Goal: Task Accomplishment & Management: Manage account settings

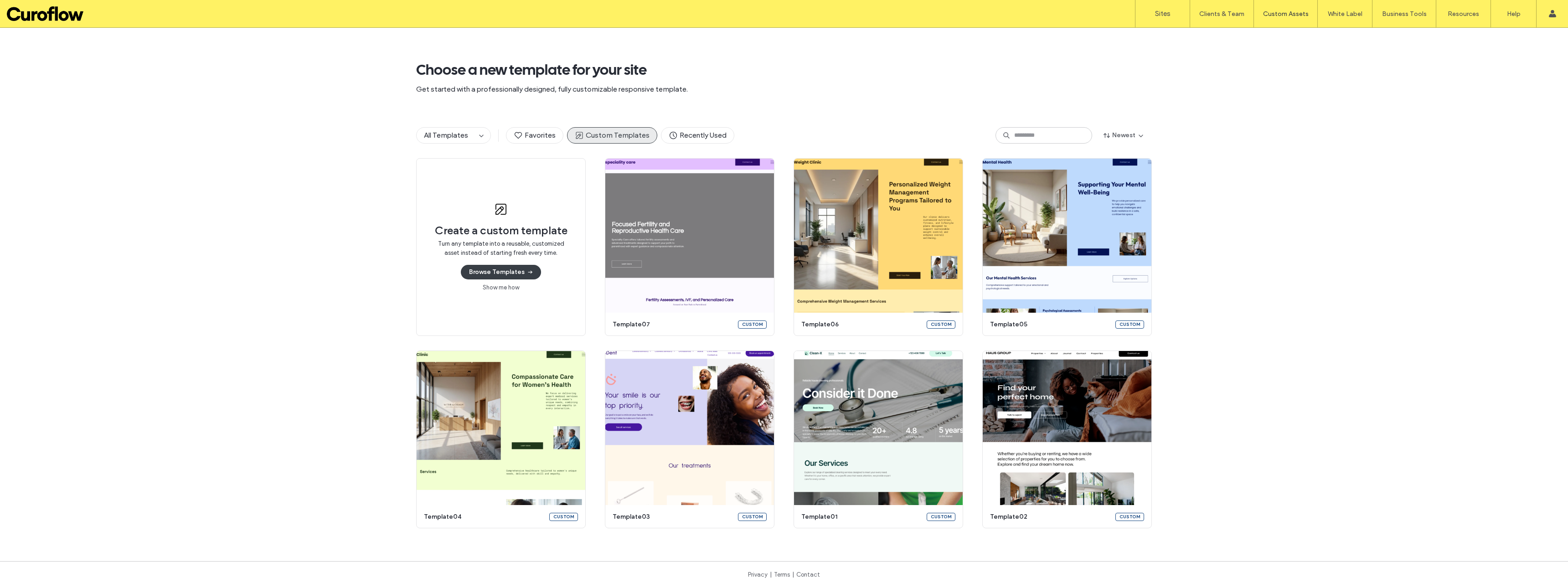
scroll to position [5, 0]
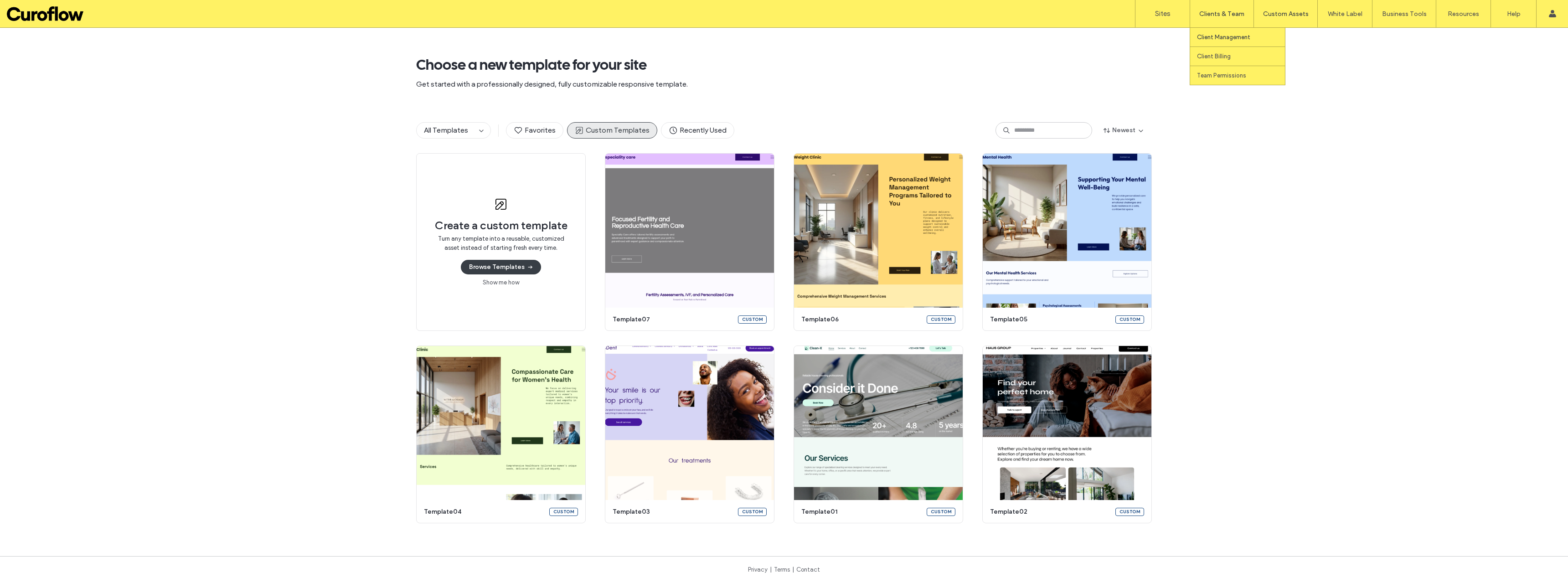
click at [1218, 39] on label "Client Management" at bounding box center [1223, 37] width 54 height 7
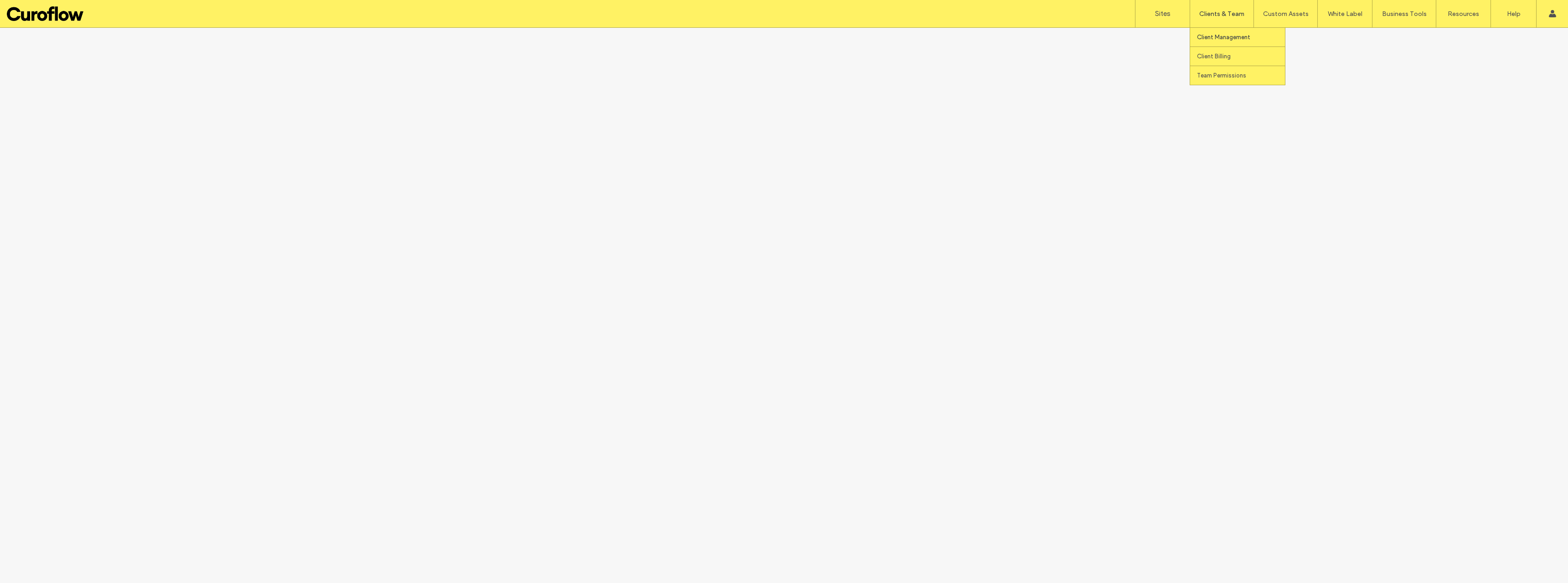
click at [1227, 35] on label "Client Management" at bounding box center [1223, 37] width 54 height 7
click at [1216, 37] on label "Client Management" at bounding box center [1223, 37] width 54 height 7
click at [1232, 34] on label "Client Management" at bounding box center [1223, 37] width 54 height 7
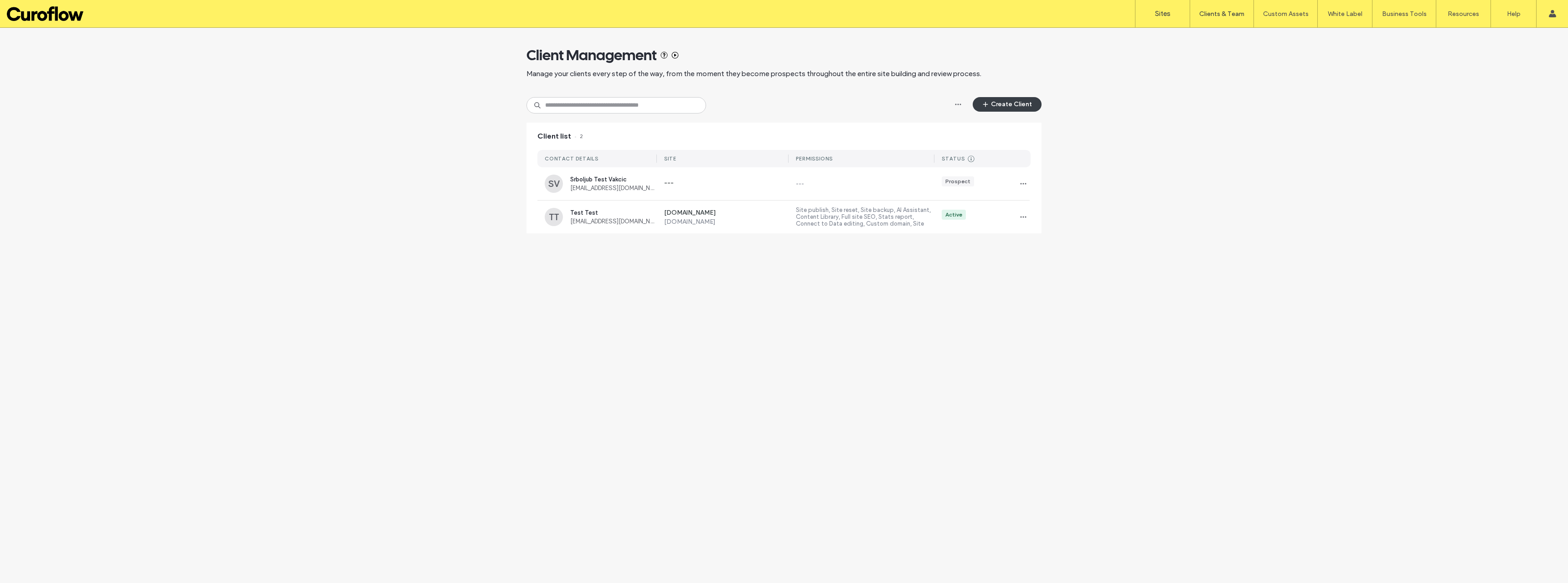
click at [1161, 19] on link "Sites" at bounding box center [1162, 13] width 54 height 27
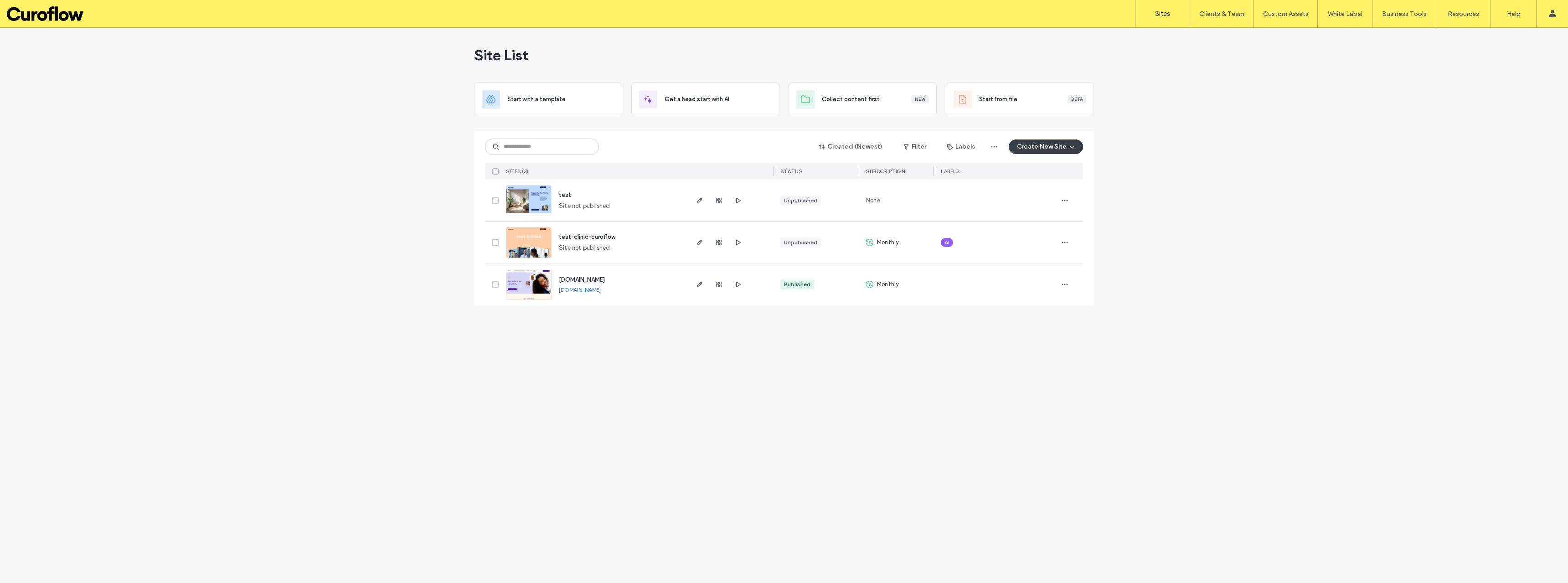
click at [587, 290] on link "[DOMAIN_NAME]" at bounding box center [579, 289] width 42 height 7
click at [1182, 109] on div "Site List Start with a template Get a head start with AI Collect content first …" at bounding box center [784, 305] width 1568 height 555
click at [1237, 33] on link "Client Management" at bounding box center [1241, 37] width 88 height 19
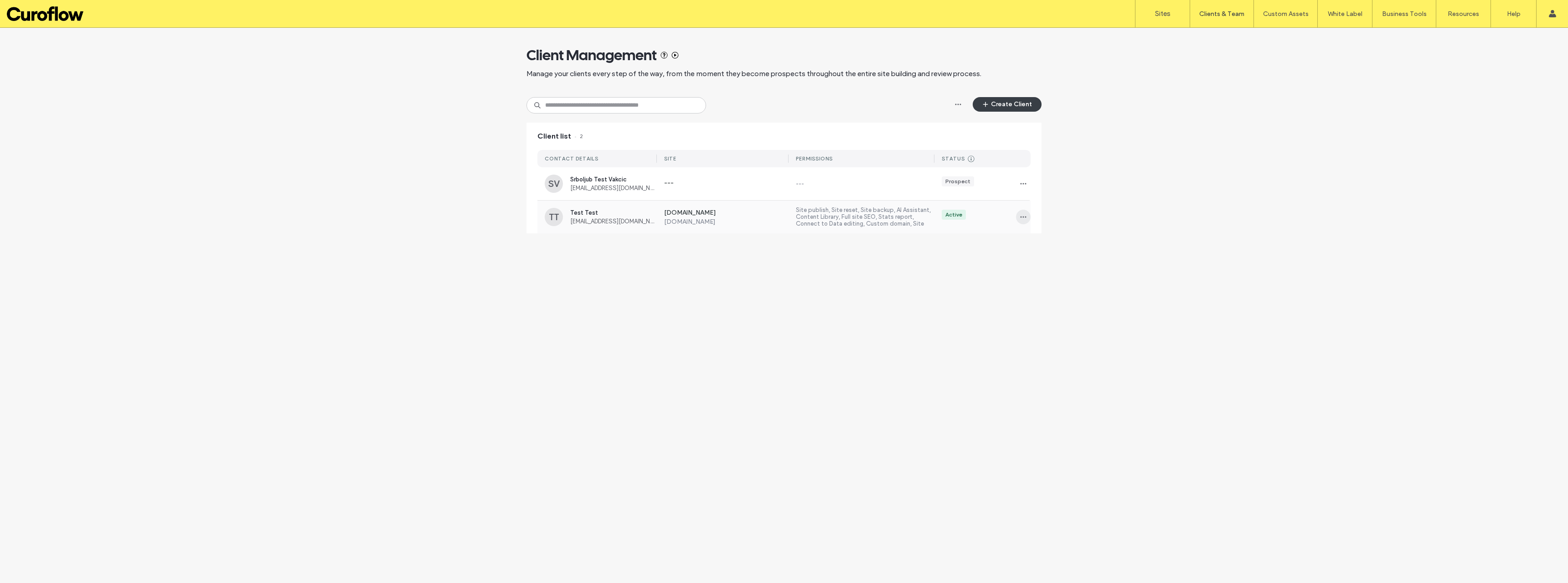
click at [1024, 217] on icon "button" at bounding box center [1023, 217] width 7 height 7
click at [1063, 243] on span "Sites & Permissions" at bounding box center [1060, 240] width 52 height 9
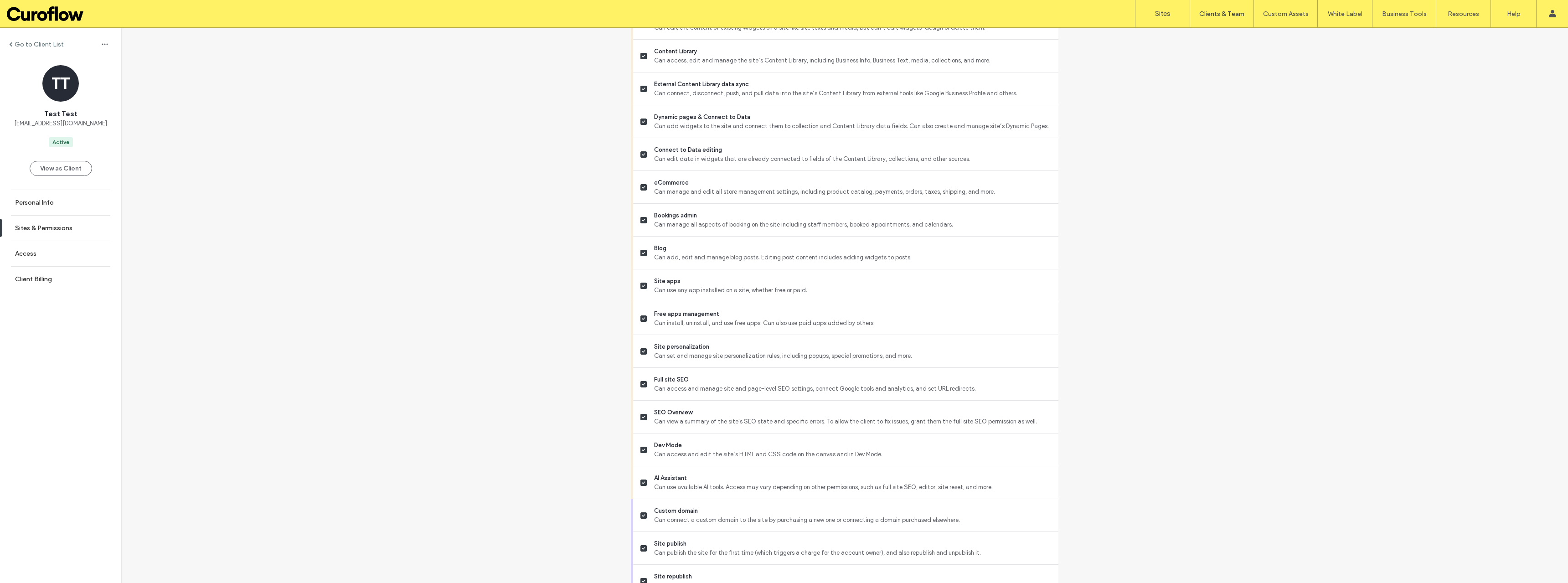
scroll to position [516, 0]
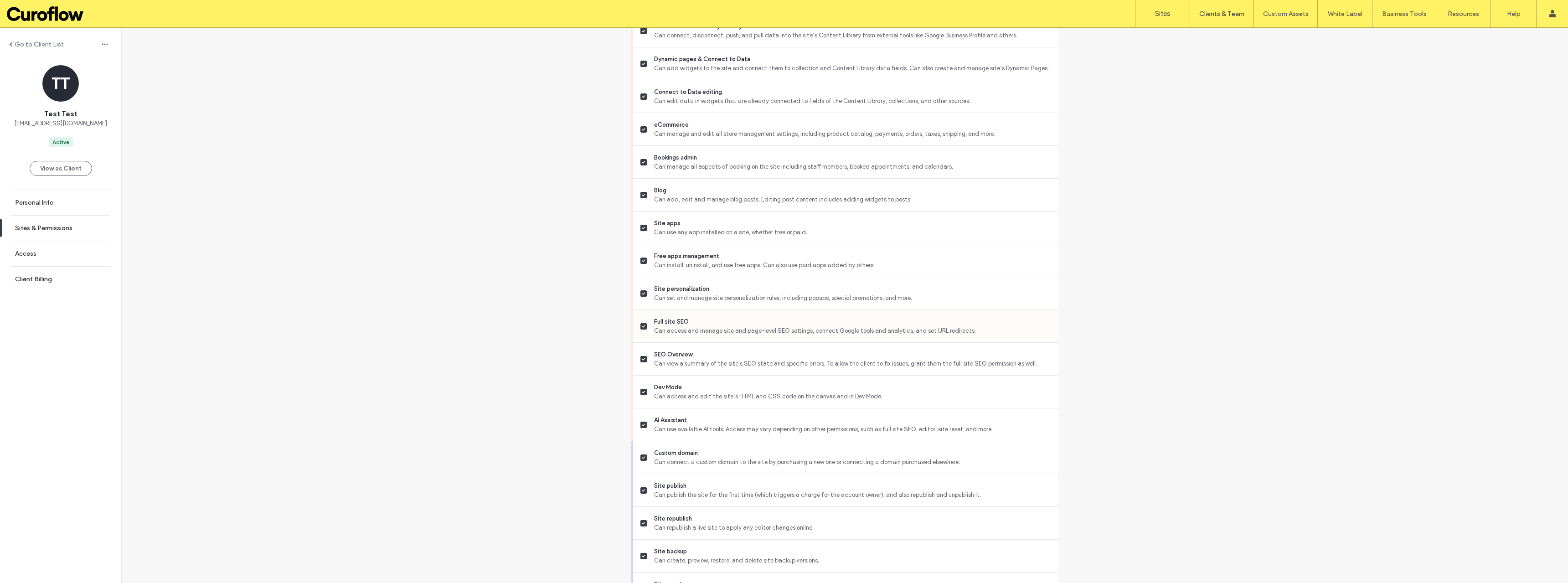
click at [640, 324] on span at bounding box center [643, 326] width 6 height 6
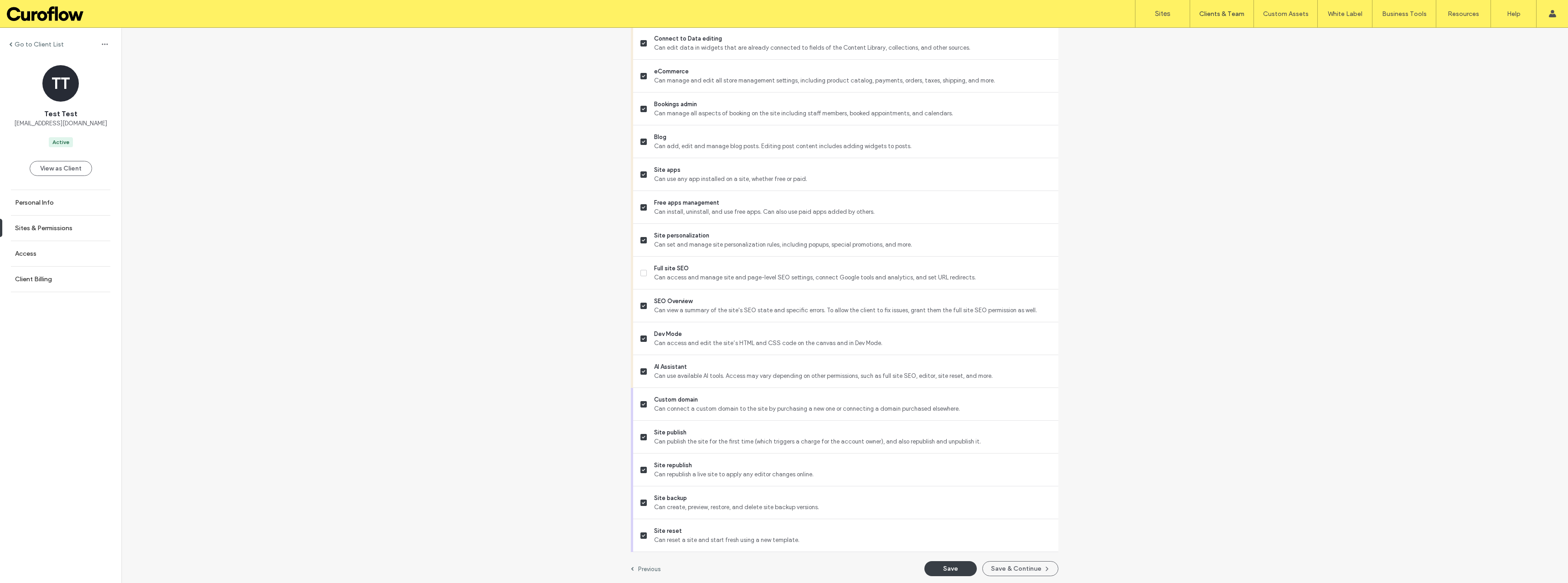
scroll to position [572, 0]
click at [967, 565] on button "Save" at bounding box center [951, 566] width 52 height 15
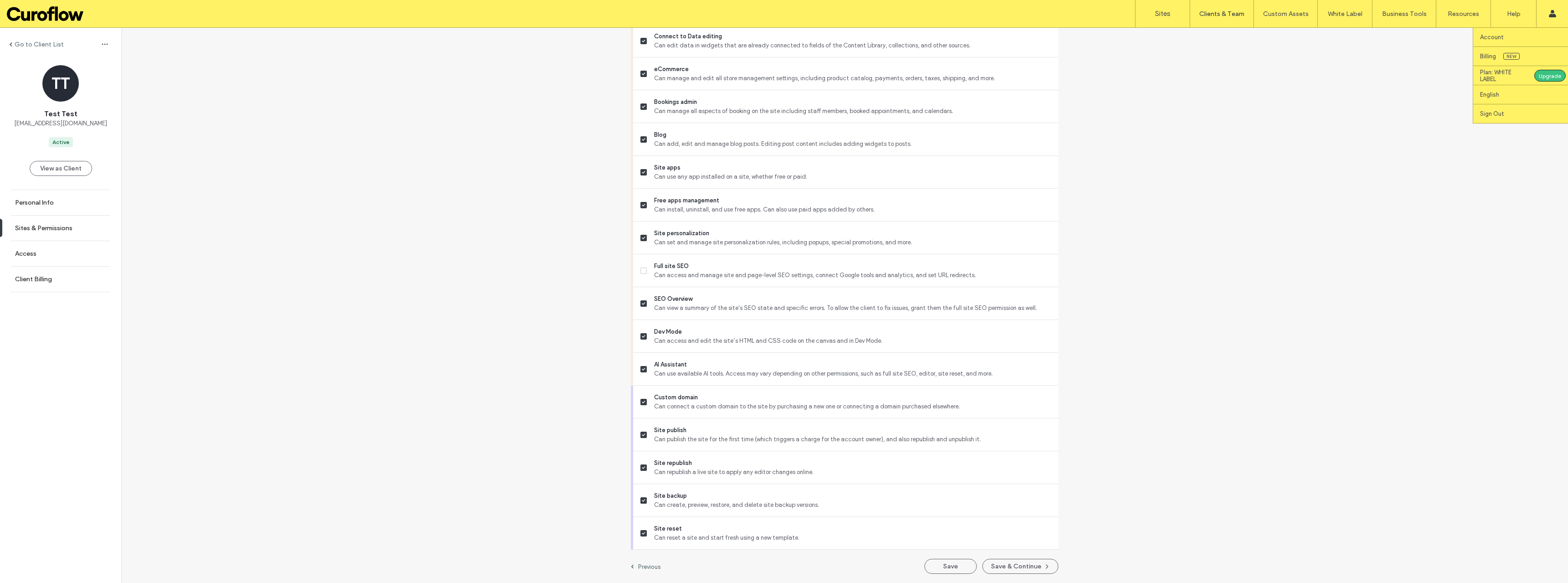
click at [1553, 8] on span at bounding box center [1553, 13] width 7 height 27
click at [1491, 113] on label "Sign Out" at bounding box center [1492, 113] width 24 height 7
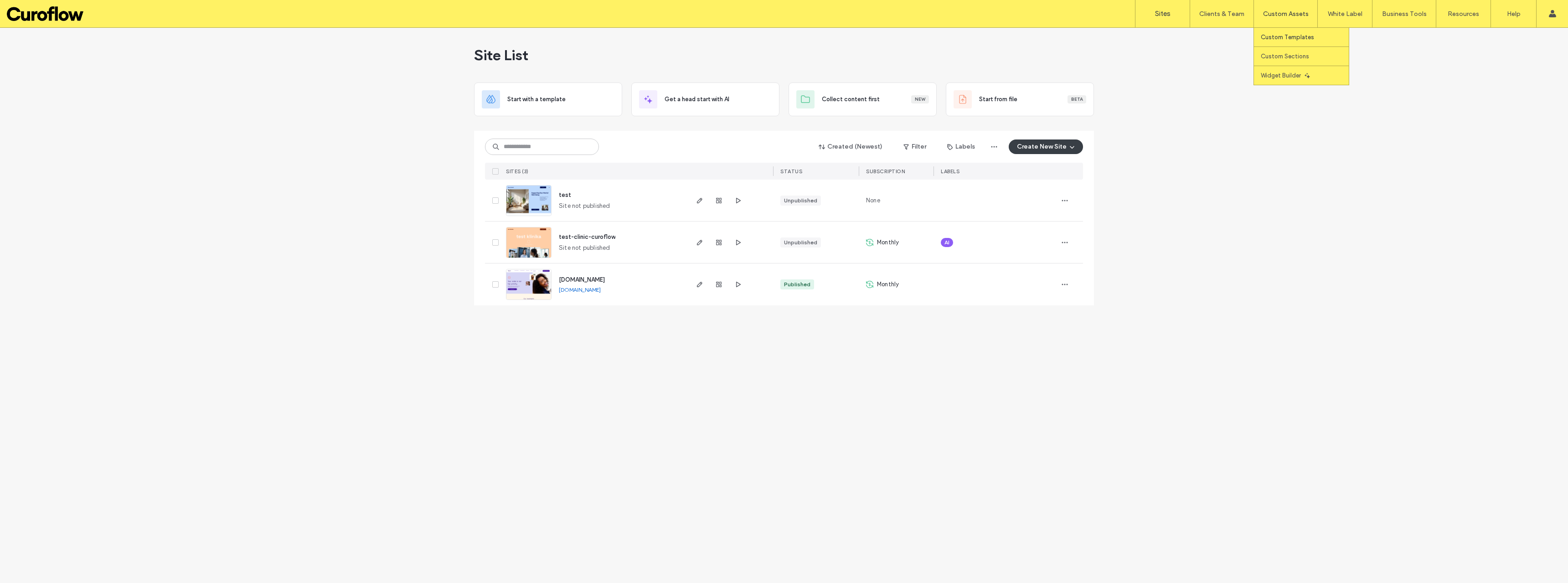
click at [1291, 35] on label "Custom Templates" at bounding box center [1287, 37] width 54 height 7
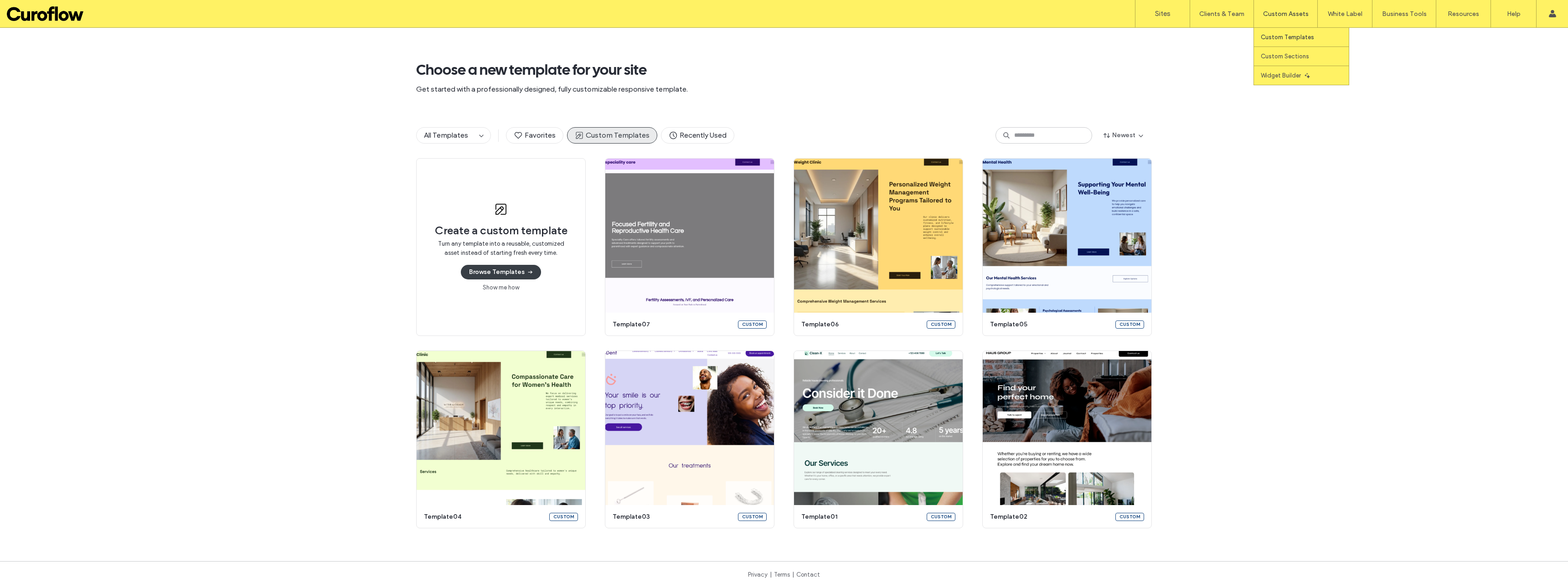
click at [1286, 34] on label "Custom Templates" at bounding box center [1287, 37] width 54 height 7
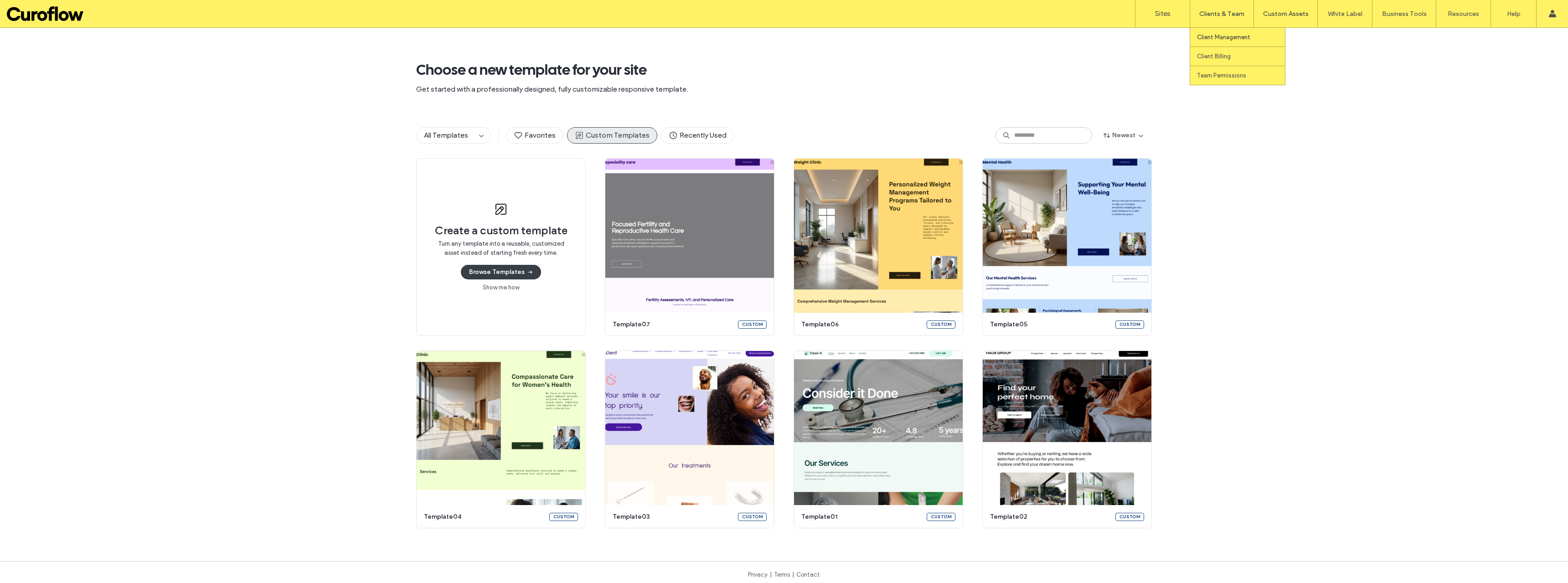
click at [1219, 33] on link "Client Management" at bounding box center [1241, 37] width 88 height 19
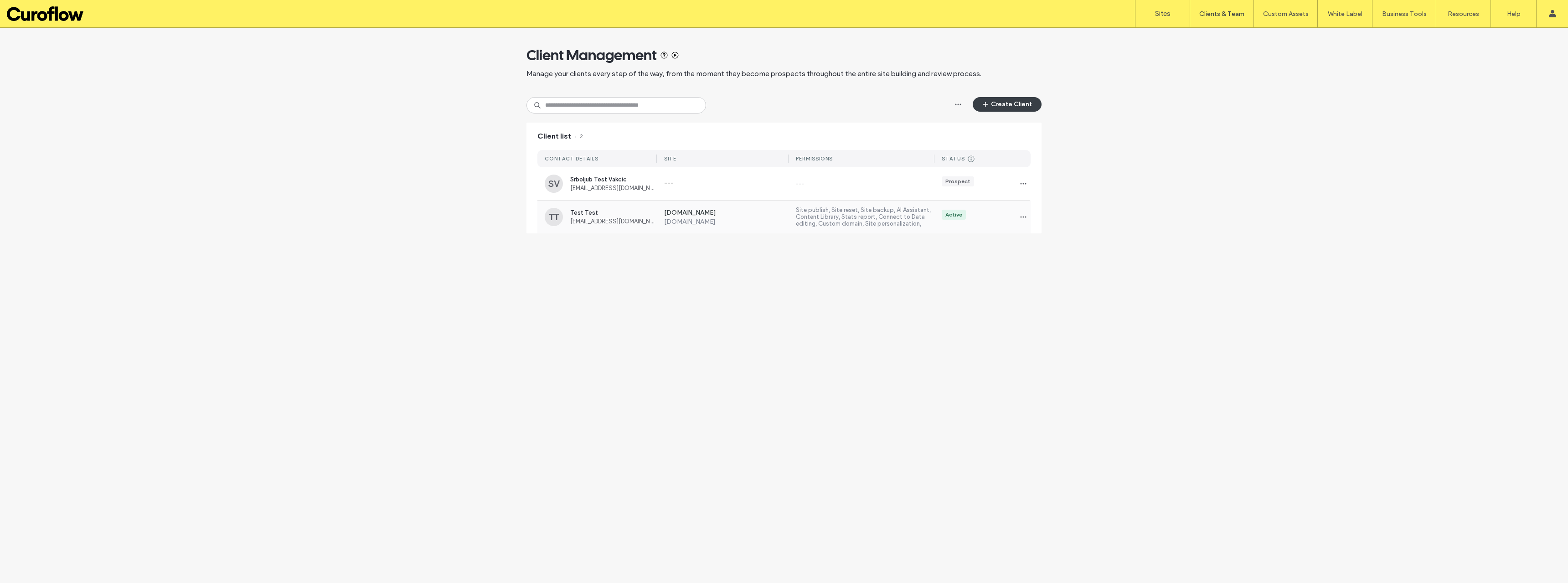
click at [946, 216] on div "Active" at bounding box center [954, 214] width 17 height 8
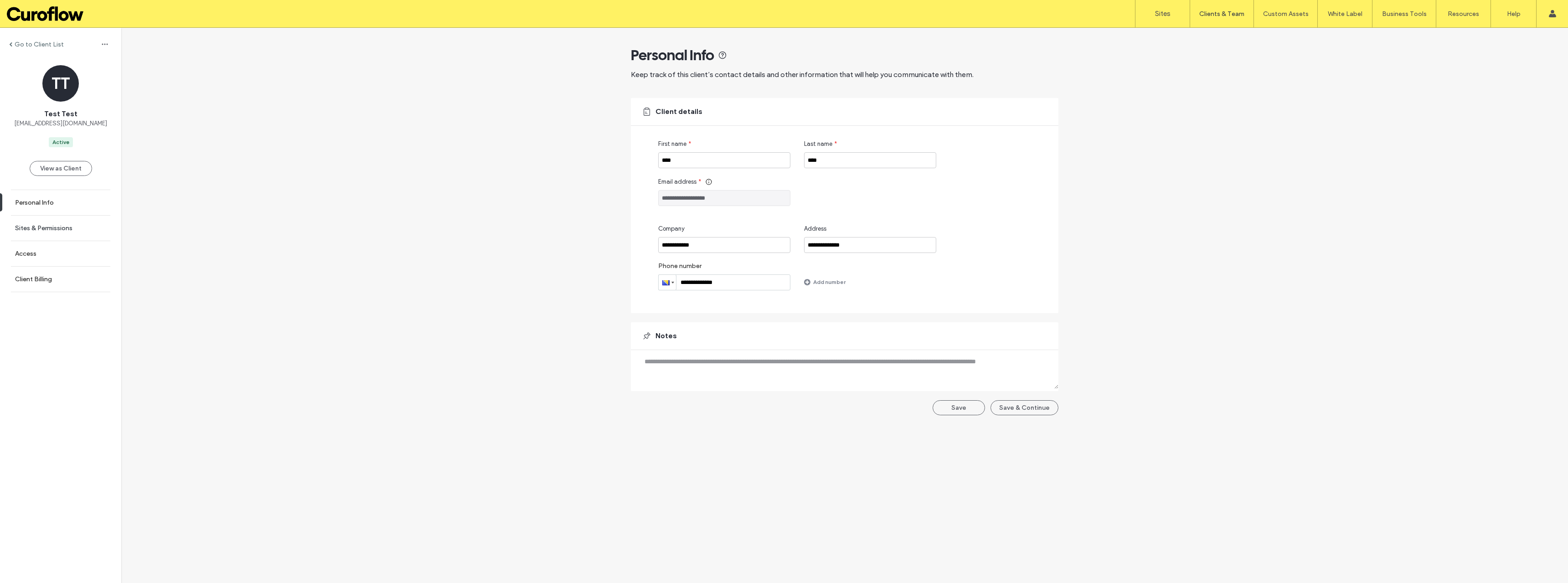
click at [41, 226] on label "Sites & Permissions" at bounding box center [44, 228] width 57 height 8
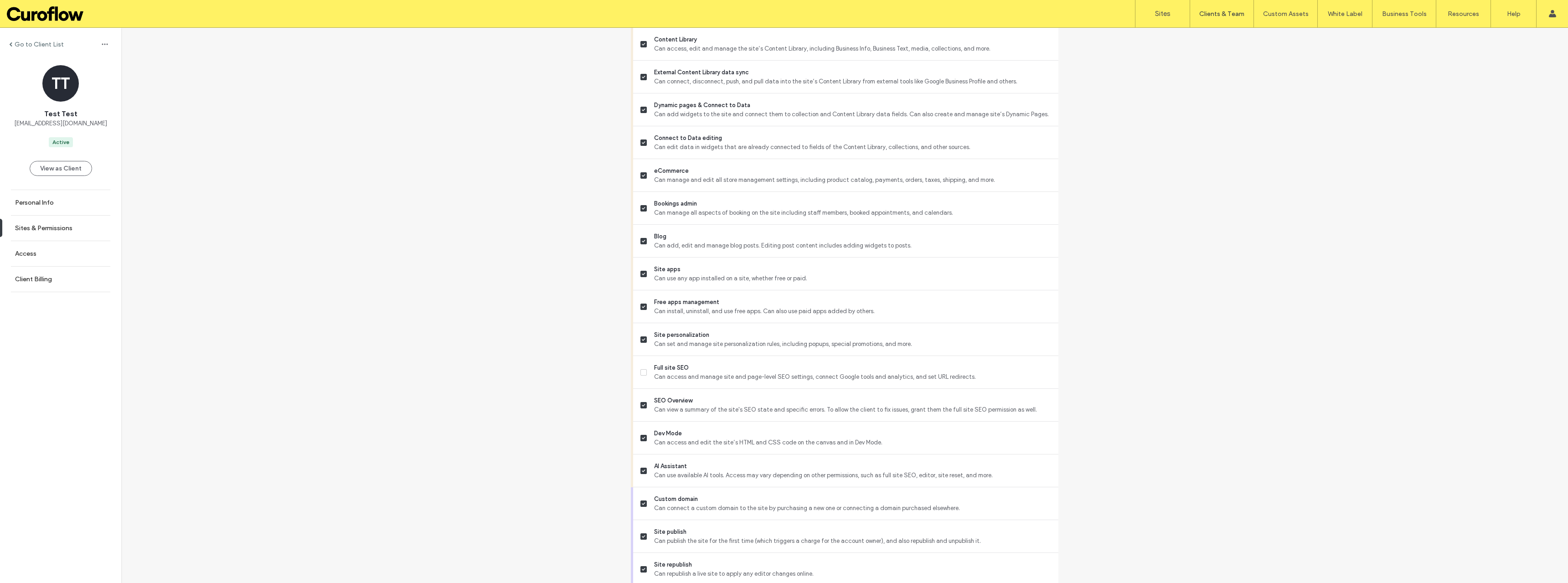
scroll to position [486, 0]
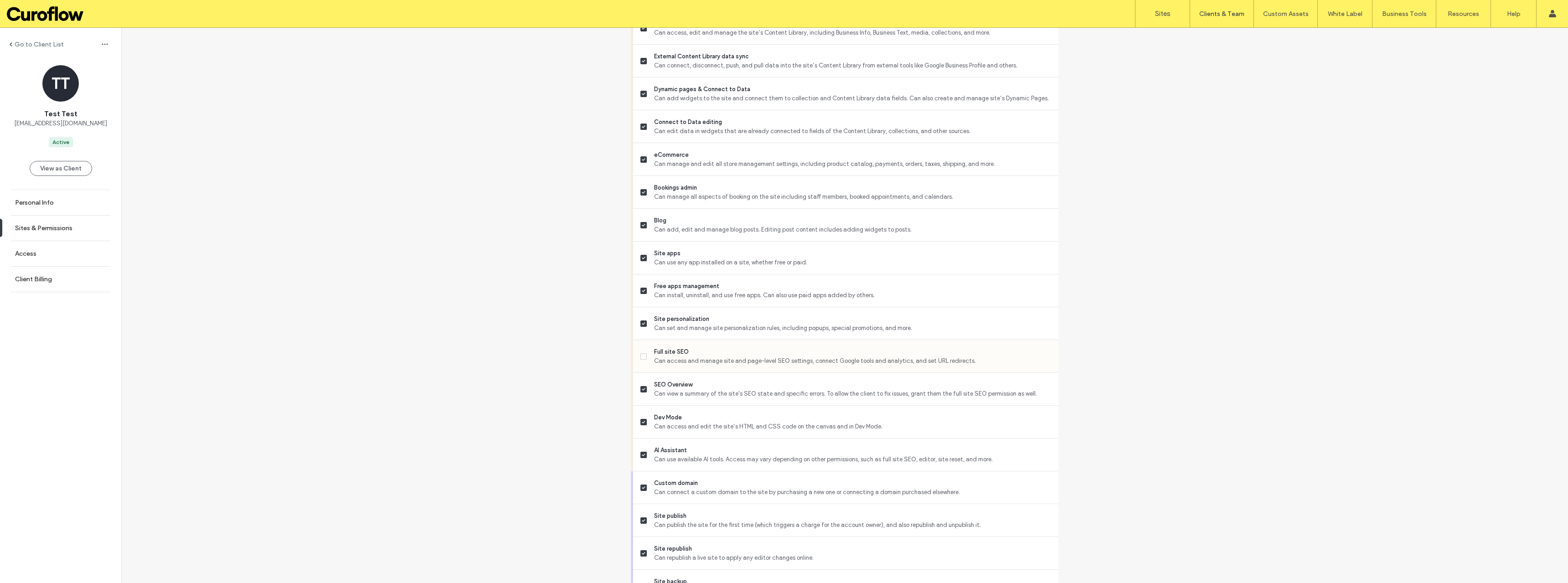
click at [634, 358] on div "Full site SEO Can access and manage site and page-level SEO settings, connect G…" at bounding box center [845, 357] width 425 height 33
click at [640, 358] on span at bounding box center [643, 356] width 6 height 6
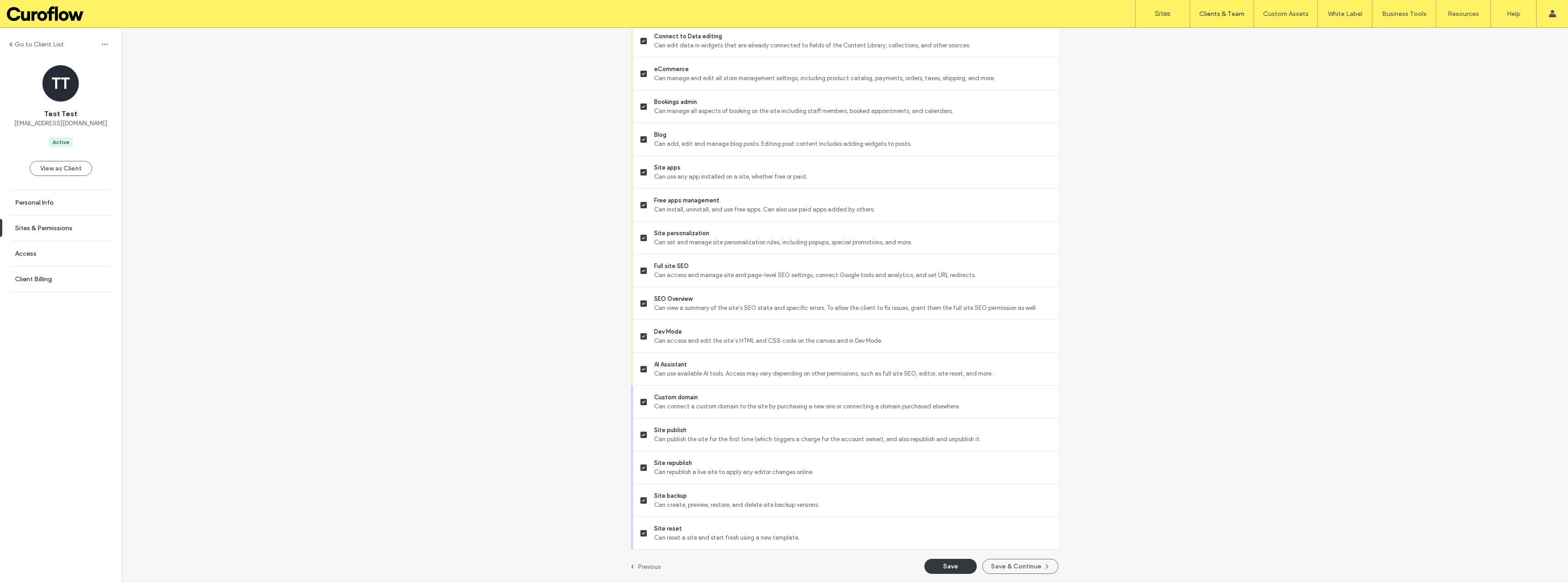
click at [936, 564] on button "Save" at bounding box center [951, 566] width 52 height 15
click at [1551, 14] on use at bounding box center [1552, 13] width 7 height 7
click at [1493, 110] on link "Sign Out" at bounding box center [1524, 113] width 88 height 19
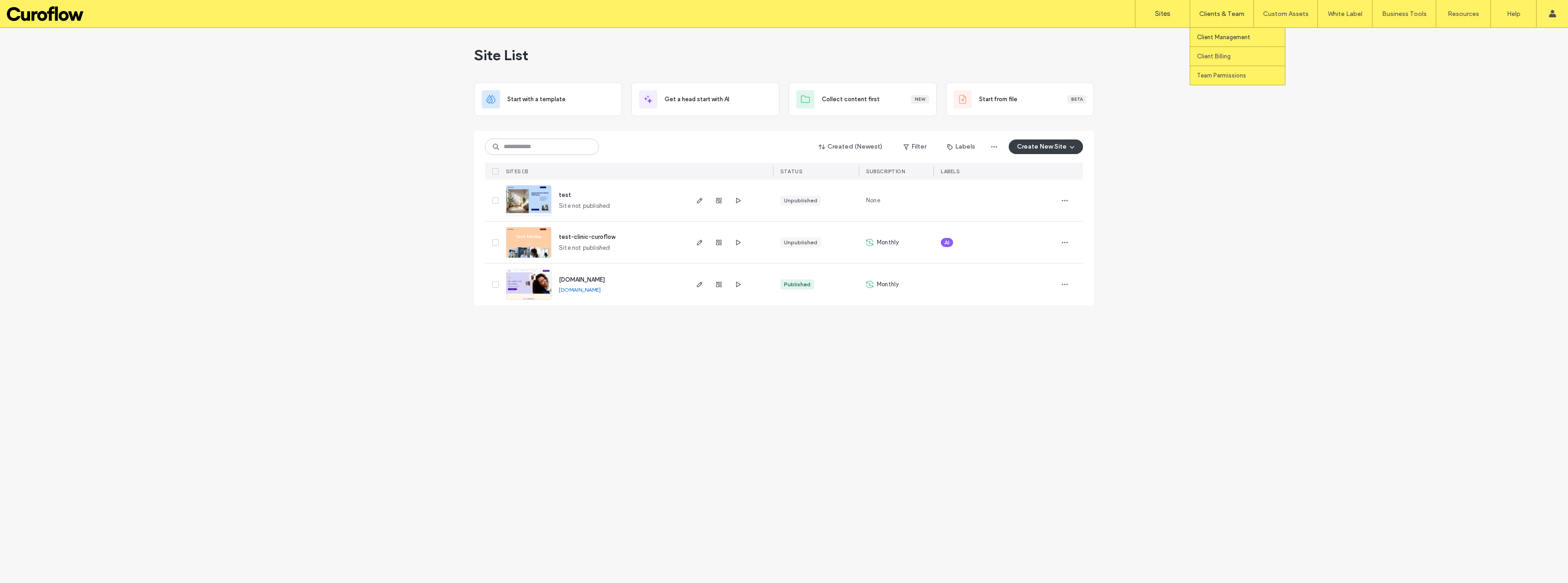
click at [1228, 35] on label "Client Management" at bounding box center [1223, 37] width 54 height 7
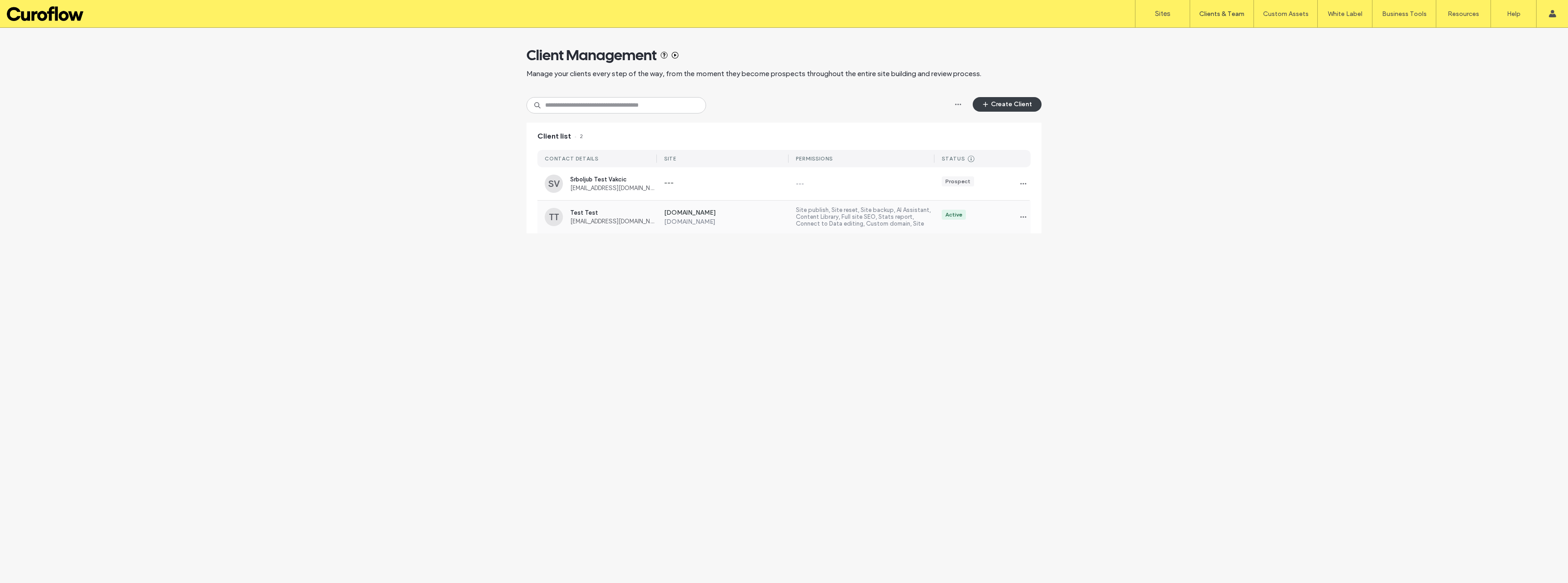
click at [865, 227] on label "Site publish, Site reset, Site backup, AI Assistant, Content Library, Full site…" at bounding box center [865, 217] width 139 height 21
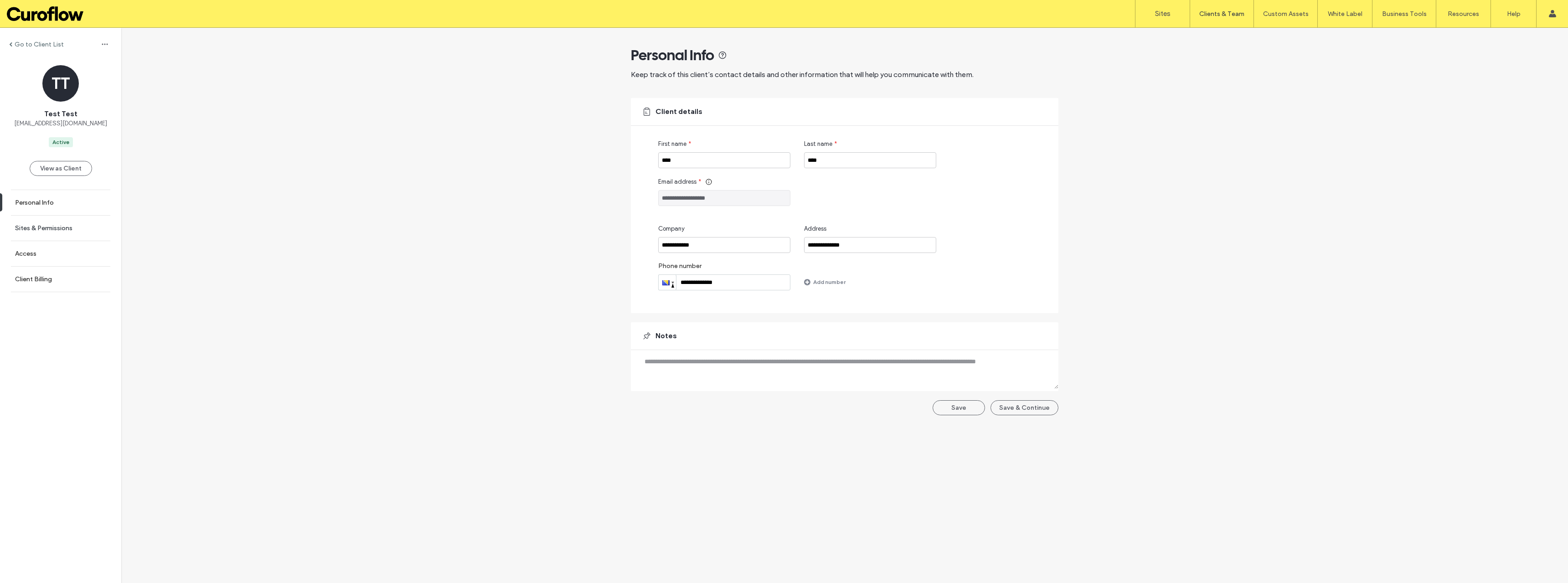
click at [38, 227] on label "Sites & Permissions" at bounding box center [44, 228] width 57 height 8
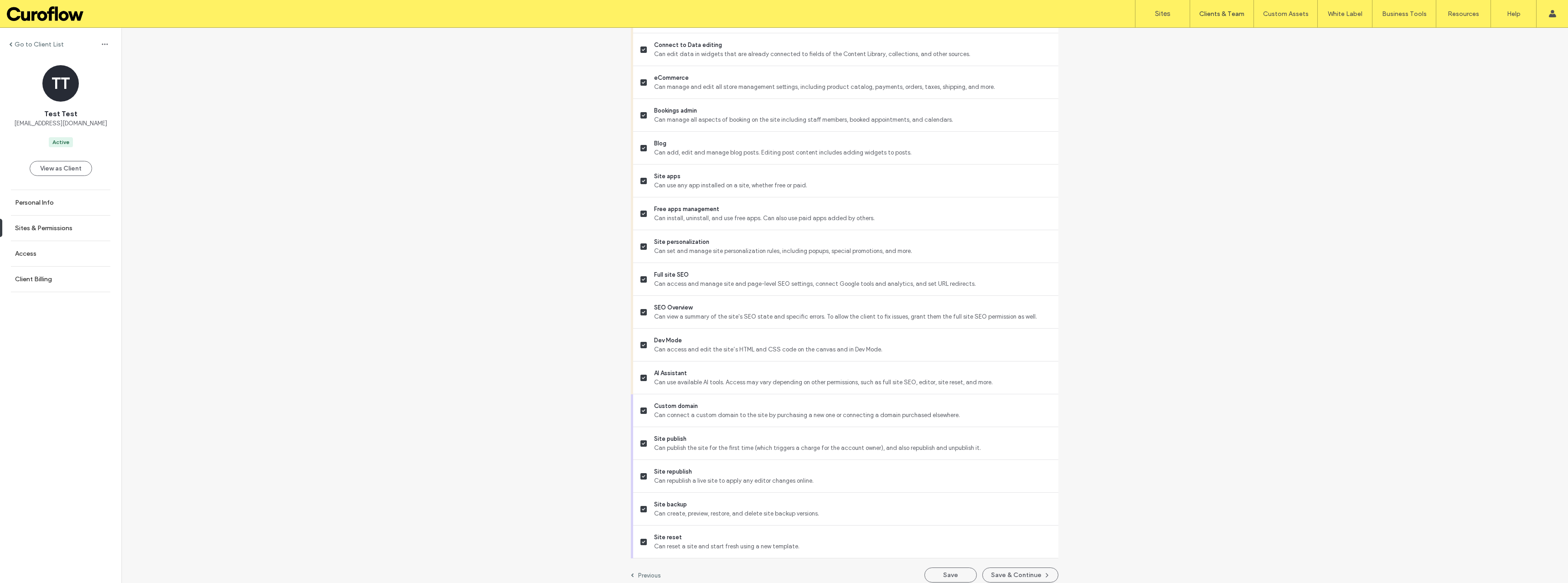
scroll to position [572, 0]
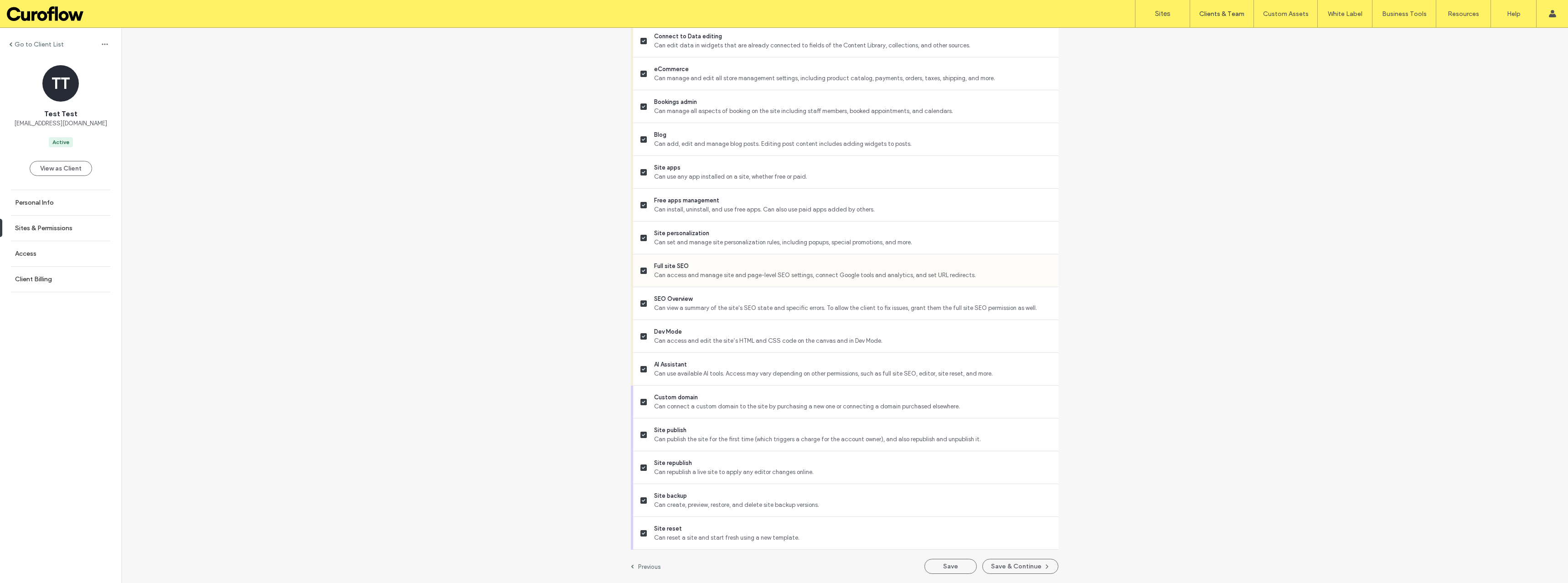
click at [645, 271] on label "Full site SEO Can access and manage site and page-level SEO settings, connect G…" at bounding box center [845, 271] width 411 height 18
click at [951, 560] on button "Save" at bounding box center [951, 566] width 52 height 15
click at [1497, 112] on label "Sign Out" at bounding box center [1492, 113] width 24 height 7
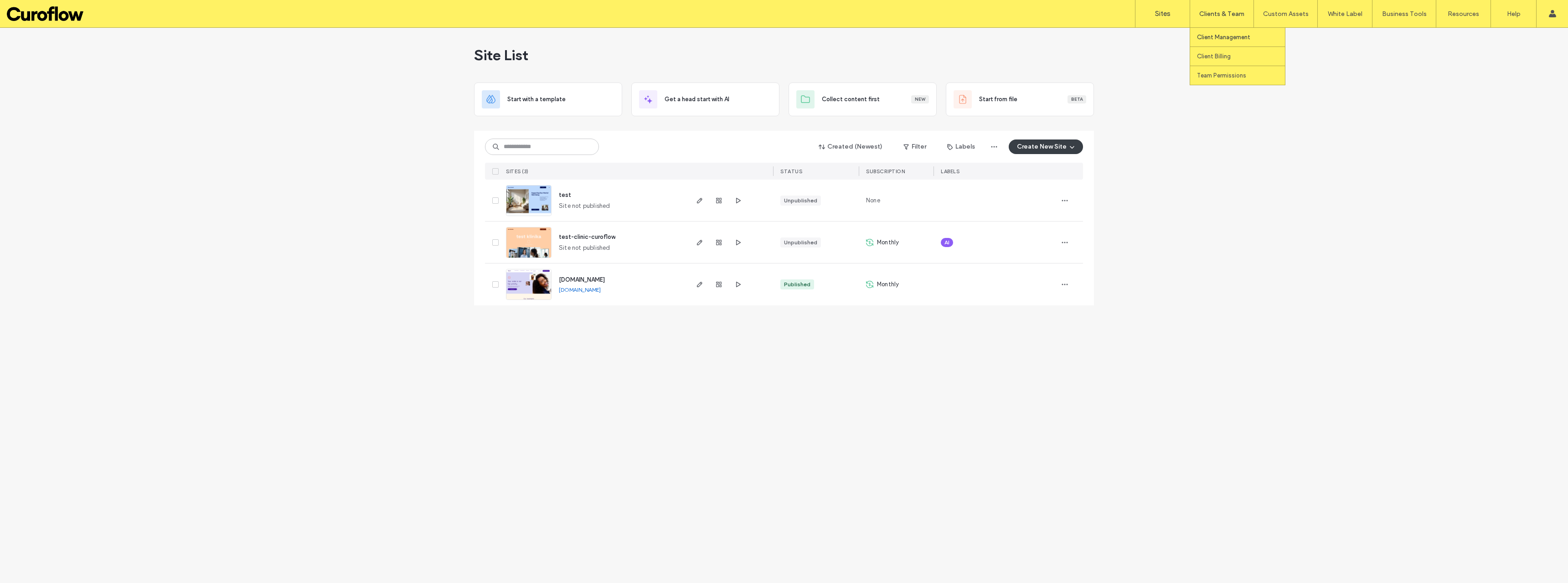
click at [1220, 38] on label "Client Management" at bounding box center [1223, 37] width 54 height 7
click at [1216, 36] on label "Client Management" at bounding box center [1223, 37] width 54 height 7
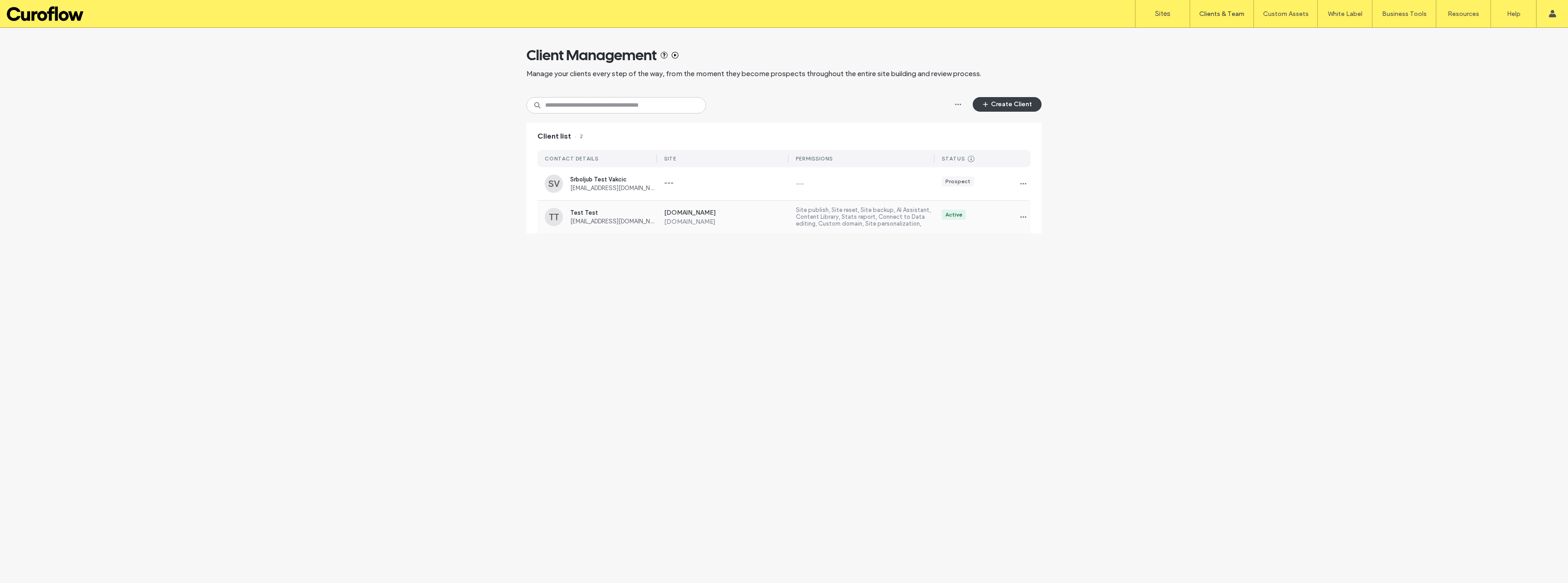
click at [869, 223] on label "Site publish, Site reset, Site backup, AI Assistant, Content Library, Stats rep…" at bounding box center [865, 217] width 139 height 21
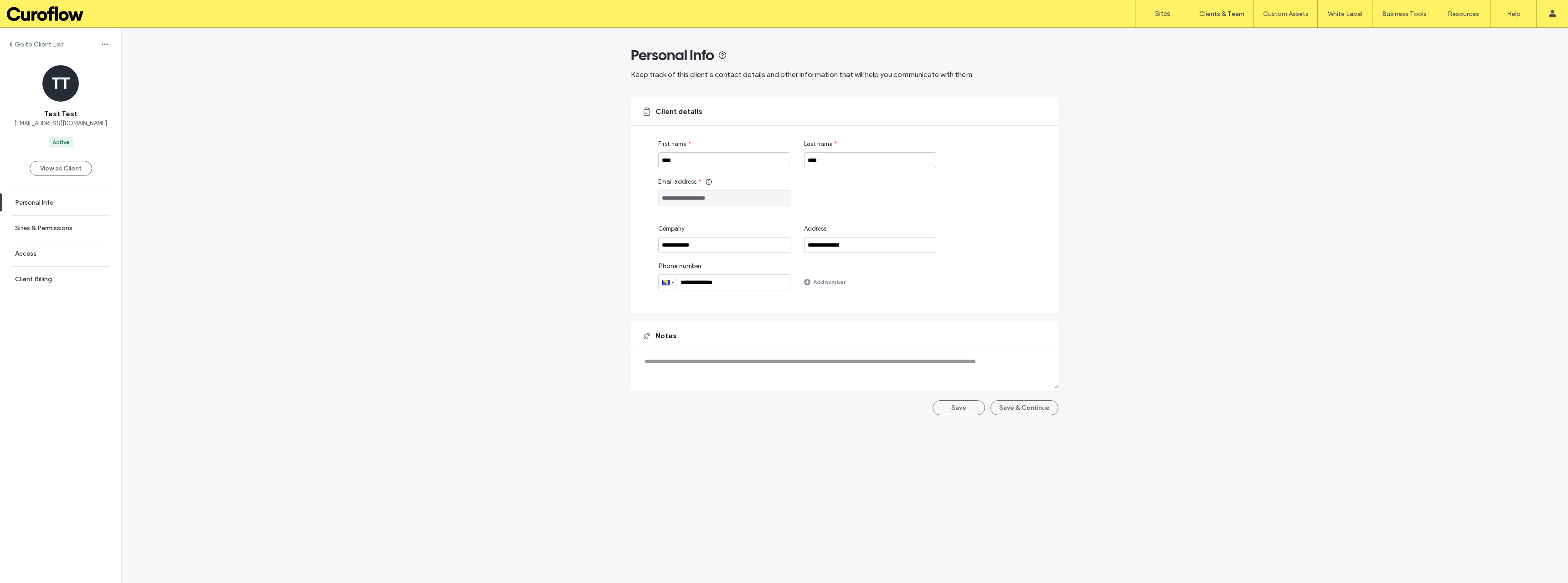
click at [44, 227] on label "Sites & Permissions" at bounding box center [44, 228] width 57 height 8
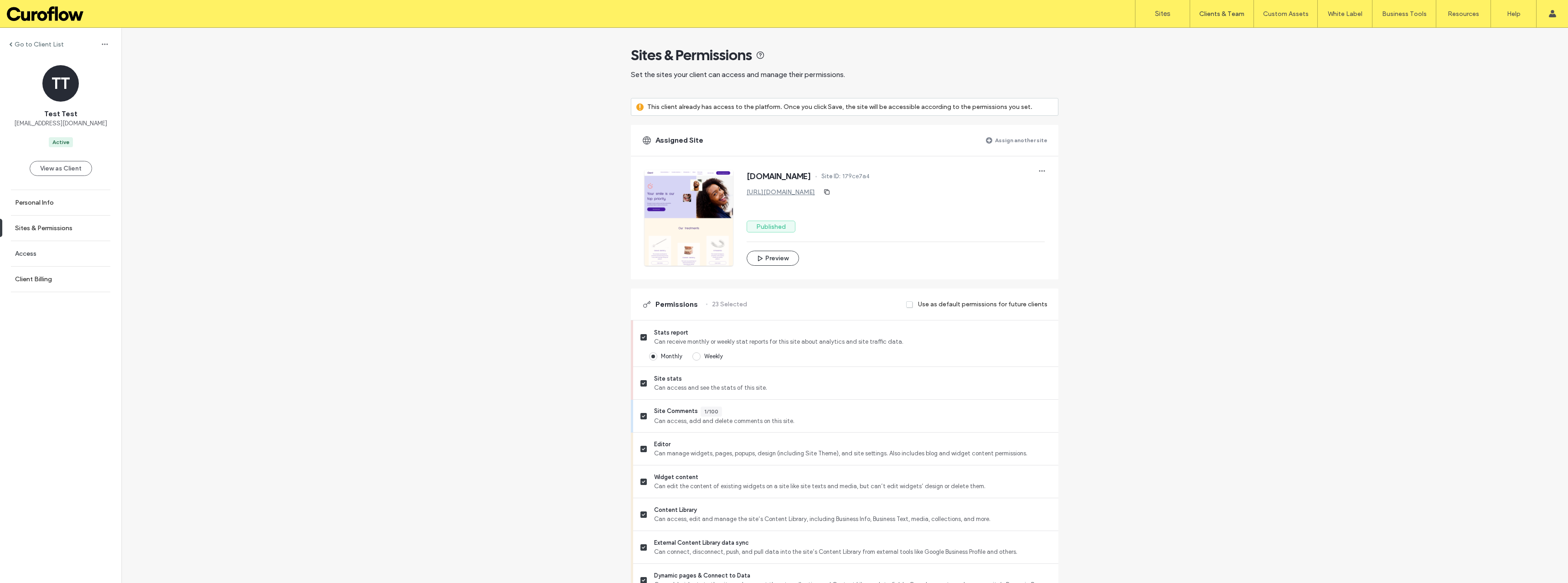
click at [52, 251] on link "Access" at bounding box center [60, 253] width 121 height 25
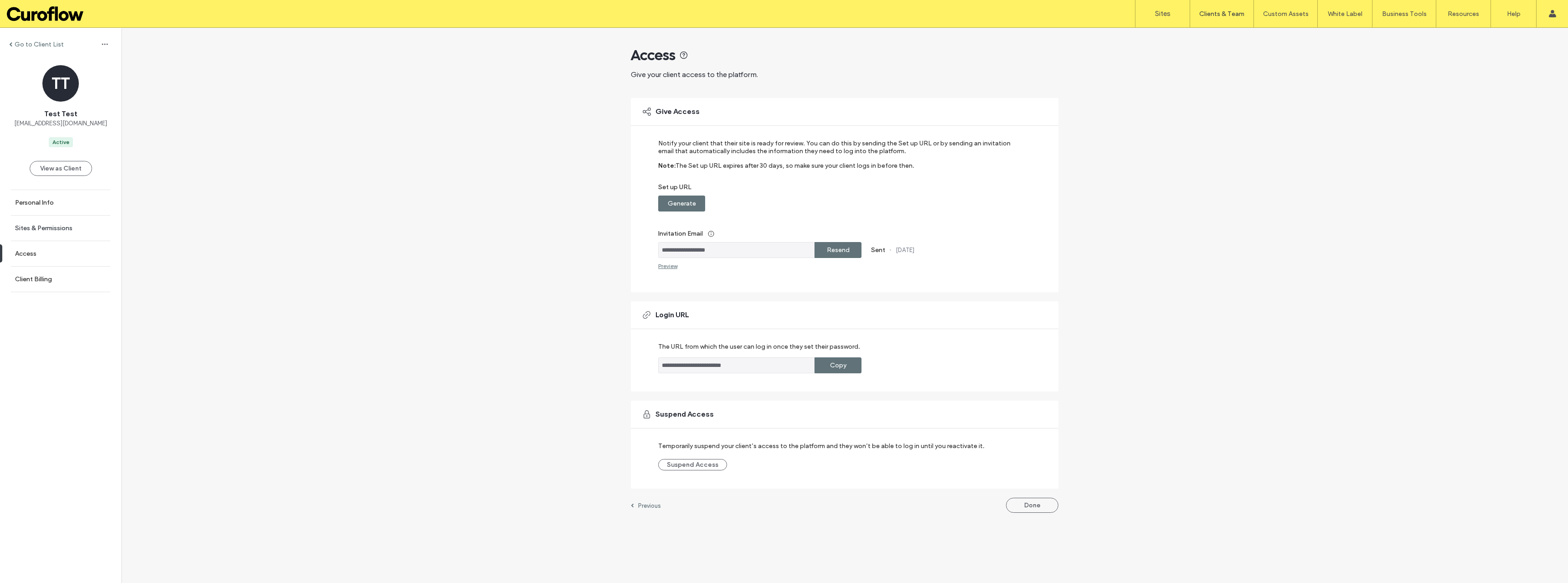
click at [46, 229] on label "Sites & Permissions" at bounding box center [44, 228] width 57 height 8
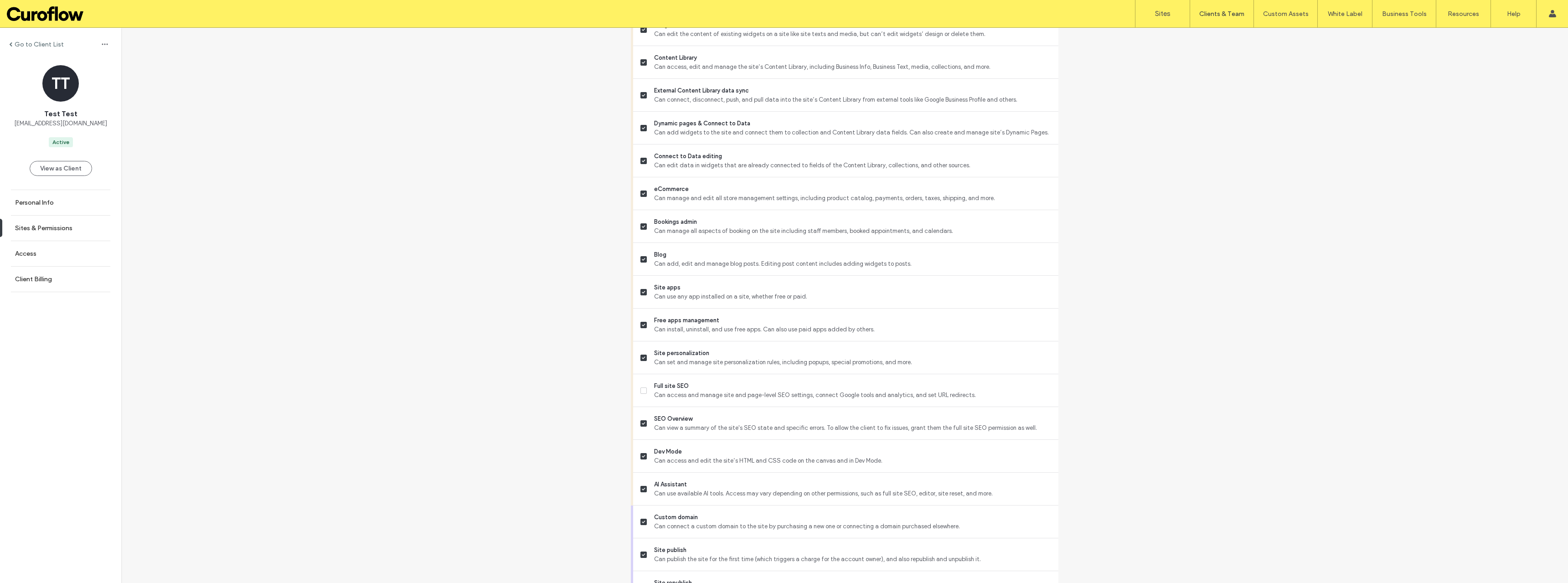
scroll to position [572, 0]
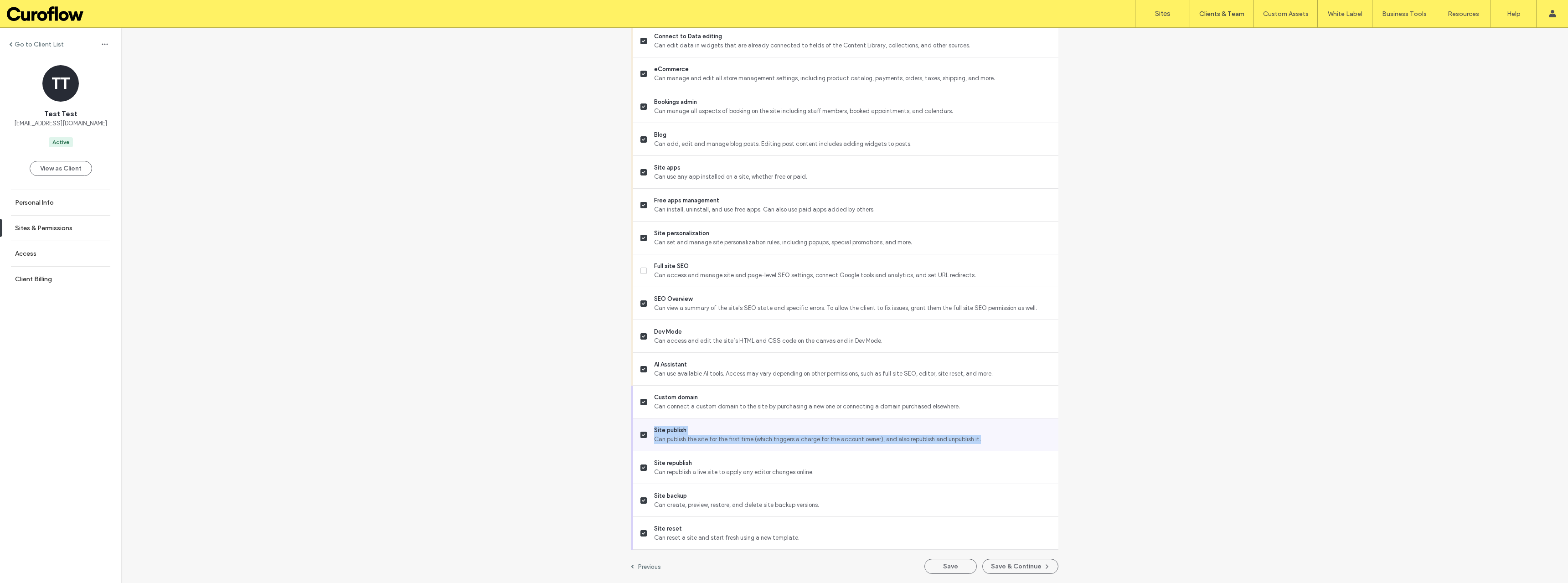
drag, startPoint x: 956, startPoint y: 438, endPoint x: 640, endPoint y: 431, distance: 316.1
click at [640, 431] on label "Site publish Can publish the site for the first time (which triggers a charge f…" at bounding box center [845, 435] width 411 height 18
copy div "Site publish Can publish the site for the first time (which triggers a charge f…"
click at [542, 387] on div "Go to Client List TT Test Test djordje@curoflow.se Active View as Client Person…" at bounding box center [844, 19] width 1447 height 1127
click at [1222, 371] on div "Go to Client List TT Test Test djordje@curoflow.se Active View as Client Person…" at bounding box center [844, 19] width 1447 height 1127
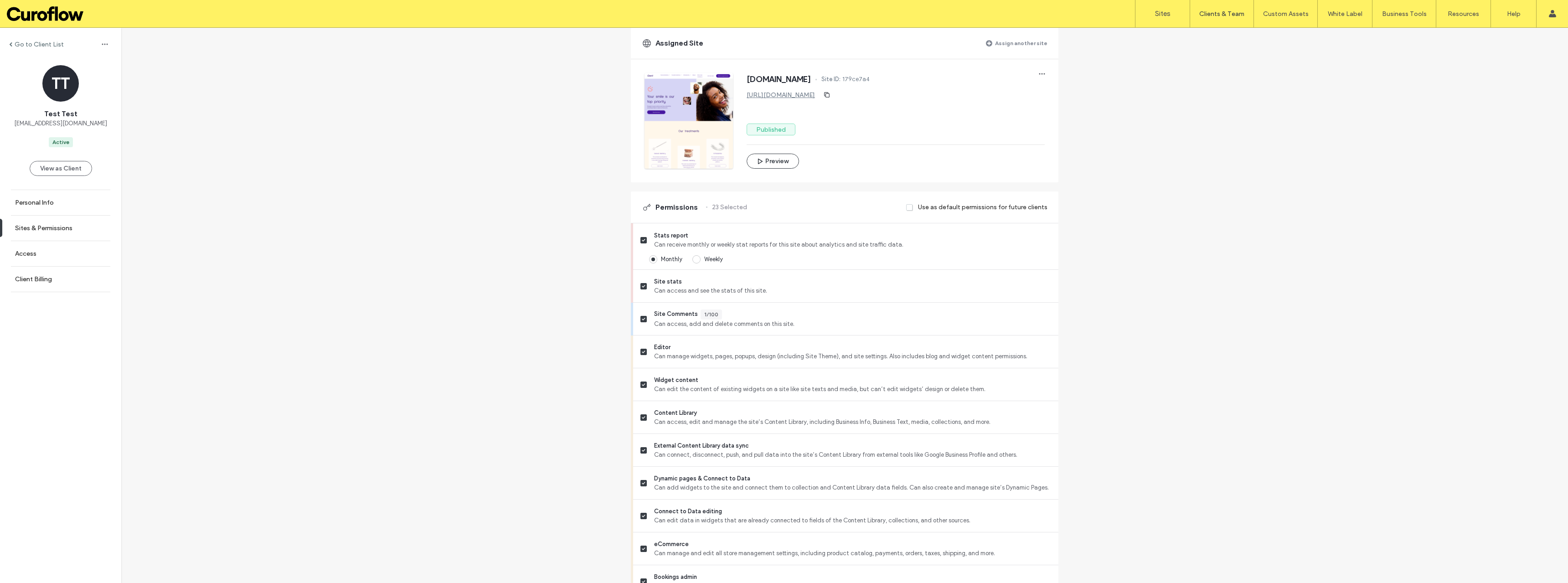
scroll to position [122, 0]
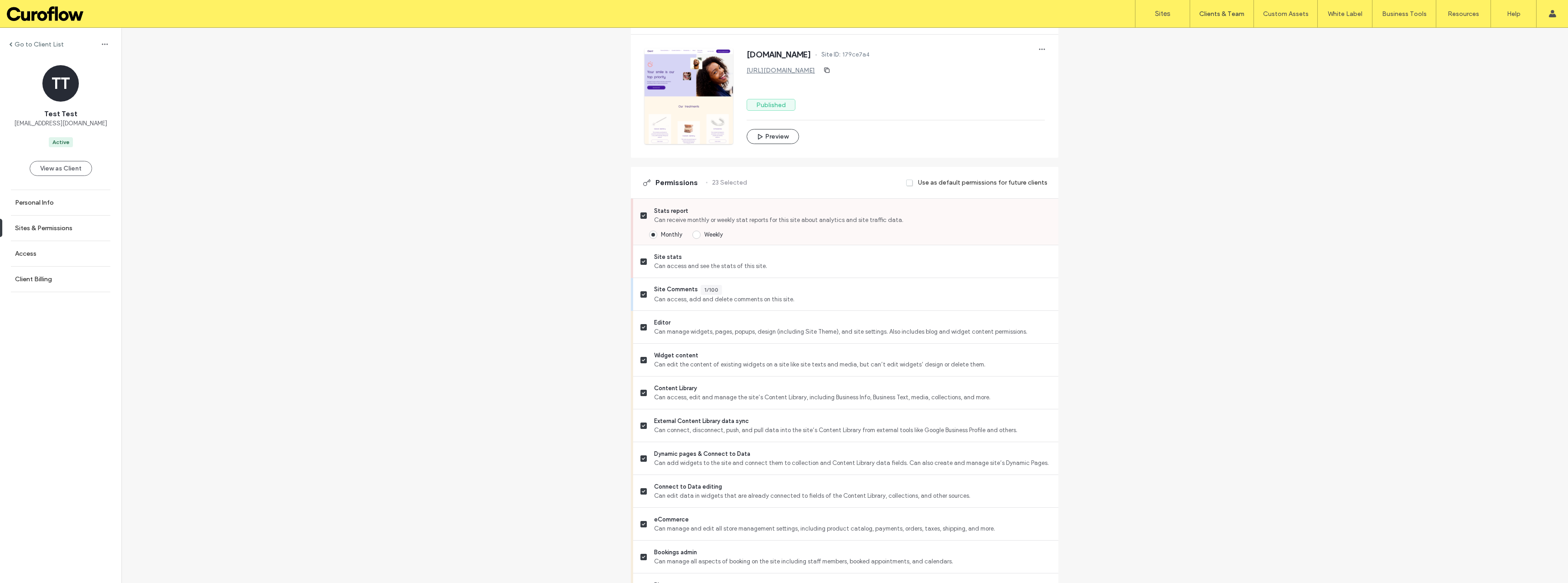
drag, startPoint x: 634, startPoint y: 211, endPoint x: 639, endPoint y: 217, distance: 7.8
click at [634, 211] on div "Stats report Can receive monthly or weekly stat reports for this site about ana…" at bounding box center [845, 222] width 425 height 46
click at [640, 217] on span at bounding box center [643, 215] width 6 height 6
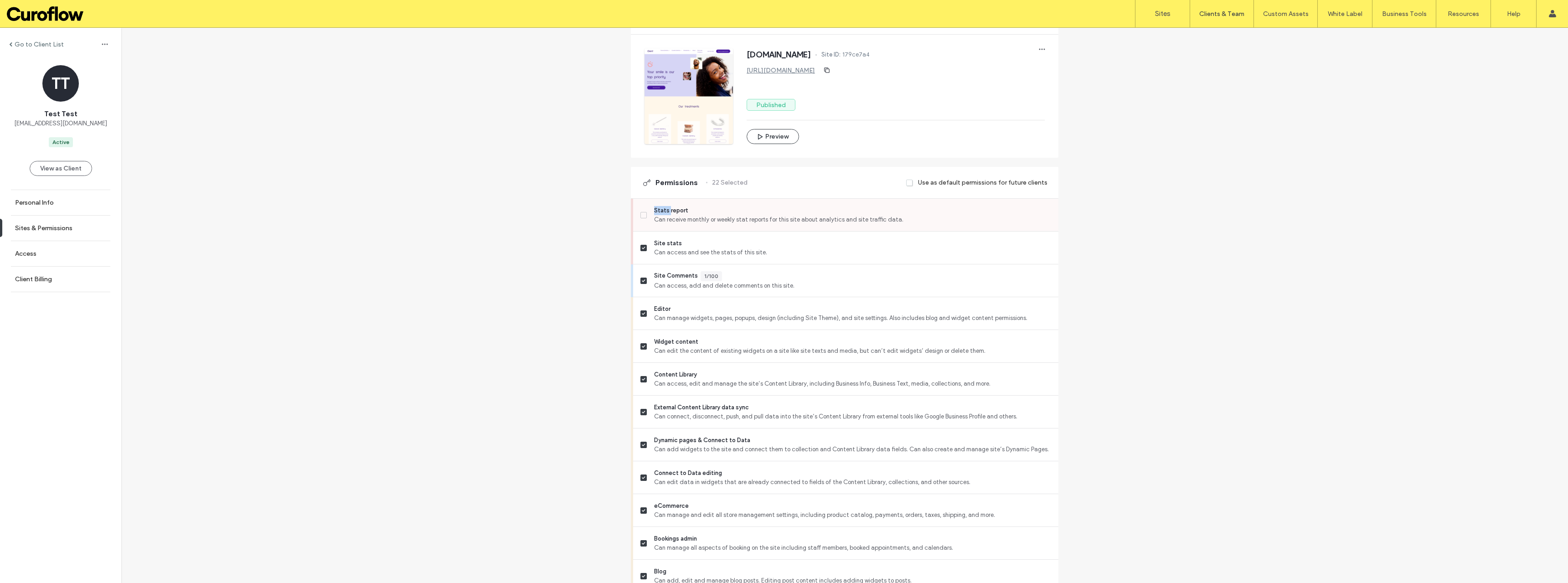
click at [640, 217] on span at bounding box center [643, 215] width 6 height 6
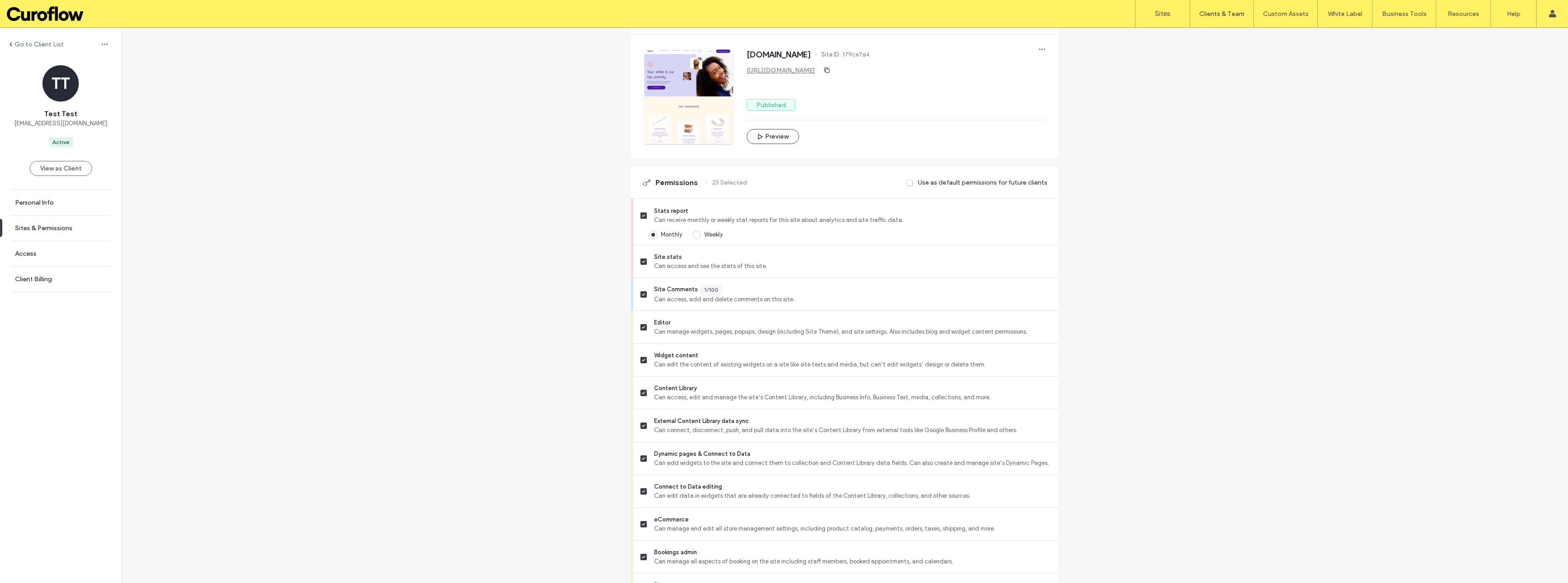
click at [1358, 292] on div "Go to Client List TT Test Test djordje@curoflow.se Active View as Client Person…" at bounding box center [844, 470] width 1447 height 1127
click at [695, 233] on span at bounding box center [696, 234] width 8 height 8
click at [1147, 234] on div "Go to Client List TT Test Test djordje@curoflow.se Active View as Client Person…" at bounding box center [844, 470] width 1447 height 1127
click at [264, 444] on div "Go to Client List TT Test Test djordje@curoflow.se Active View as Client Person…" at bounding box center [844, 470] width 1447 height 1127
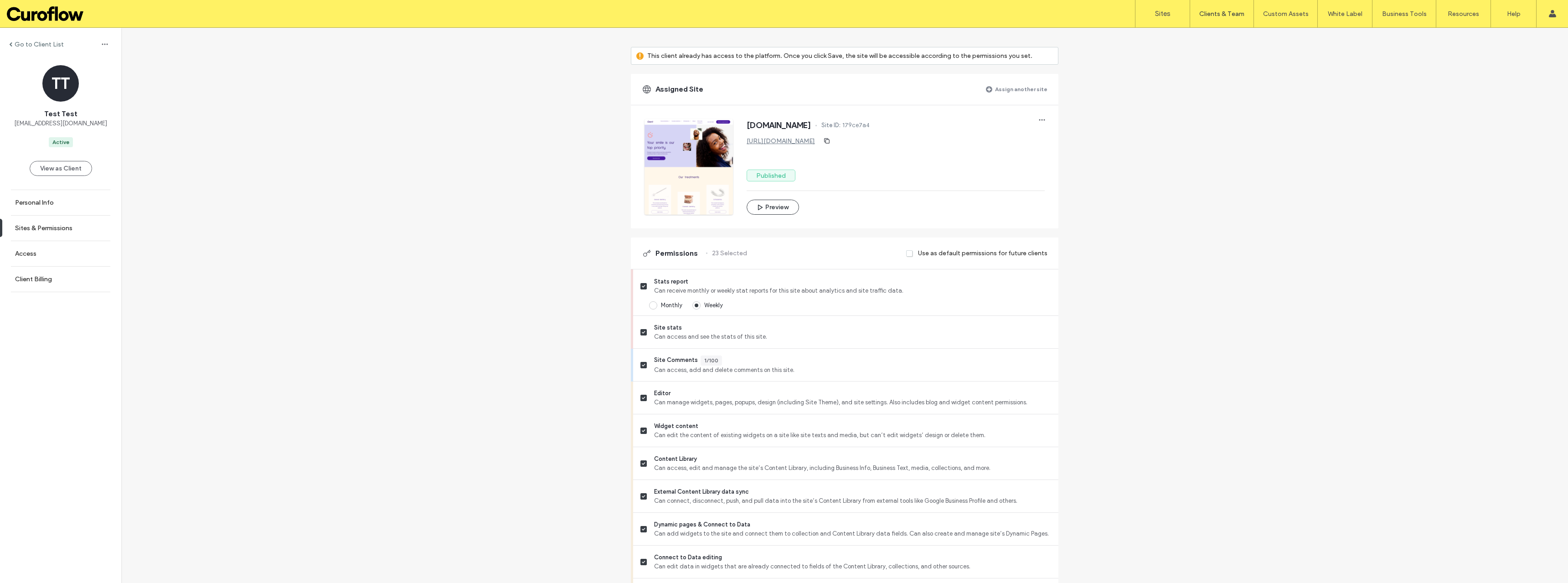
scroll to position [0, 0]
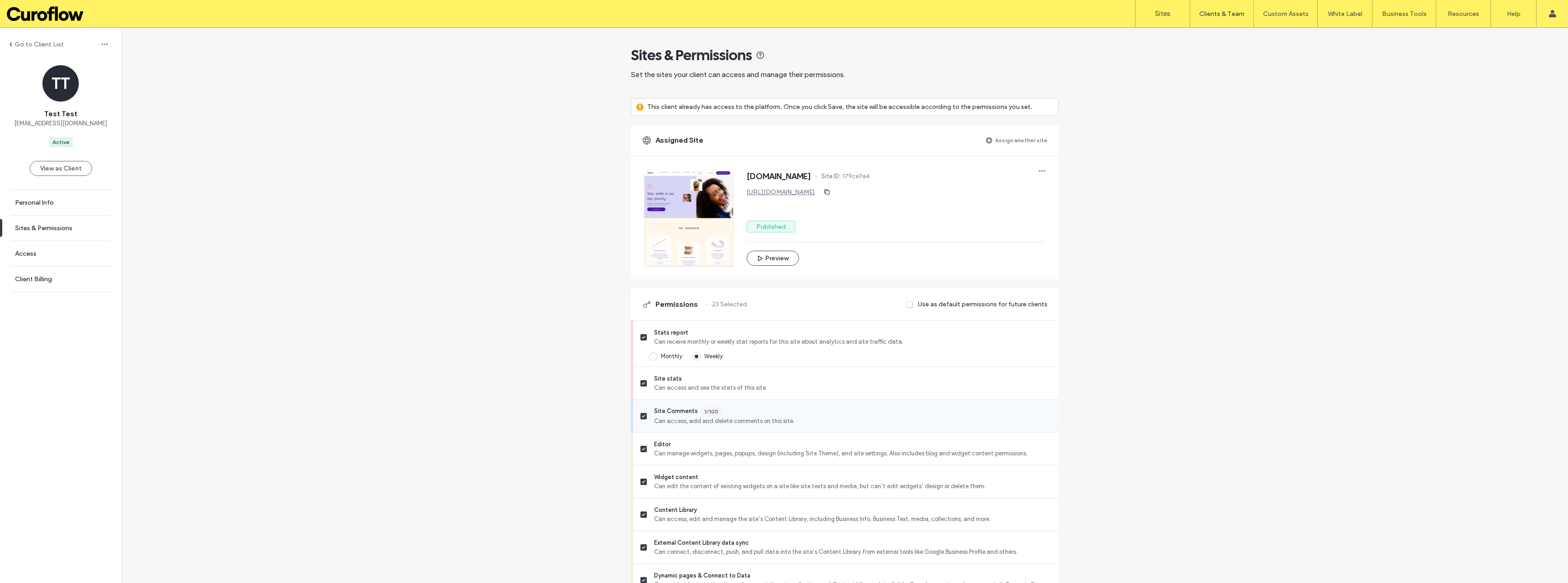
click at [642, 414] on icon at bounding box center [643, 416] width 4 height 2
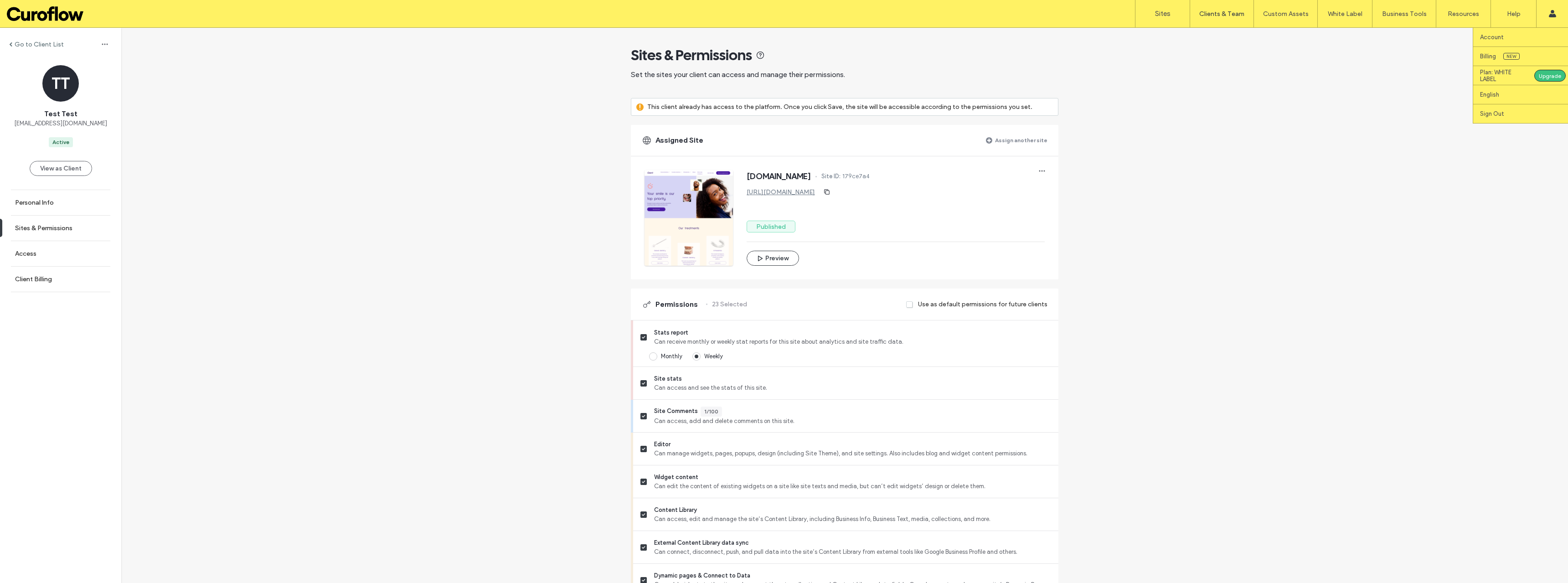
click at [1558, 25] on div "Account Billing New Plan: WHITE LABEL Upgrade English Español (España) Portuguê…" at bounding box center [1552, 13] width 32 height 27
click at [1487, 111] on label "Sign Out" at bounding box center [1492, 113] width 24 height 7
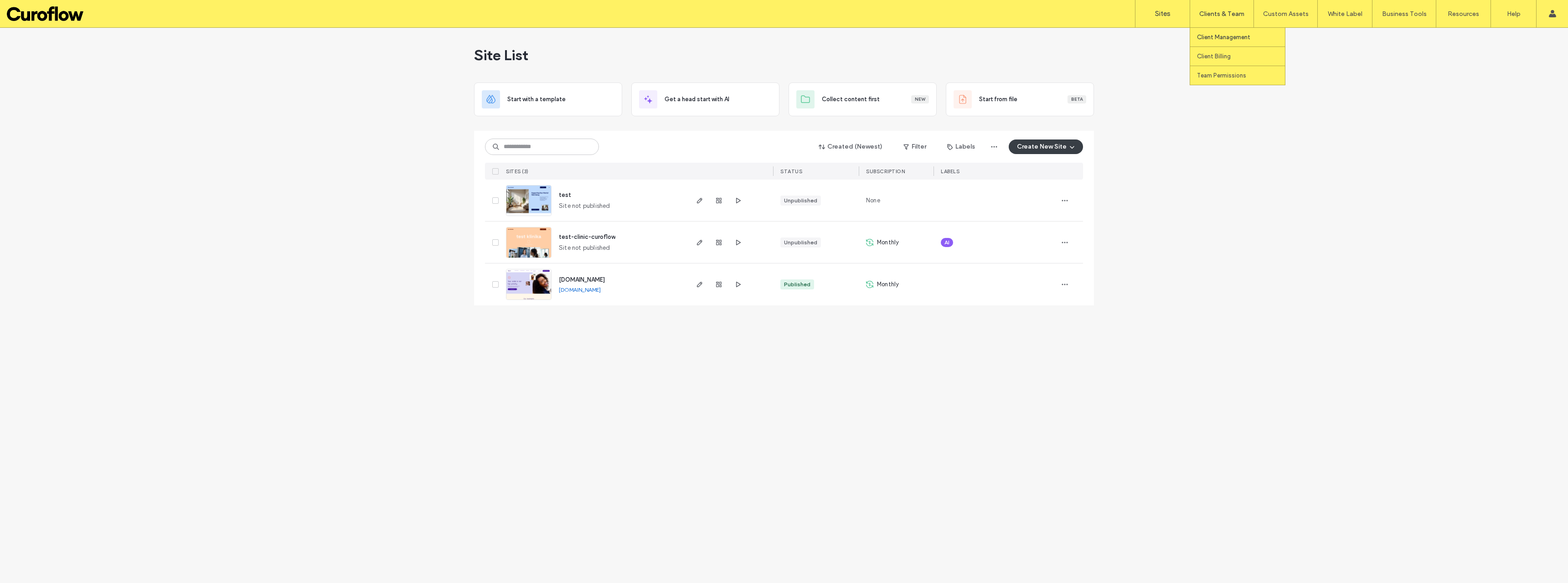
click at [1227, 38] on label "Client Management" at bounding box center [1223, 37] width 54 height 7
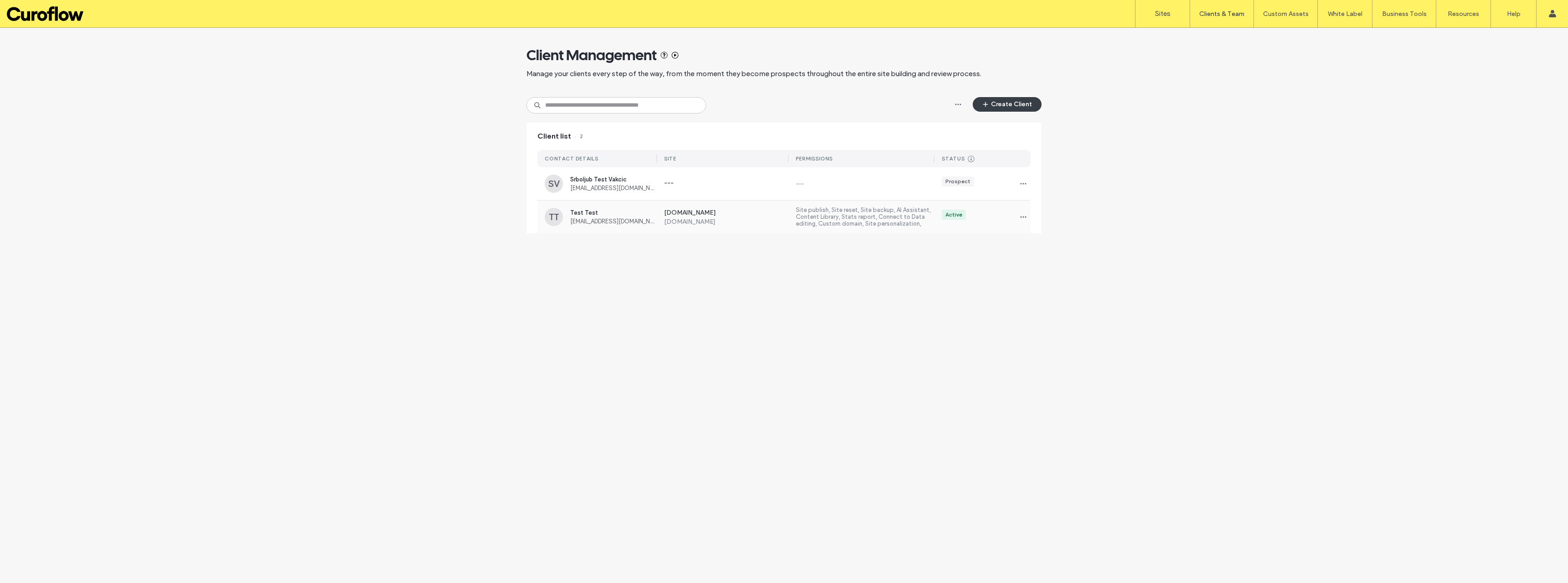
click at [878, 211] on label "Site publish, Site reset, Site backup, AI Assistant, Content Library, Stats rep…" at bounding box center [865, 217] width 139 height 21
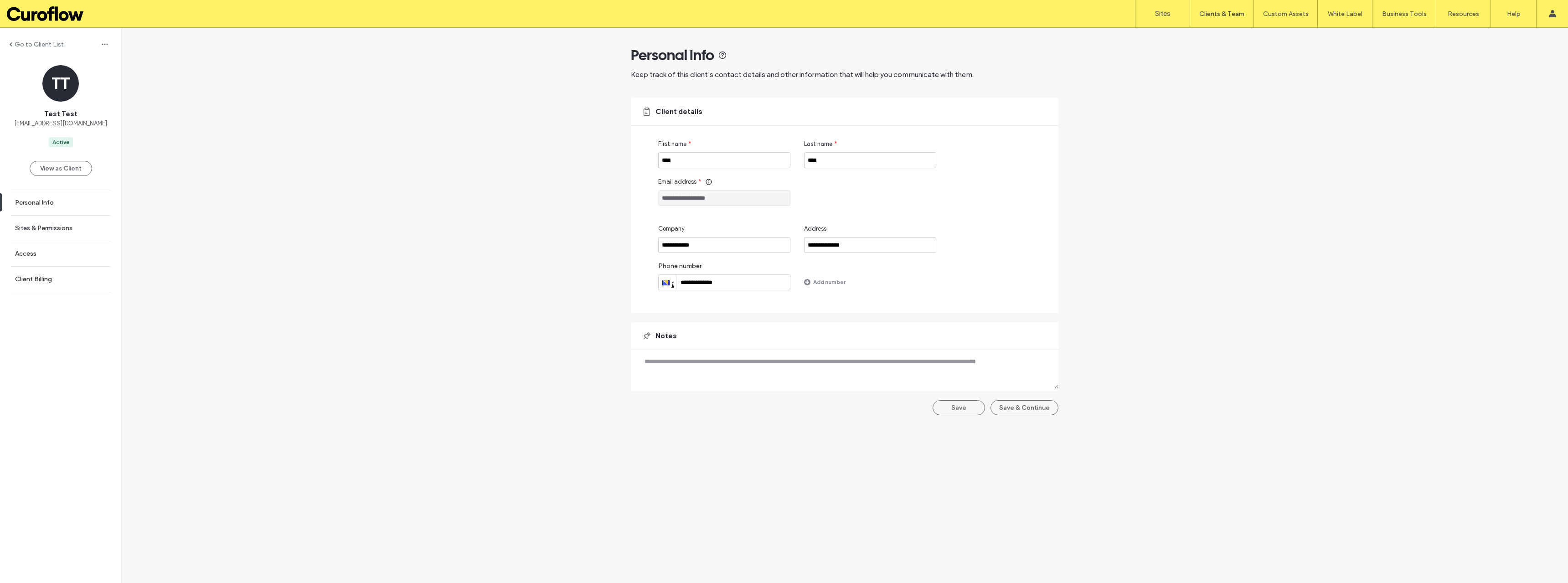
click at [55, 232] on link "Sites & Permissions" at bounding box center [60, 228] width 121 height 25
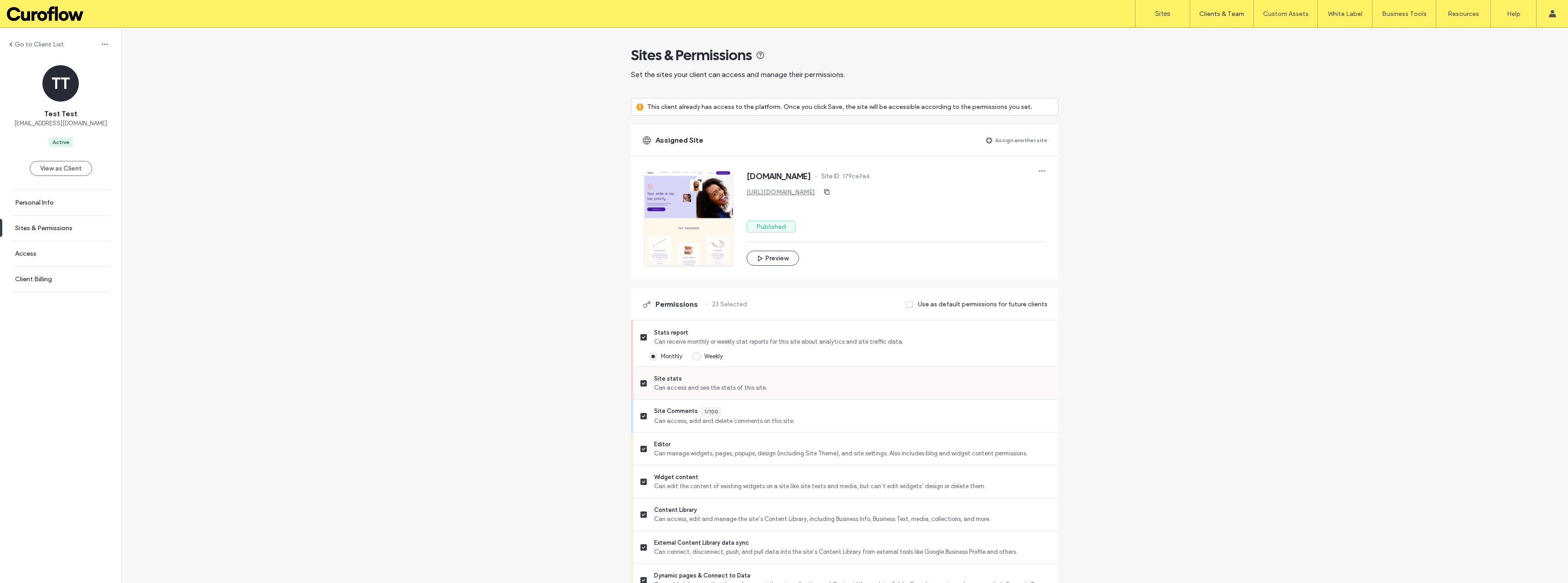
click at [644, 382] on label "Site stats Can access and see the stats of this site." at bounding box center [845, 383] width 411 height 18
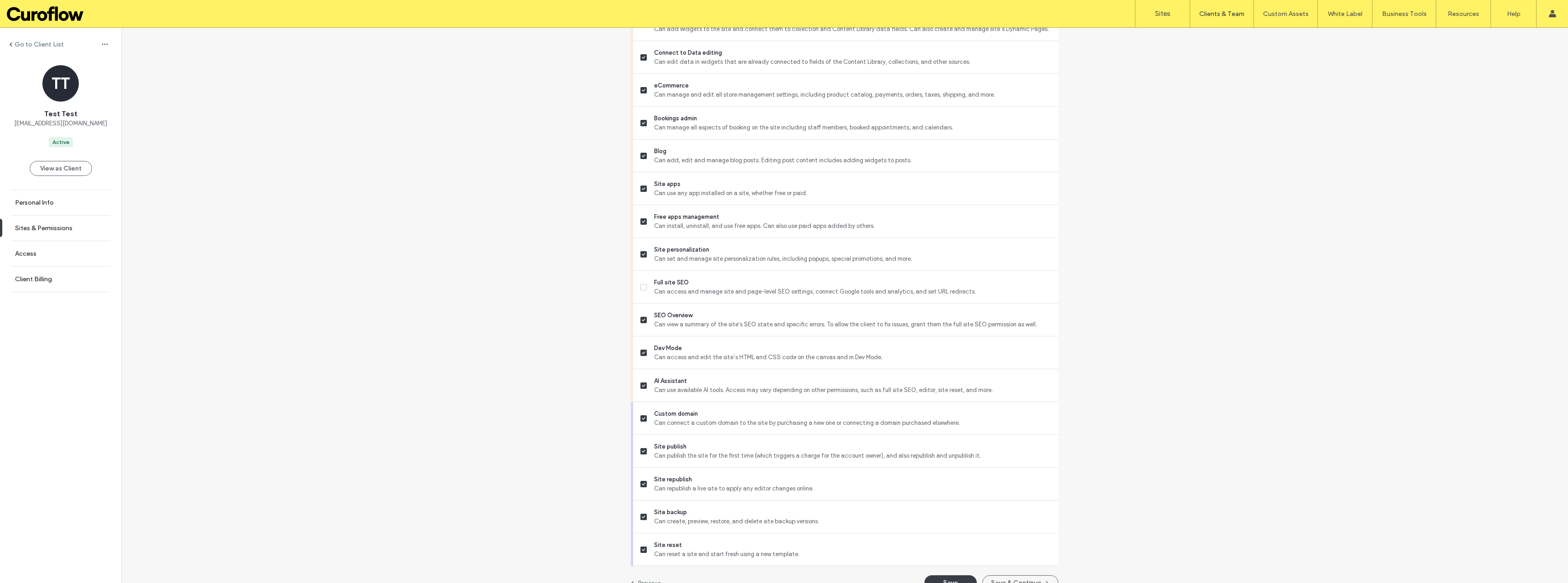
scroll to position [572, 0]
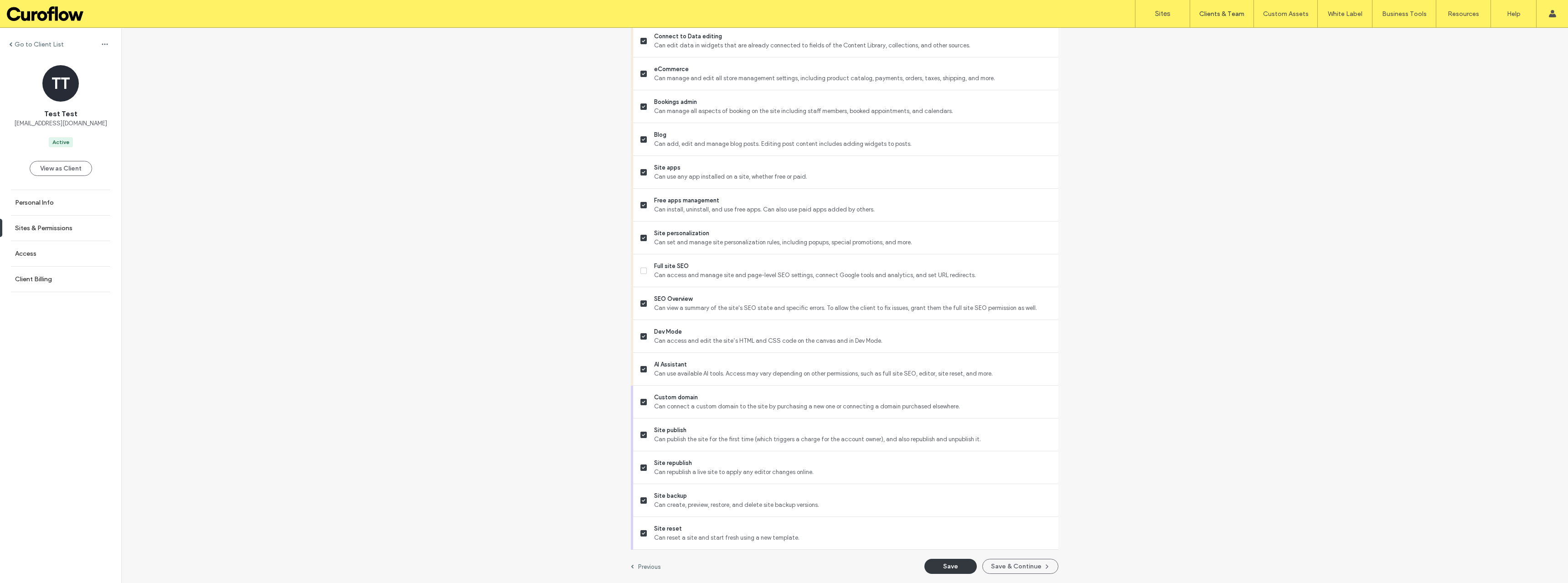
click at [948, 567] on button "Save" at bounding box center [951, 566] width 52 height 15
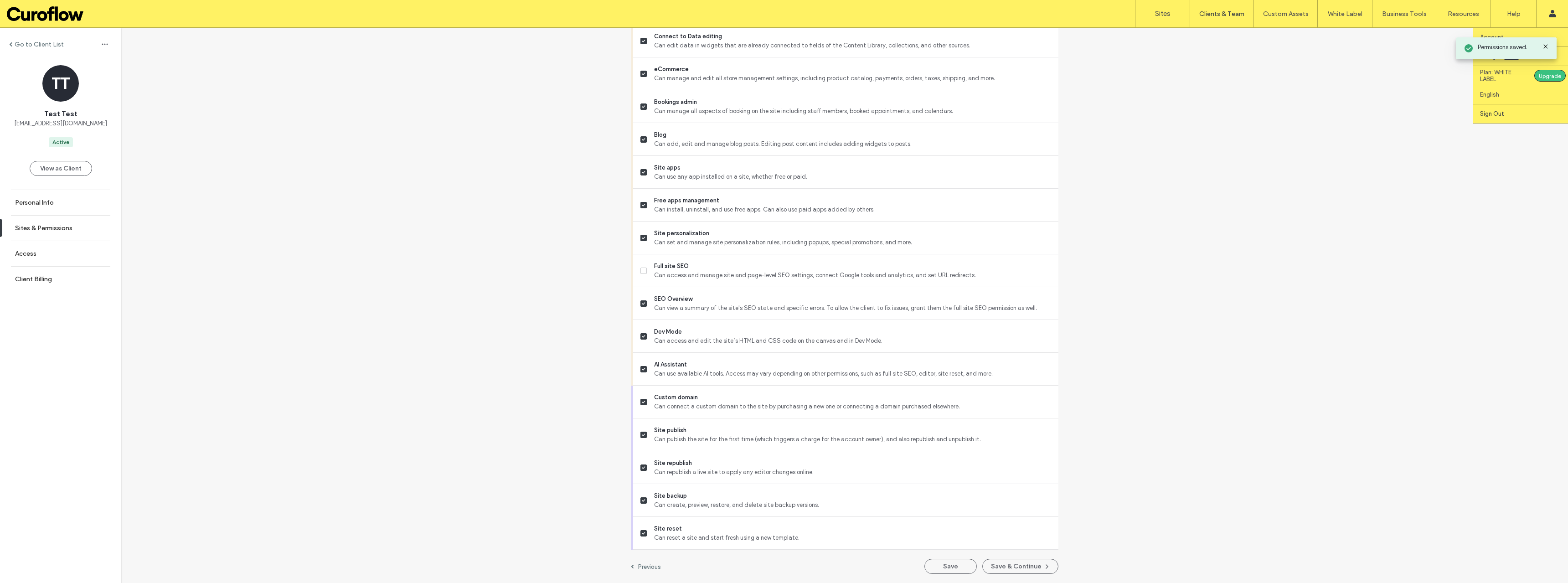
click at [1498, 111] on label "Sign Out" at bounding box center [1492, 113] width 24 height 7
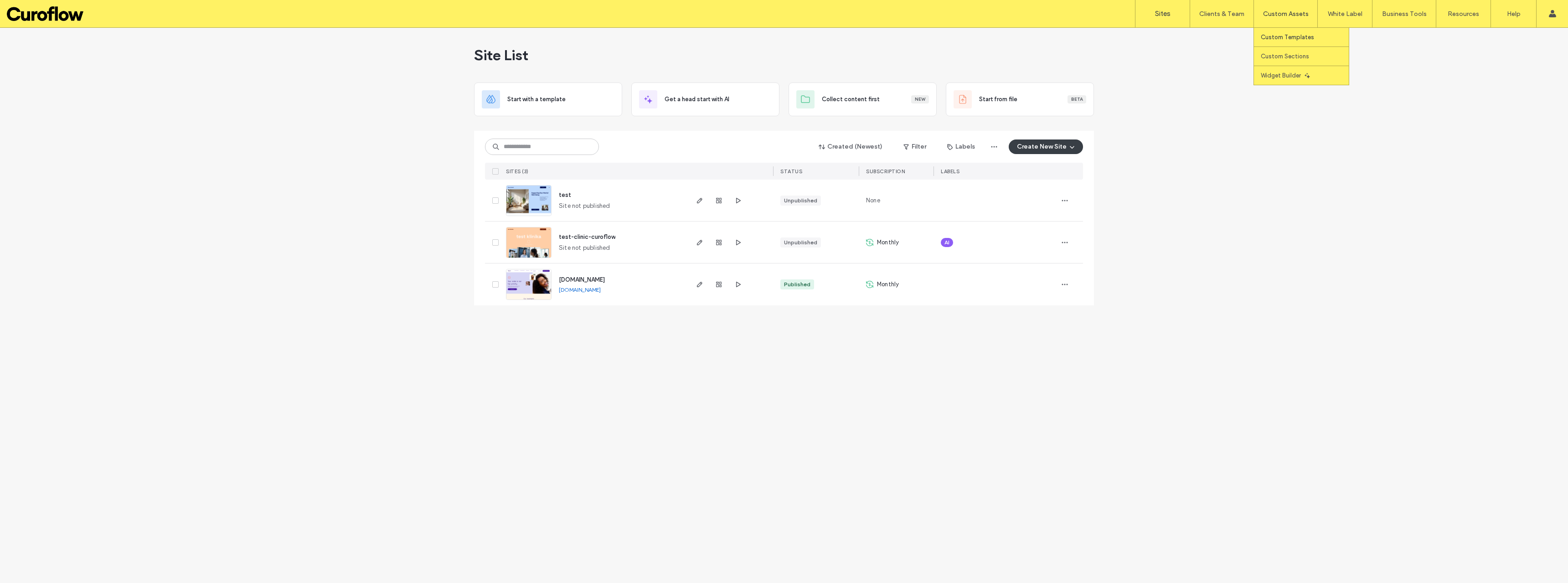
click at [1298, 41] on link "Custom Templates" at bounding box center [1304, 37] width 88 height 19
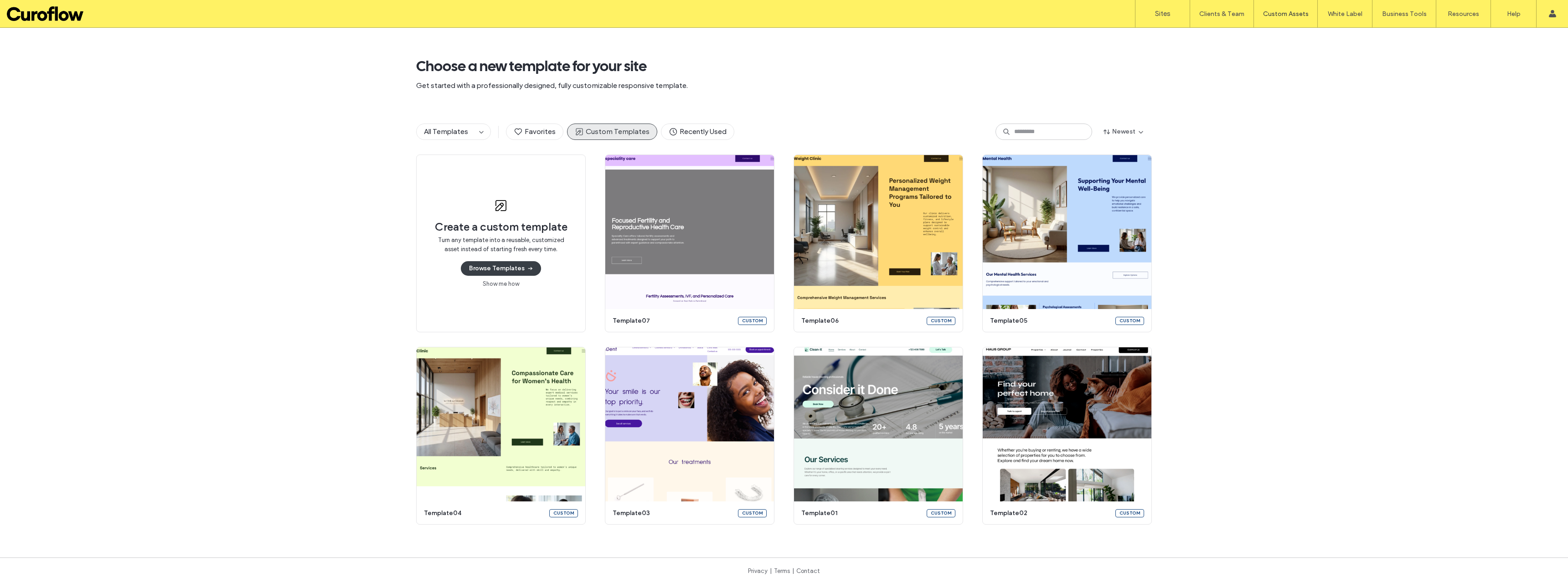
scroll to position [5, 0]
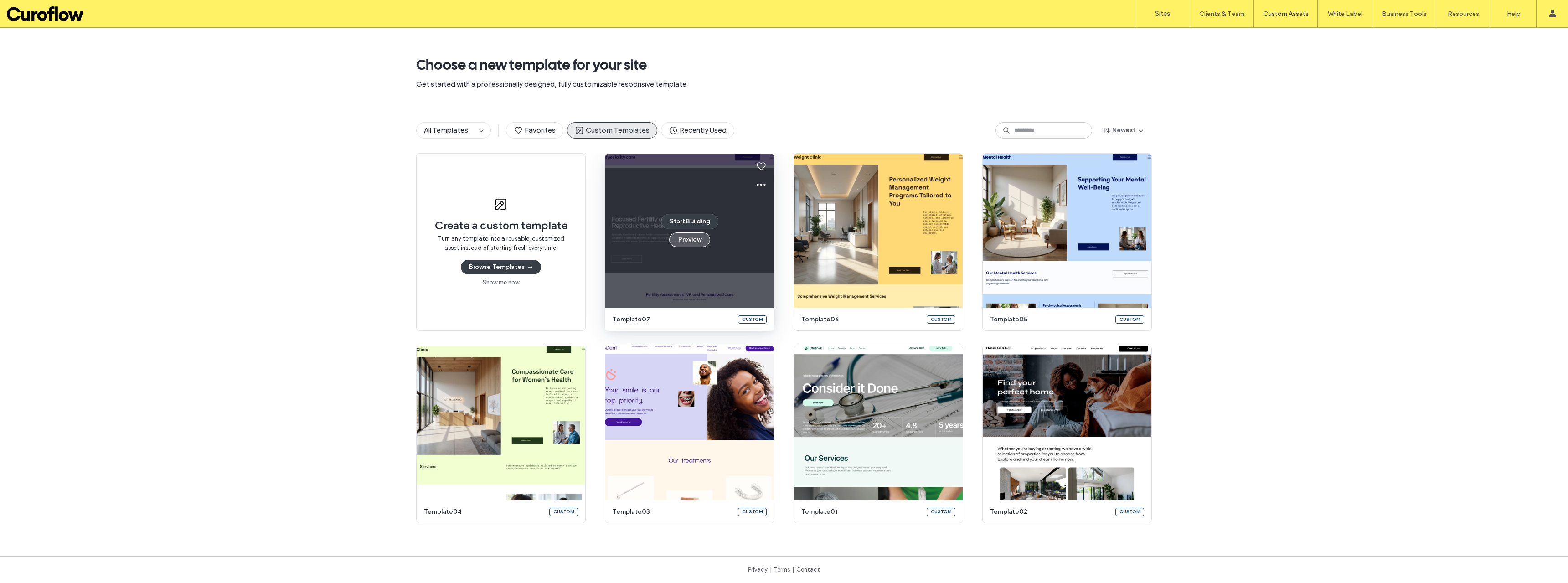
click at [687, 241] on button "Preview" at bounding box center [689, 240] width 41 height 15
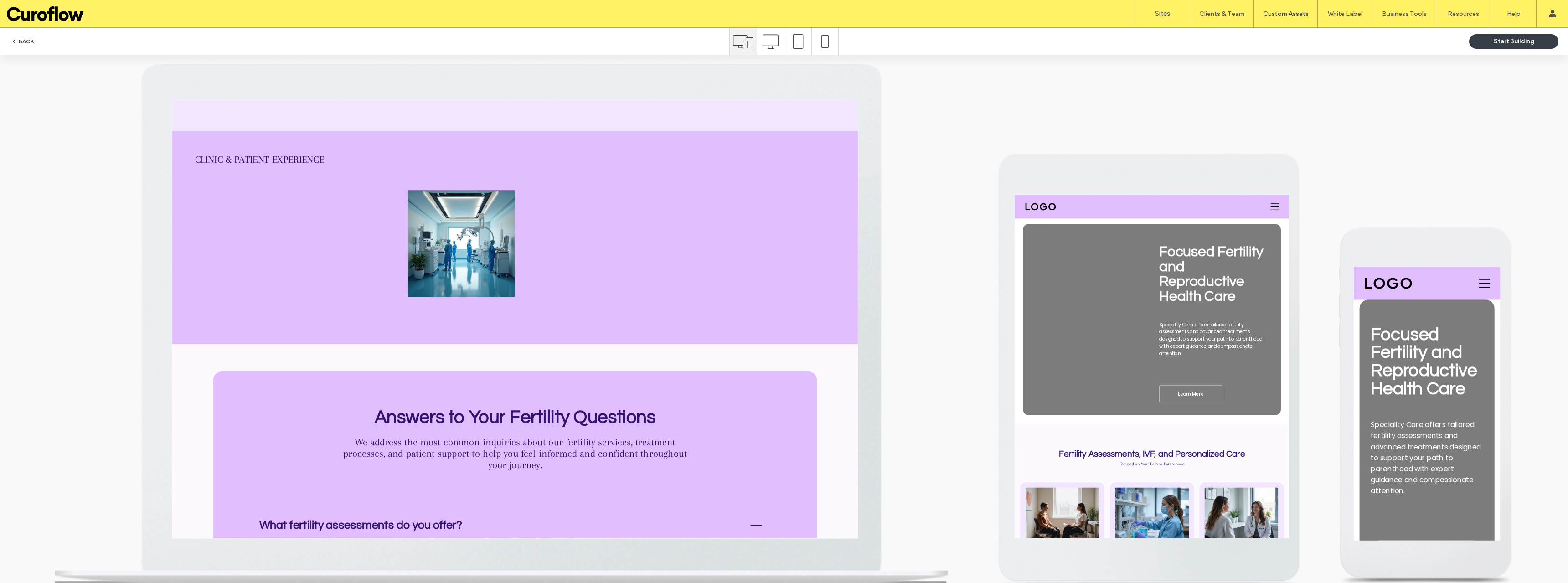
scroll to position [0, 0]
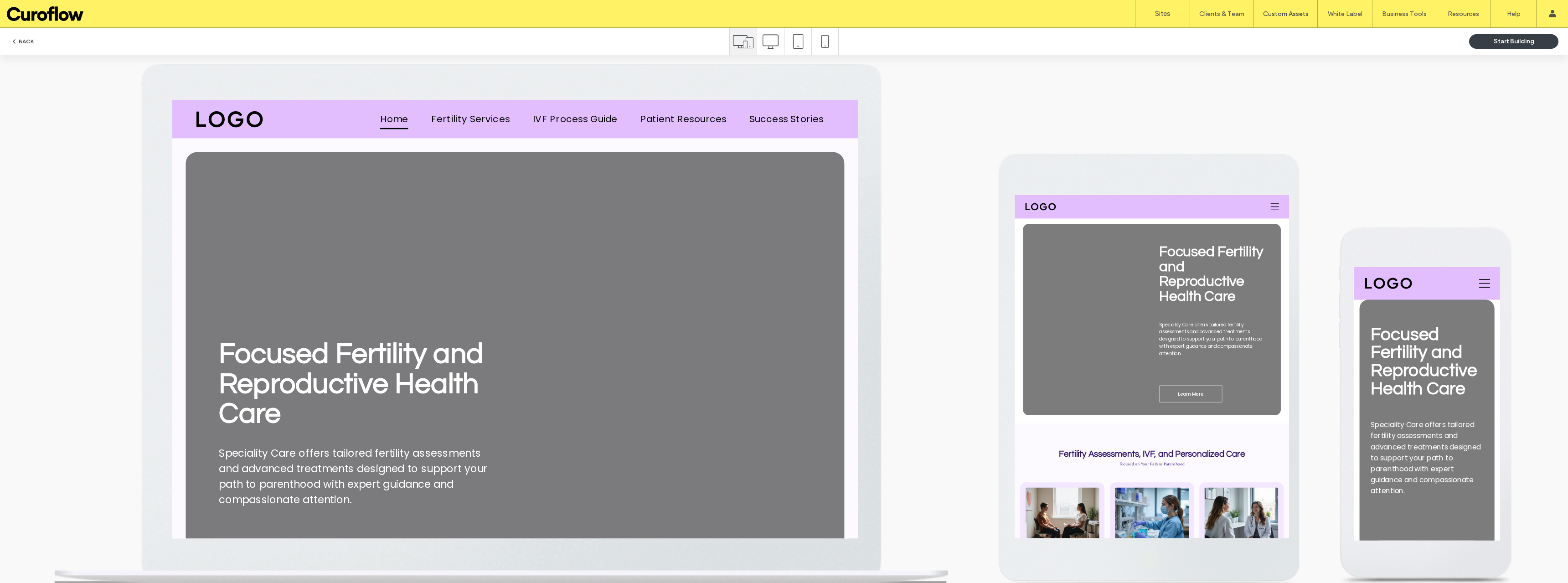
drag, startPoint x: 714, startPoint y: 333, endPoint x: 1042, endPoint y: 173, distance: 364.9
click at [399, 114] on span "Fertility Services" at bounding box center [409, 114] width 63 height 16
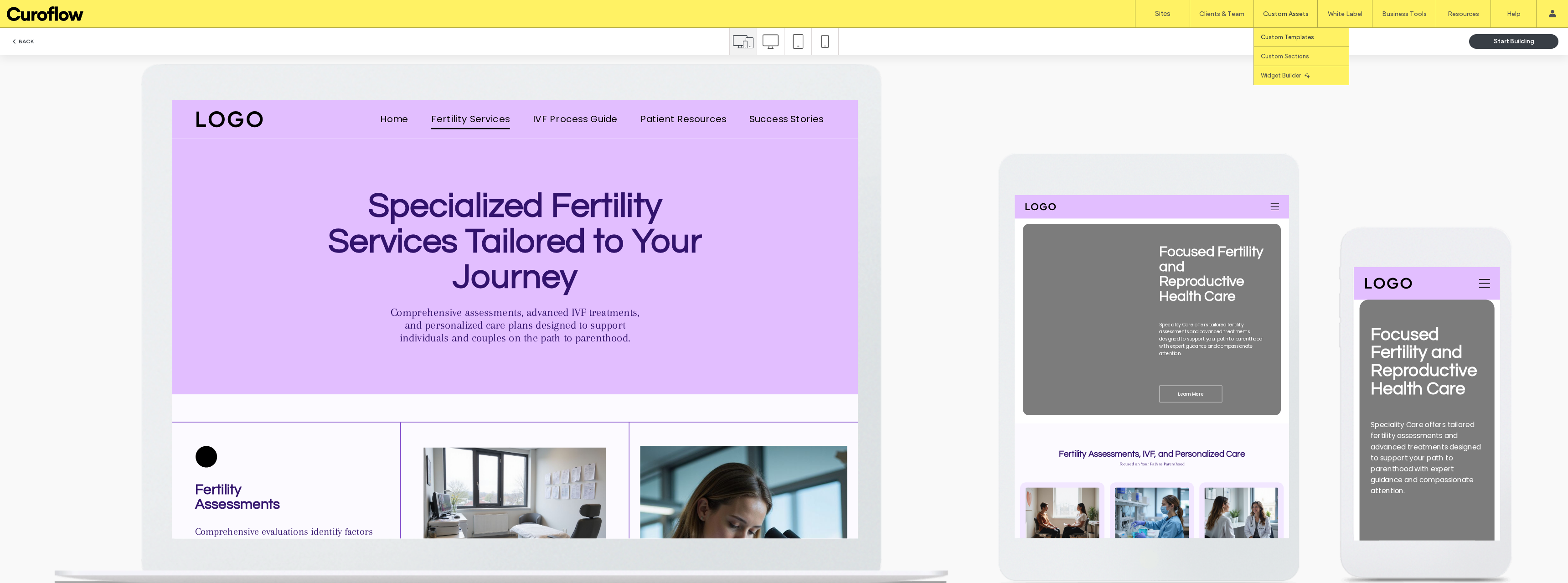
click at [1287, 33] on link "Custom Templates" at bounding box center [1304, 37] width 88 height 19
click at [1292, 32] on link "Custom Templates" at bounding box center [1304, 37] width 88 height 19
click at [1280, 33] on link "Custom Templates" at bounding box center [1304, 37] width 88 height 19
click at [1283, 40] on label "Custom Templates" at bounding box center [1287, 37] width 54 height 7
click at [1273, 37] on label "Custom Templates" at bounding box center [1287, 37] width 54 height 7
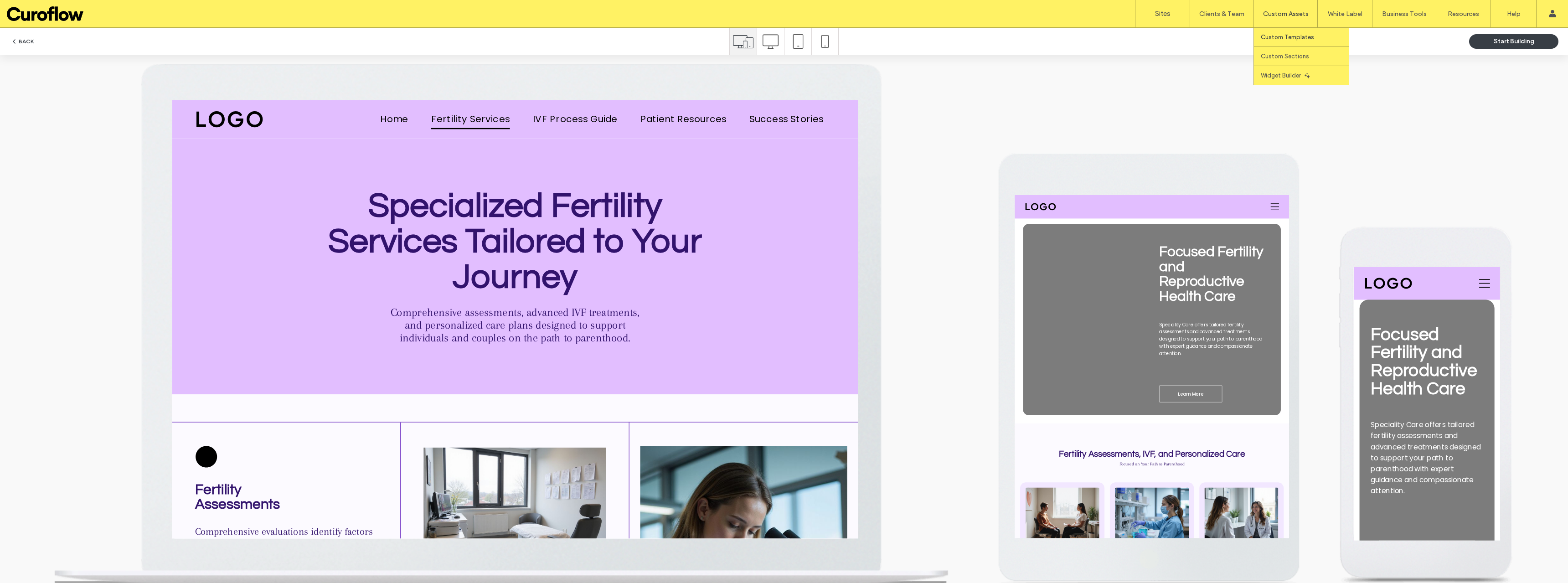
click at [1291, 40] on label "Custom Templates" at bounding box center [1287, 37] width 54 height 7
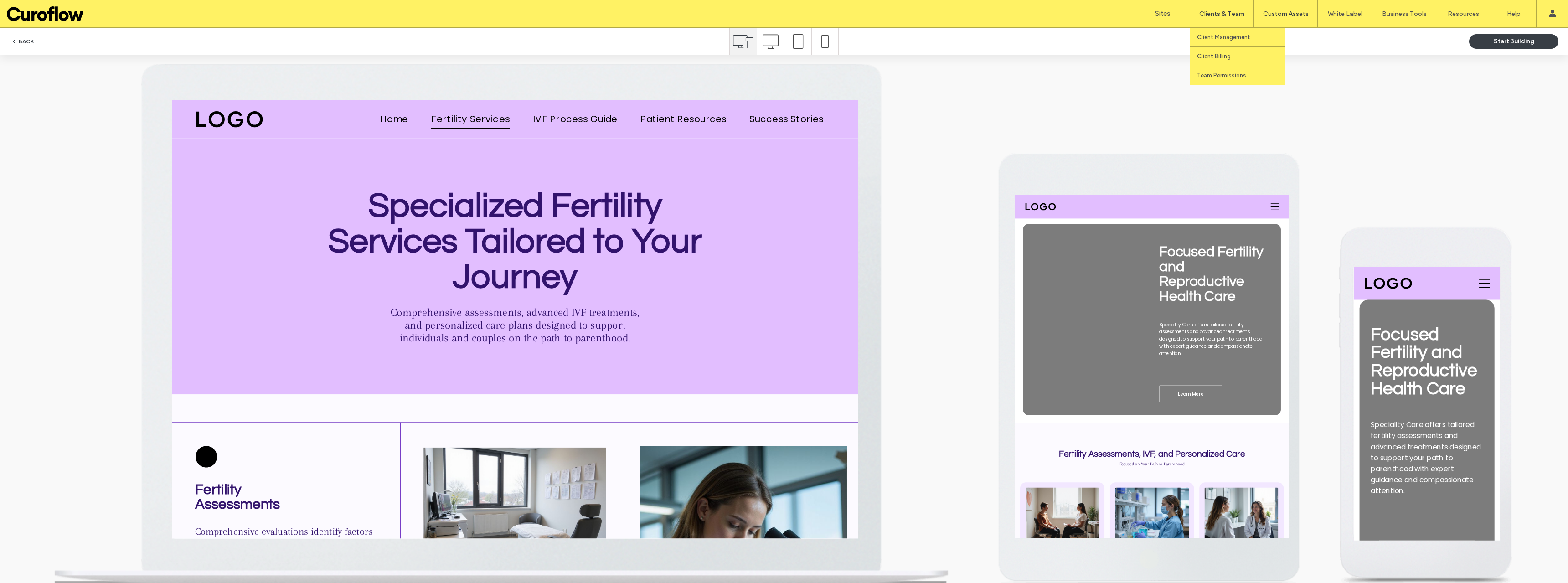
click at [1200, 12] on label "Clients & Team" at bounding box center [1222, 13] width 45 height 8
click at [1217, 40] on label "Client Management" at bounding box center [1223, 37] width 54 height 7
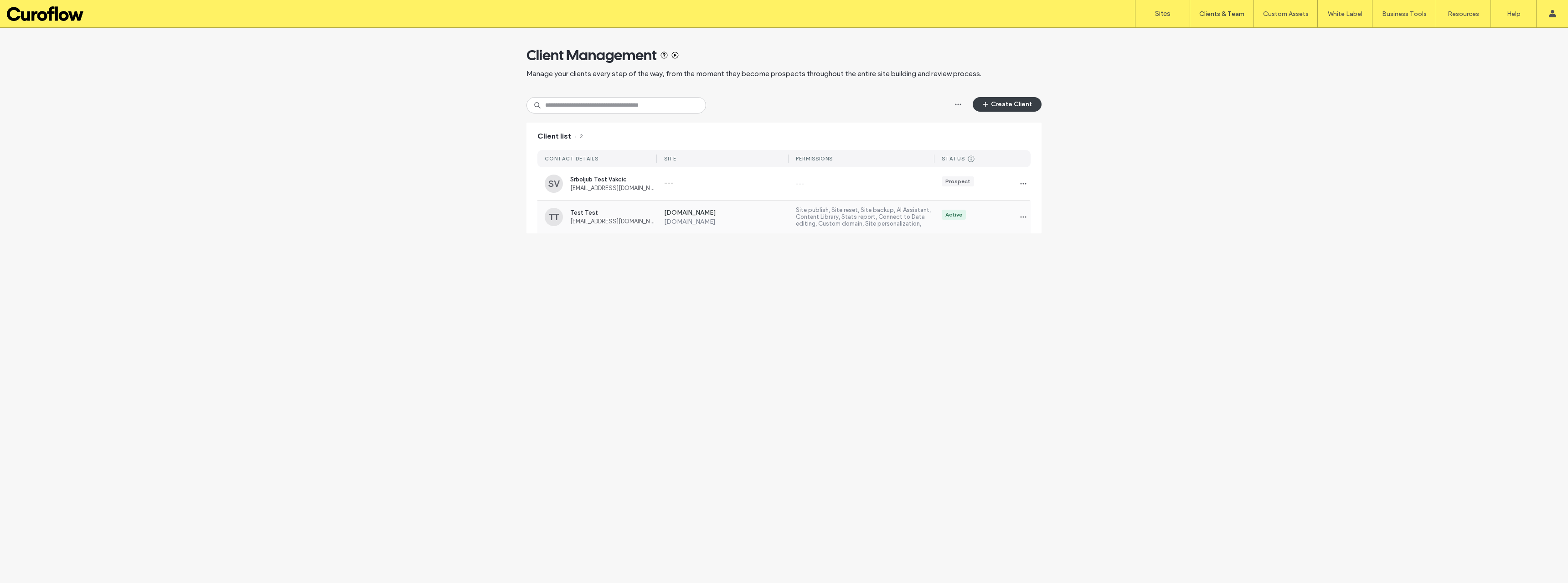
click at [892, 217] on label "Site publish, Site reset, Site backup, AI Assistant, Content Library, Stats rep…" at bounding box center [865, 217] width 139 height 21
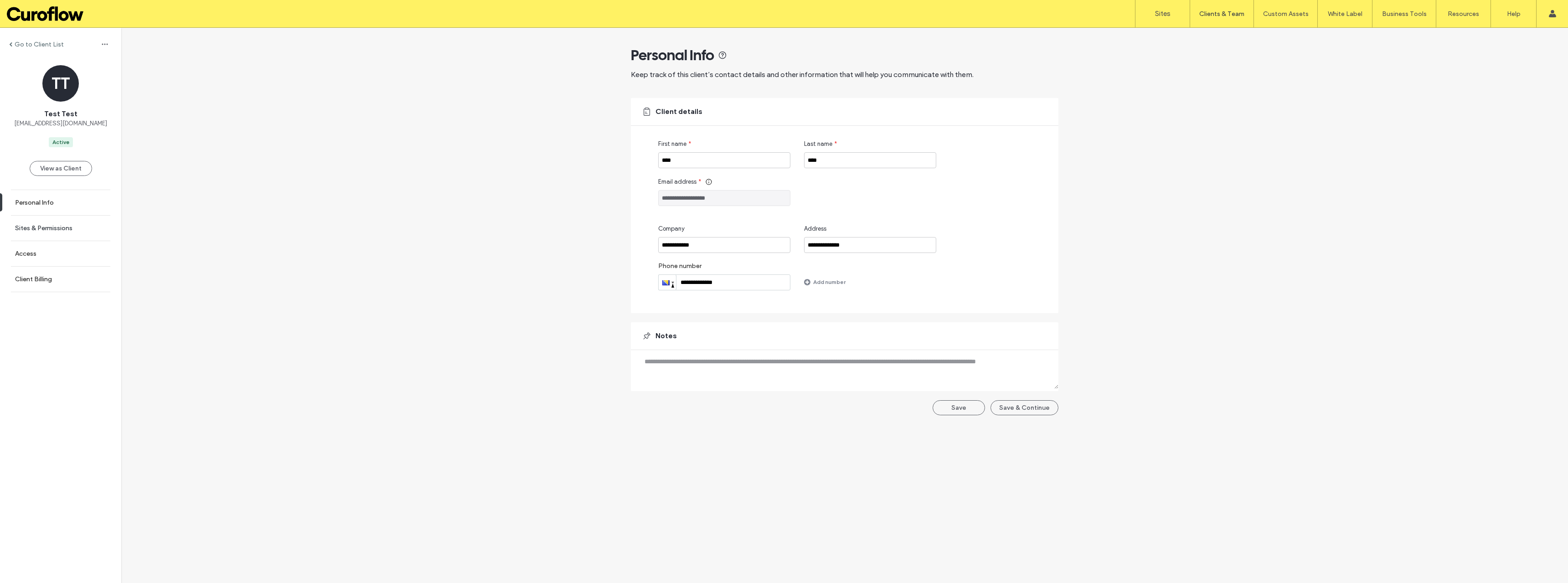
click at [41, 223] on link "Sites & Permissions" at bounding box center [60, 228] width 121 height 25
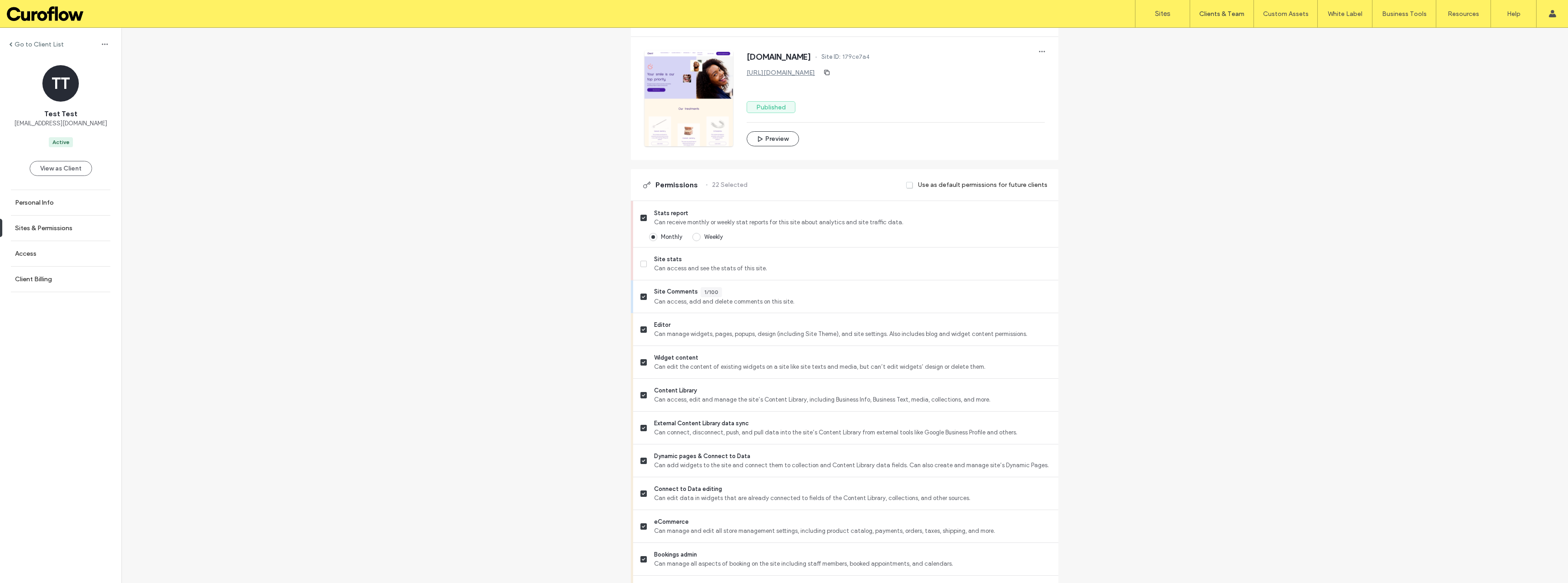
scroll to position [122, 0]
click at [642, 262] on icon at bounding box center [643, 262] width 4 height 2
drag, startPoint x: 752, startPoint y: 268, endPoint x: 651, endPoint y: 264, distance: 101.1
click at [654, 264] on span "Can access and see the stats of this site." at bounding box center [853, 266] width 397 height 9
click at [565, 281] on div "Go to Client List TT Test Test djordje@curoflow.se Active View as Client Person…" at bounding box center [844, 470] width 1447 height 1127
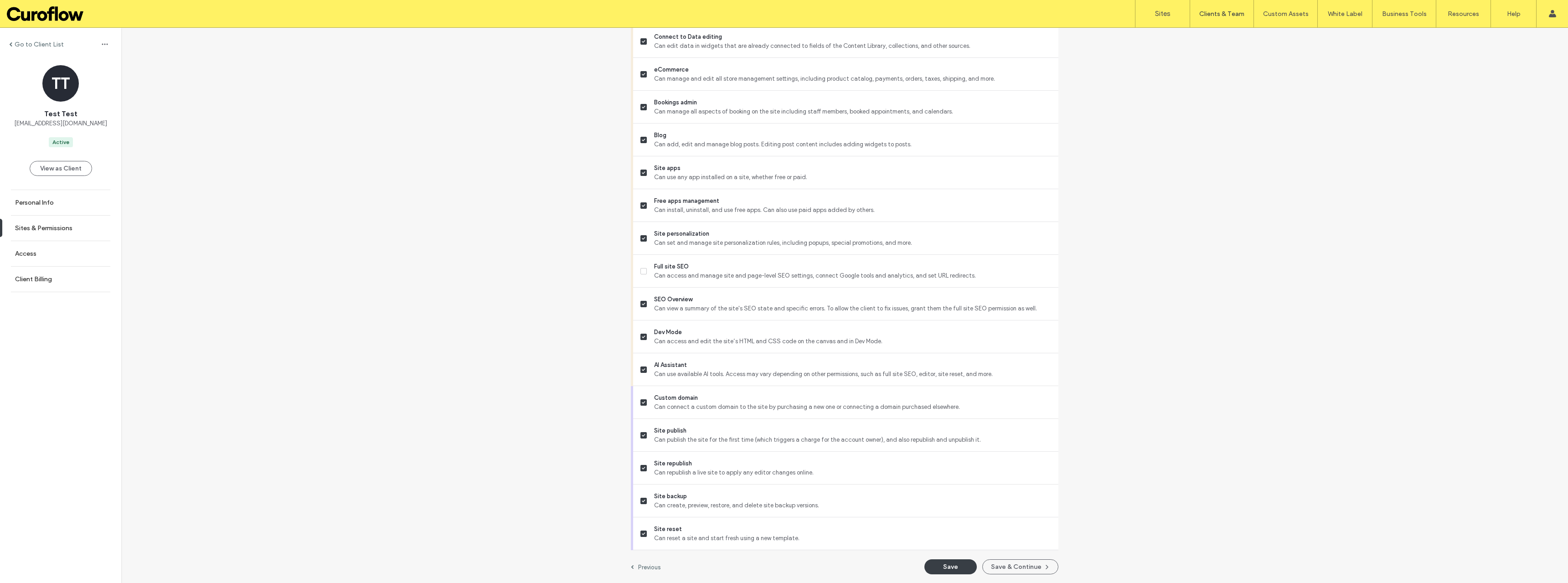
scroll to position [572, 0]
click at [948, 568] on button "Save" at bounding box center [951, 566] width 52 height 15
click at [1499, 115] on label "Sign Out" at bounding box center [1492, 113] width 24 height 7
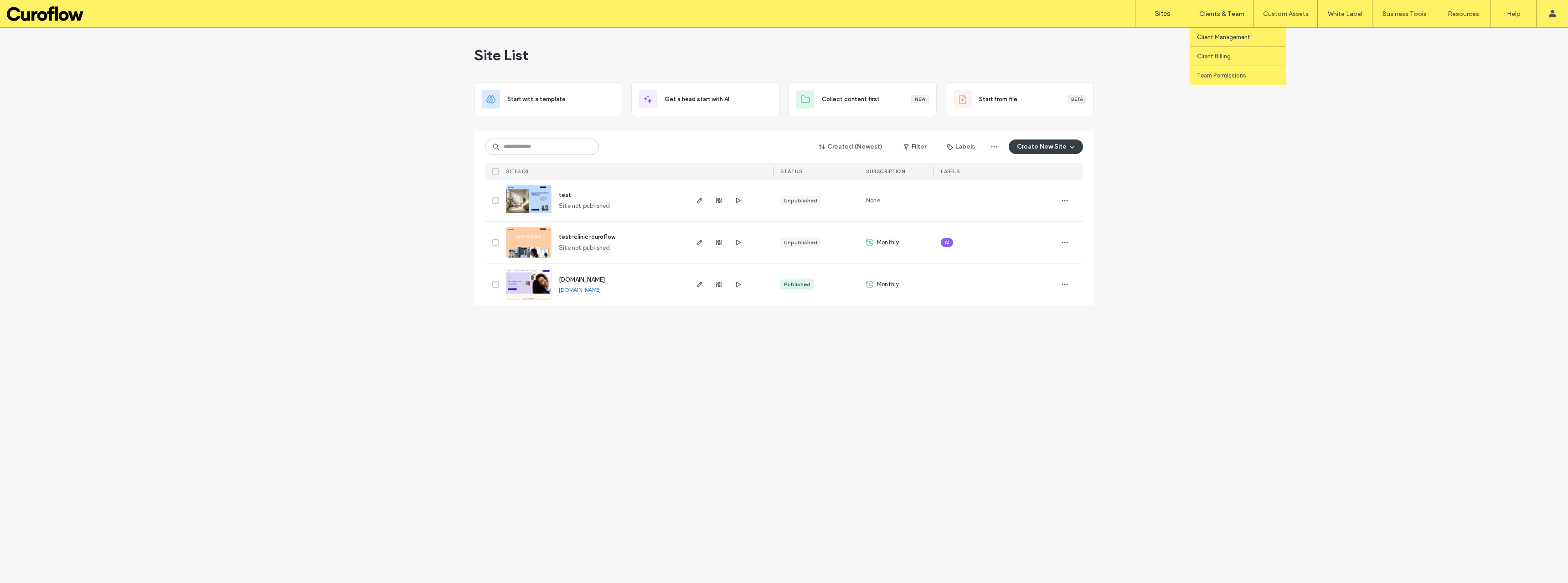
click at [1223, 35] on label "Client Management" at bounding box center [1223, 37] width 54 height 7
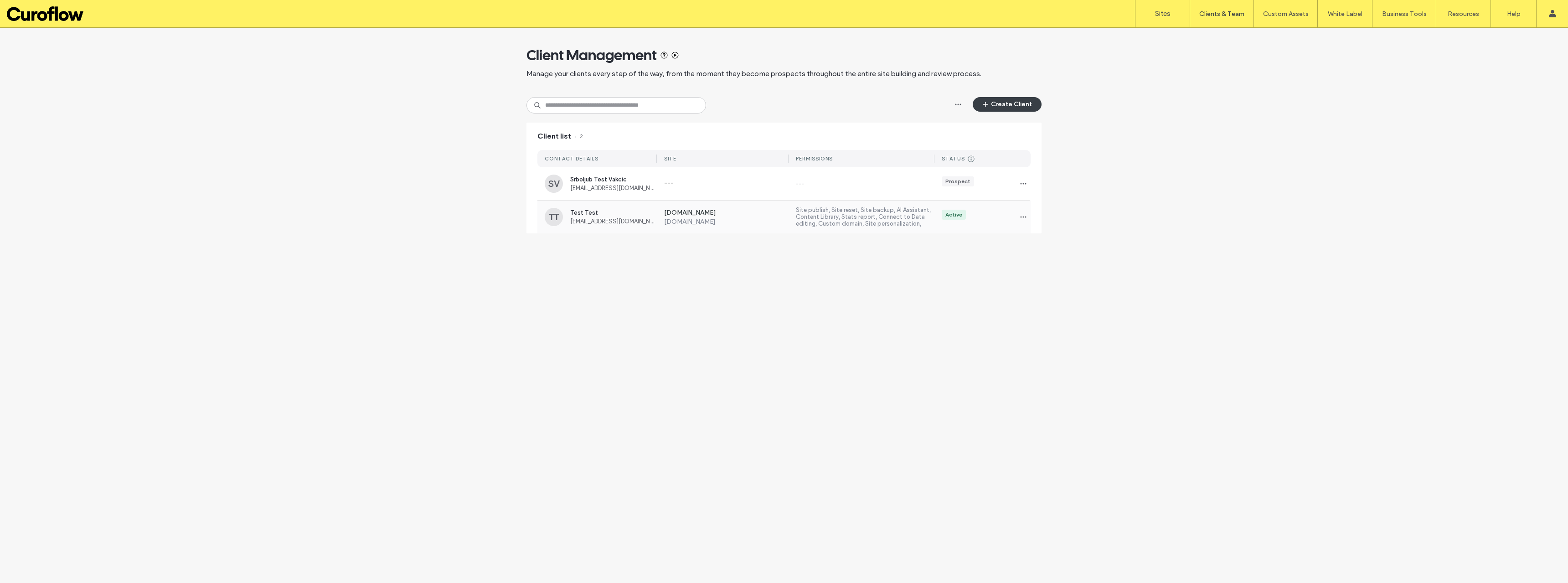
click at [878, 221] on label "Site publish, Site reset, Site backup, AI Assistant, Content Library, Stats rep…" at bounding box center [865, 217] width 139 height 21
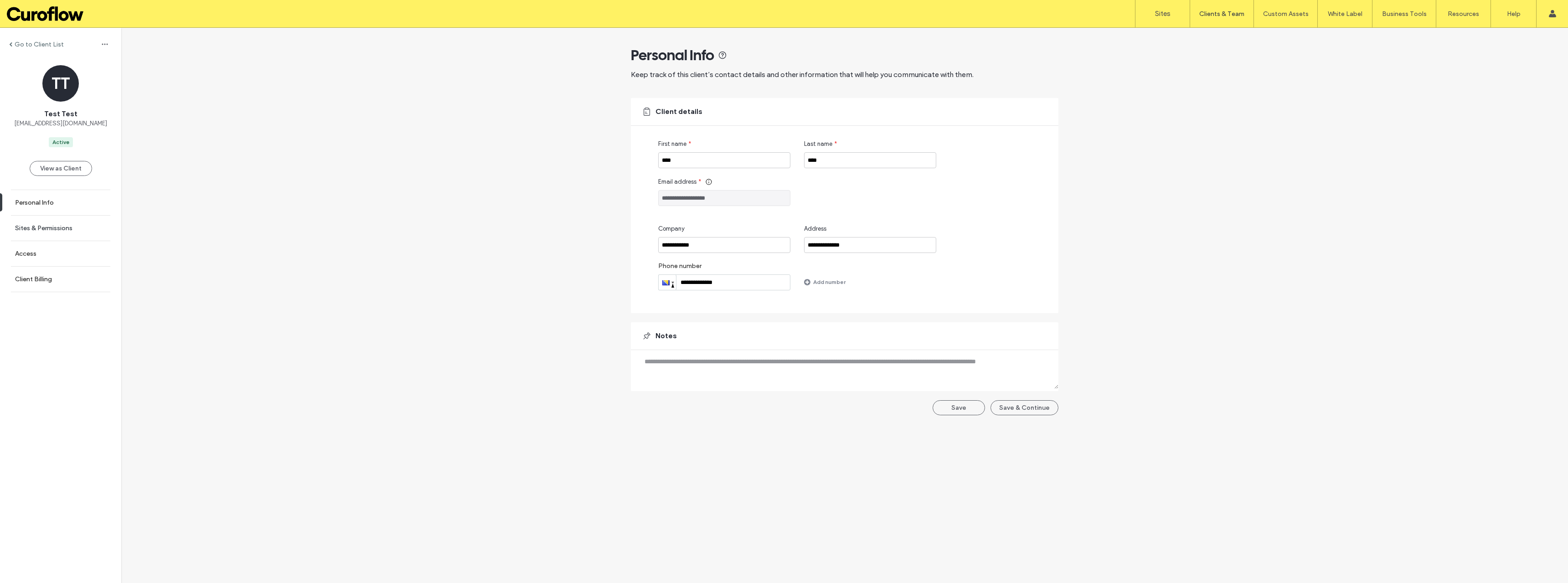
click at [77, 224] on link "Sites & Permissions" at bounding box center [60, 228] width 121 height 25
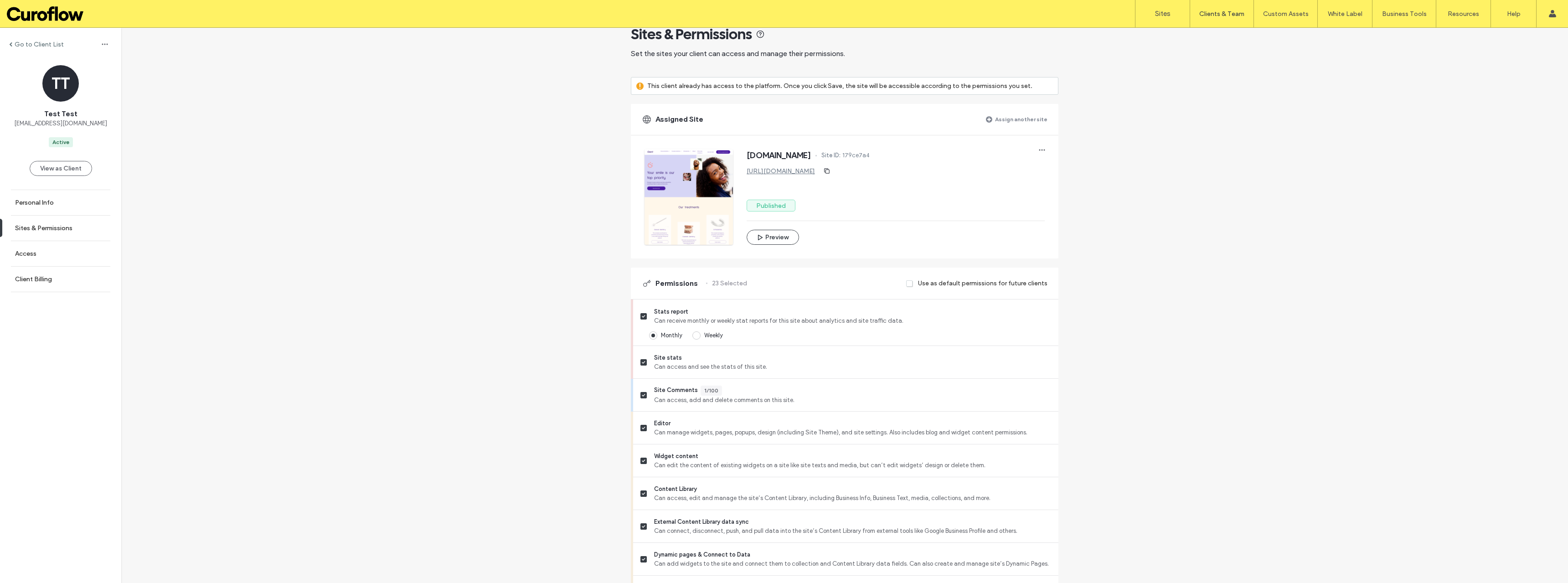
scroll to position [91, 0]
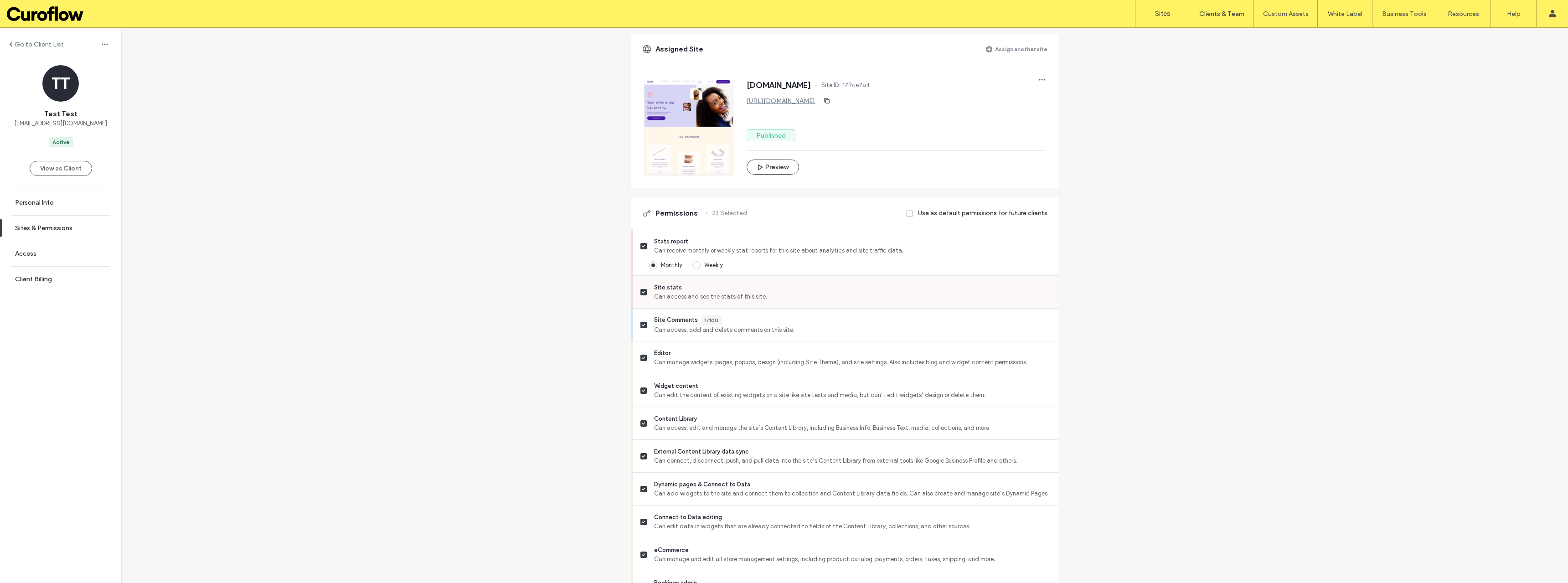
click at [642, 292] on icon at bounding box center [643, 292] width 4 height 2
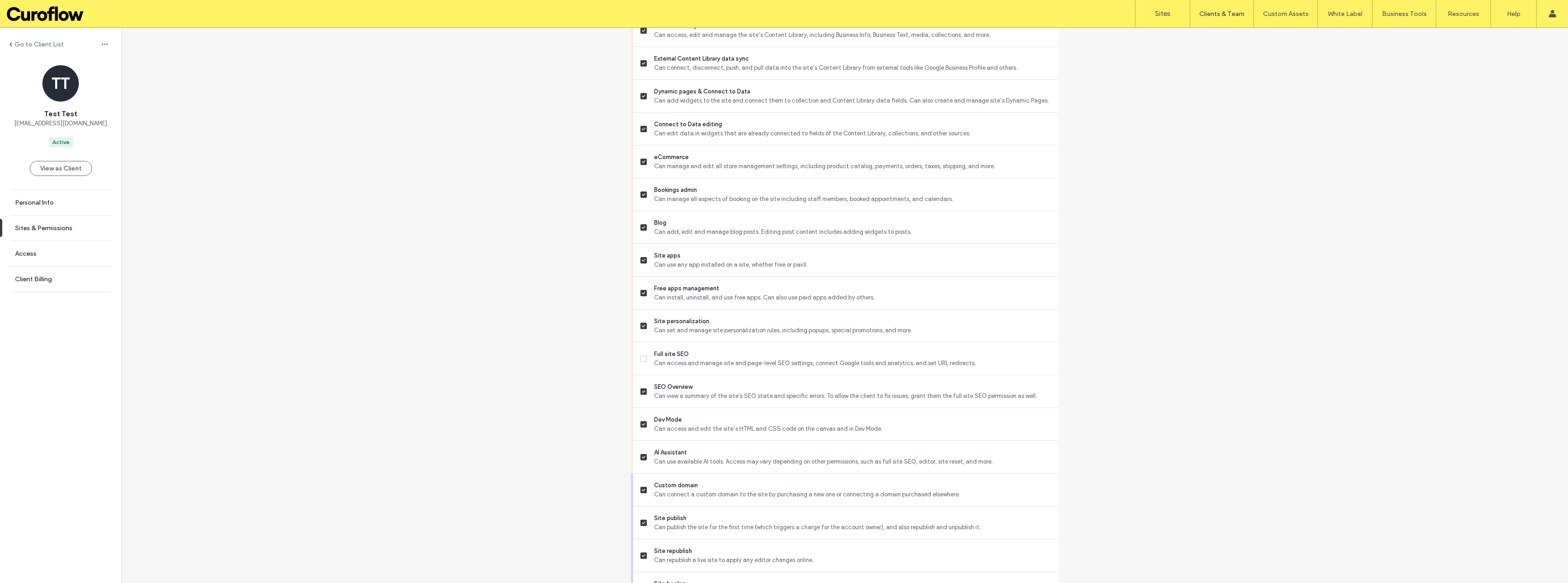
scroll to position [572, 0]
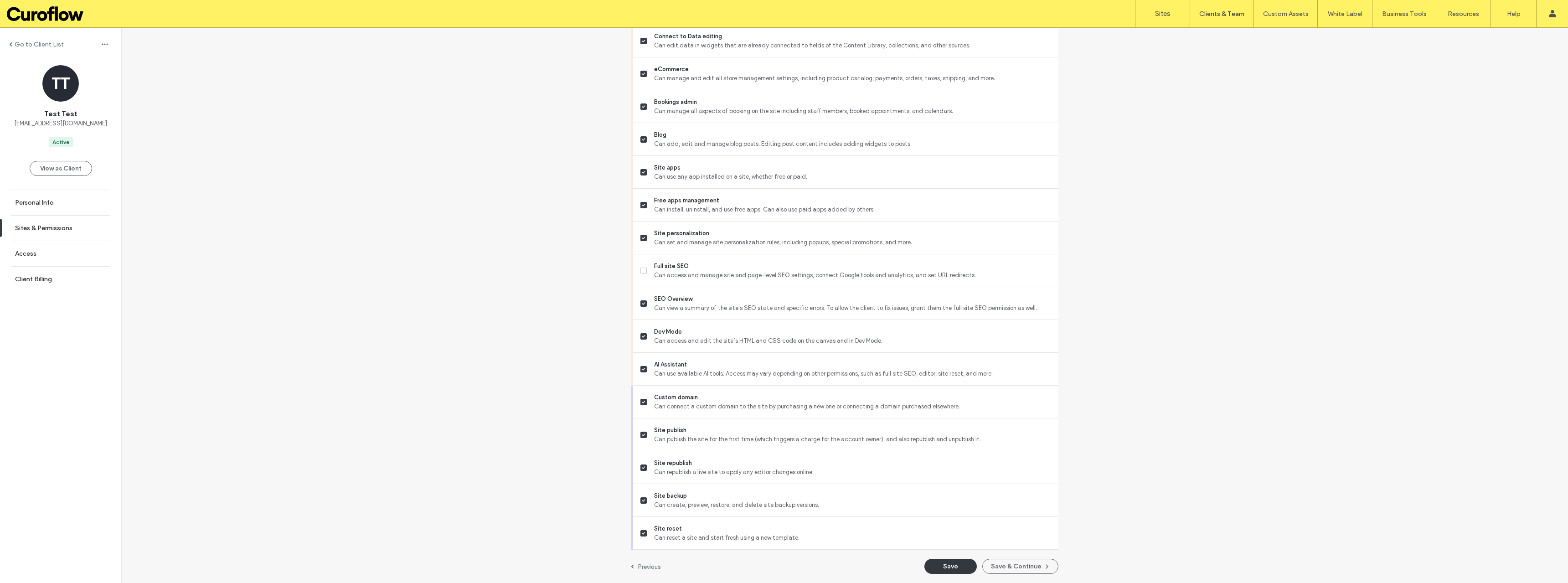
click at [945, 565] on button "Save" at bounding box center [951, 566] width 52 height 15
click at [1491, 114] on label "Sign Out" at bounding box center [1492, 113] width 24 height 7
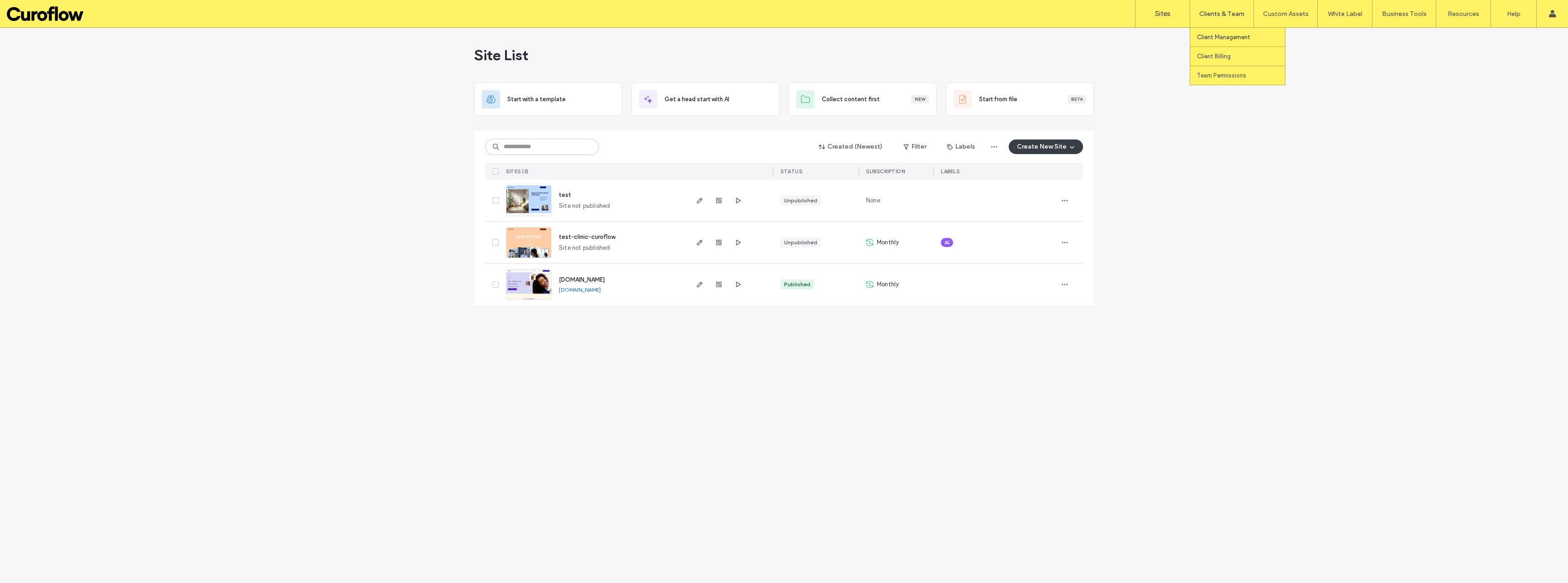
click at [1217, 34] on label "Client Management" at bounding box center [1223, 37] width 54 height 7
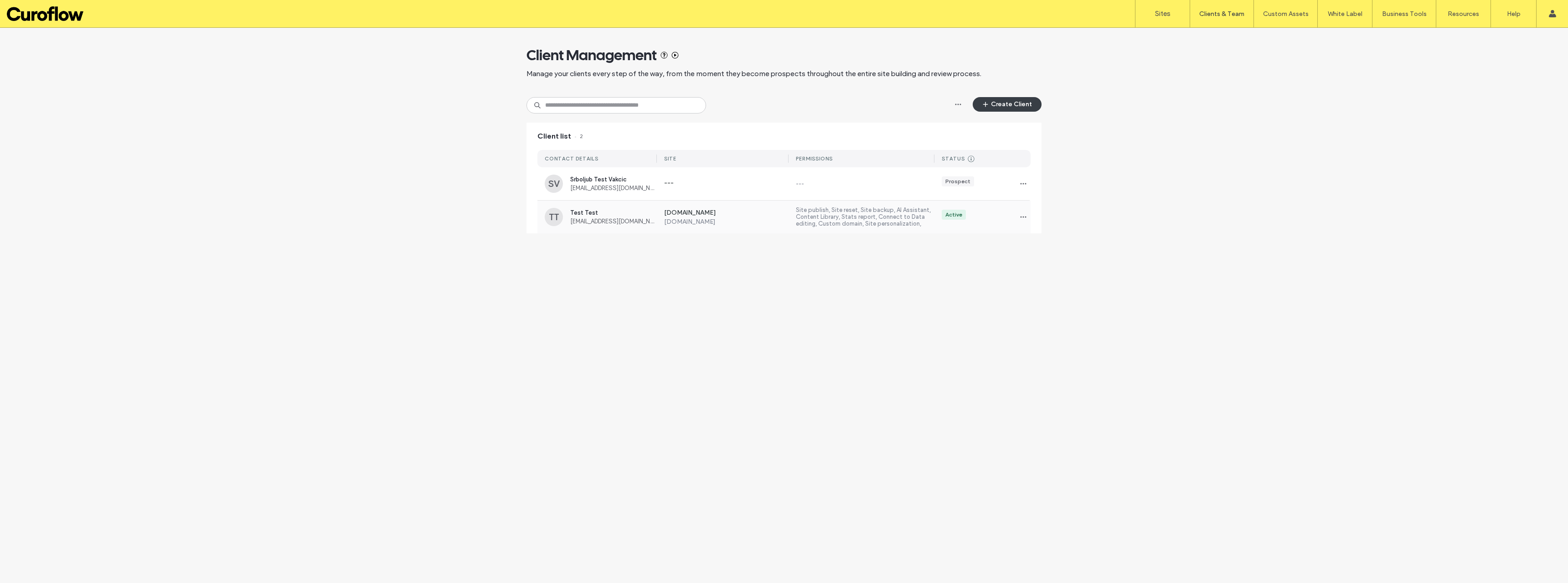
click at [872, 201] on div "[DOMAIN_NAME] [DOMAIN_NAME] Site publish, Site reset, Site backup, AI Assistant…" at bounding box center [844, 217] width 374 height 33
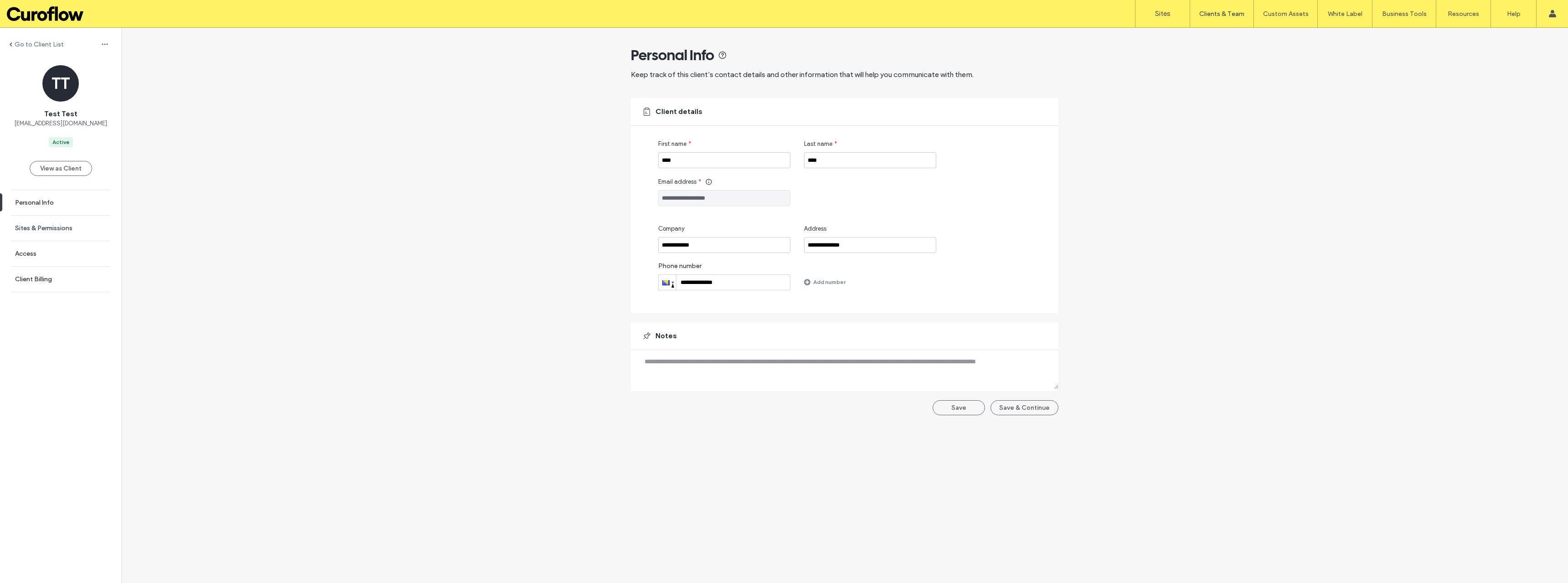
click at [62, 231] on label "Sites & Permissions" at bounding box center [44, 228] width 57 height 8
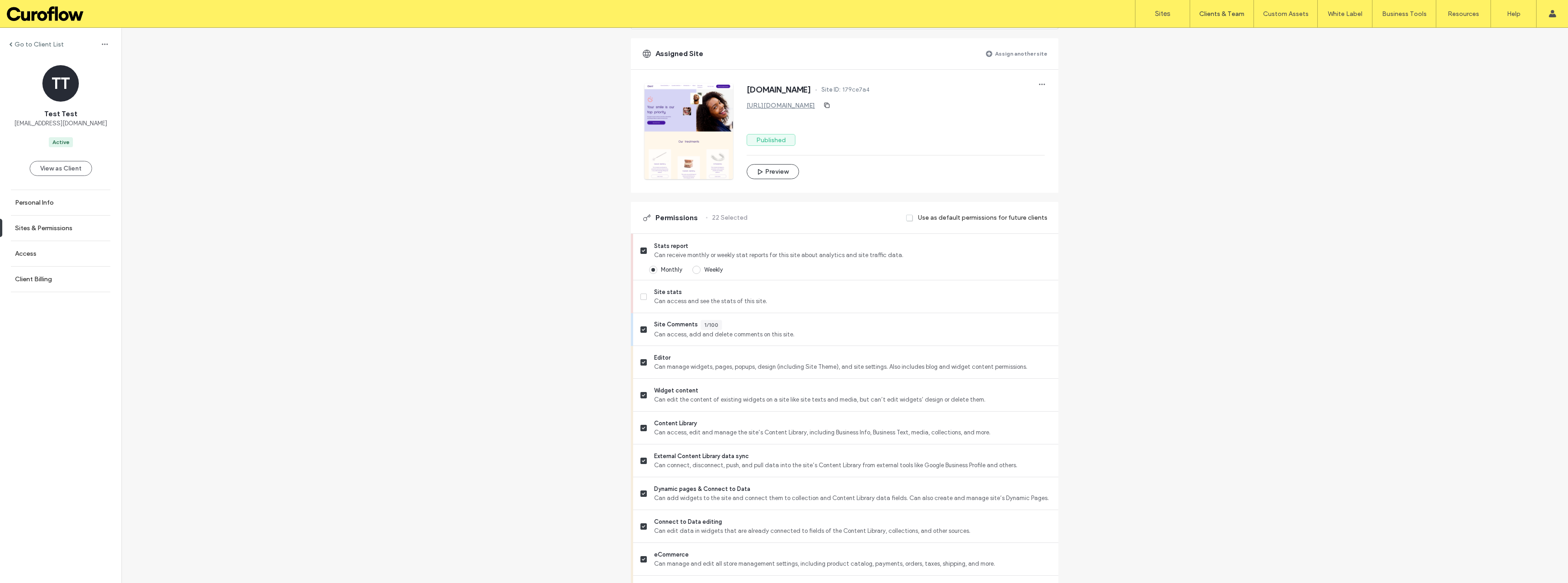
scroll to position [91, 0]
click at [640, 290] on span at bounding box center [643, 292] width 6 height 6
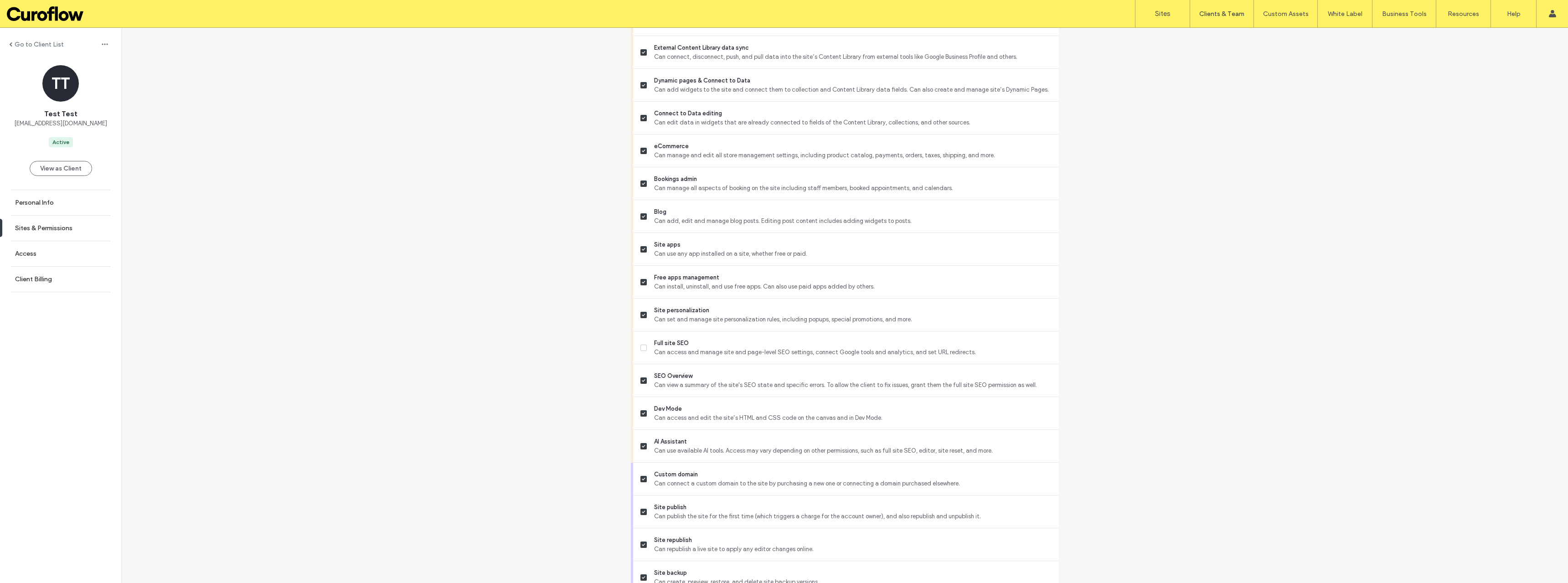
scroll to position [572, 0]
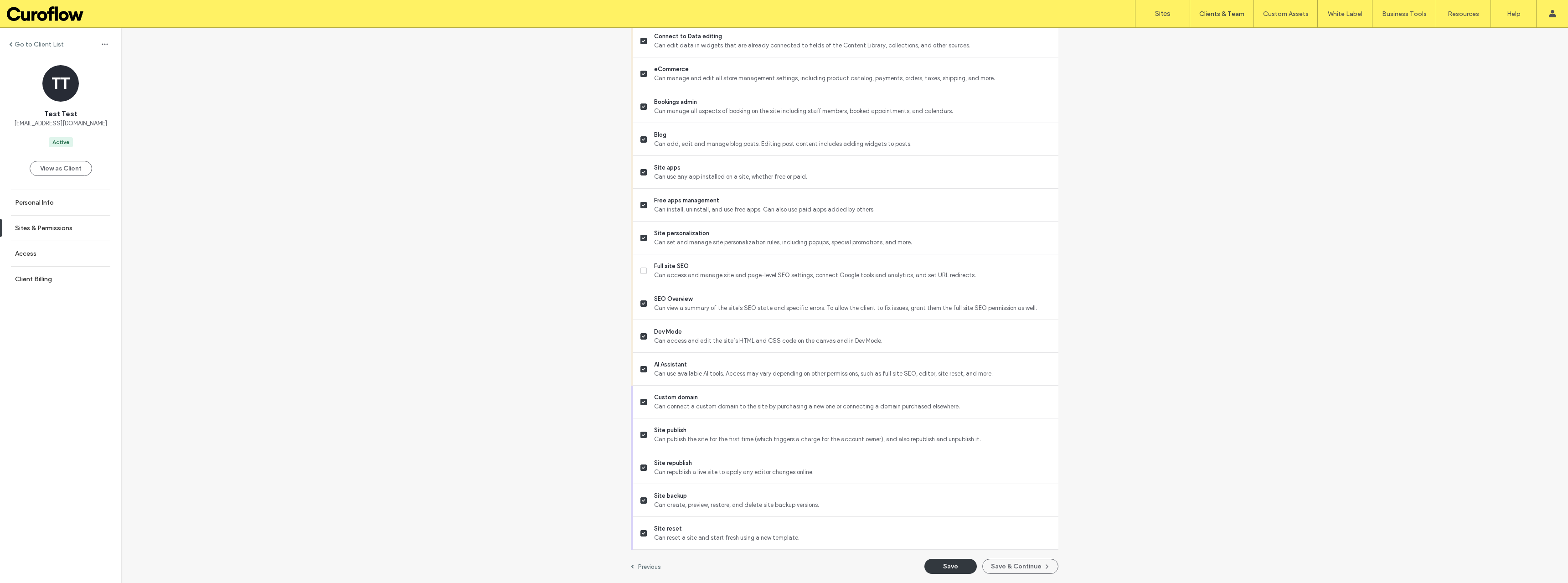
click at [956, 562] on button "Save" at bounding box center [951, 566] width 52 height 15
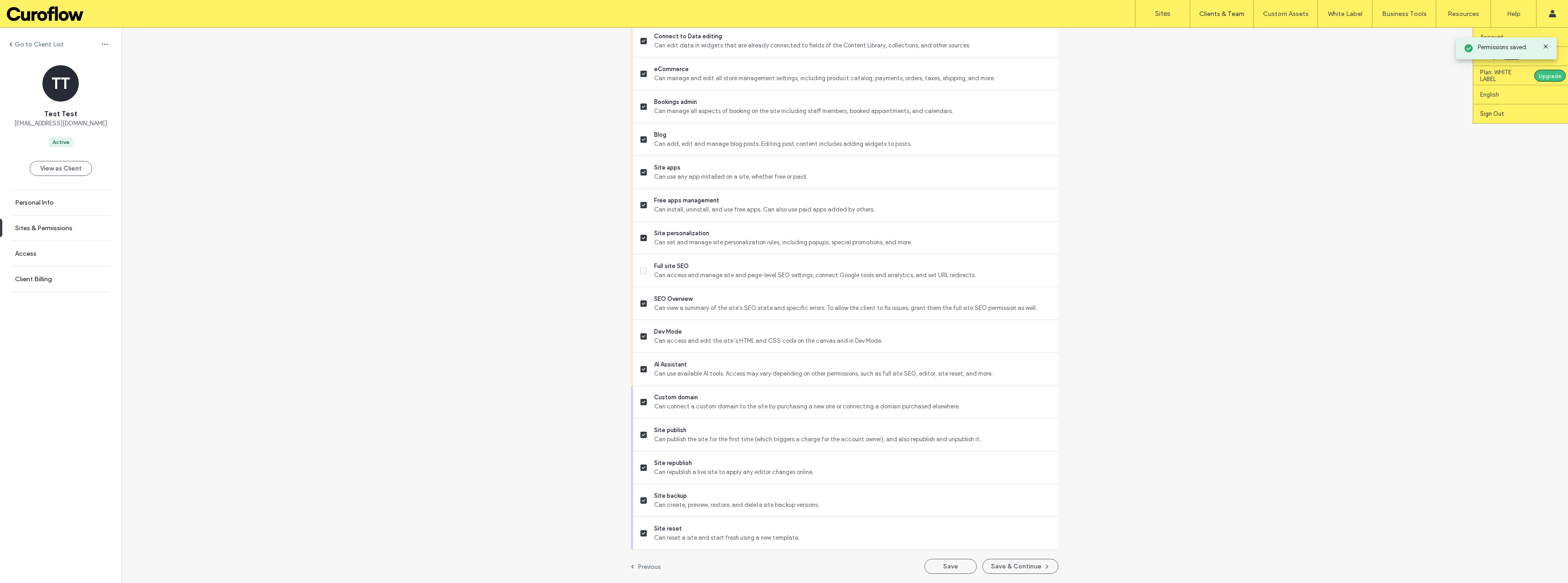
click at [1494, 118] on link "Sign Out" at bounding box center [1524, 113] width 88 height 19
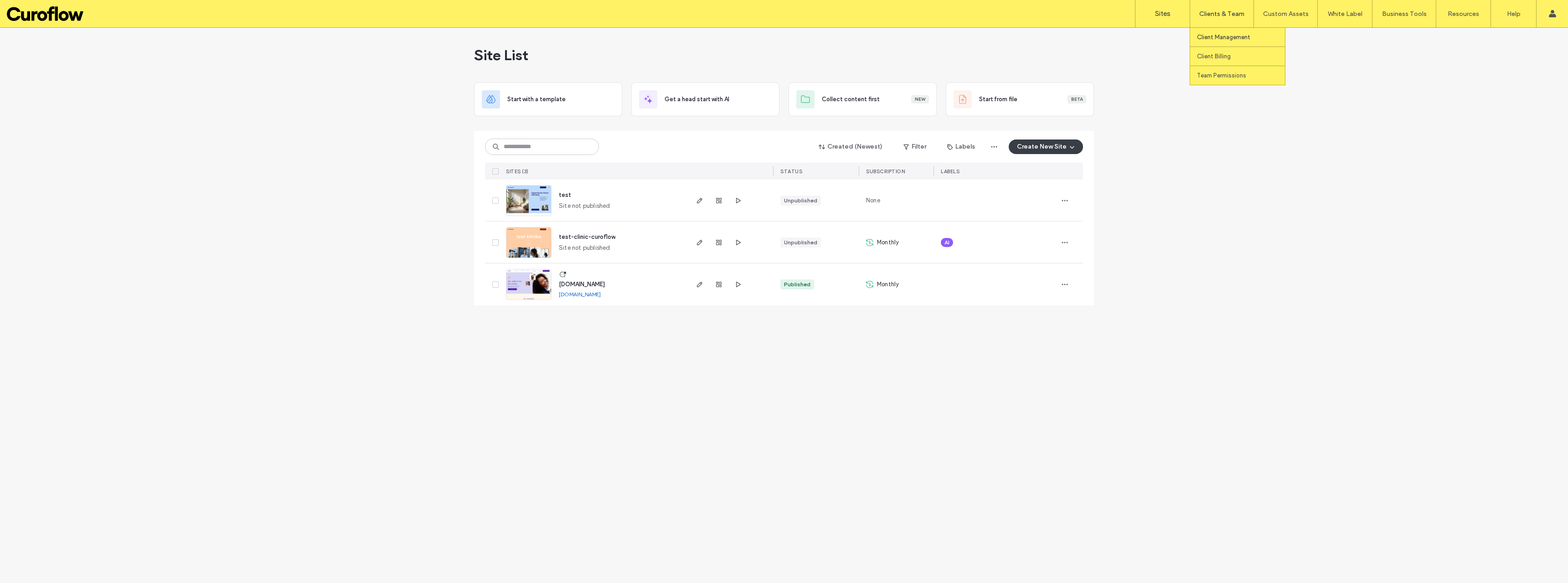
click at [1226, 35] on label "Client Management" at bounding box center [1223, 37] width 54 height 7
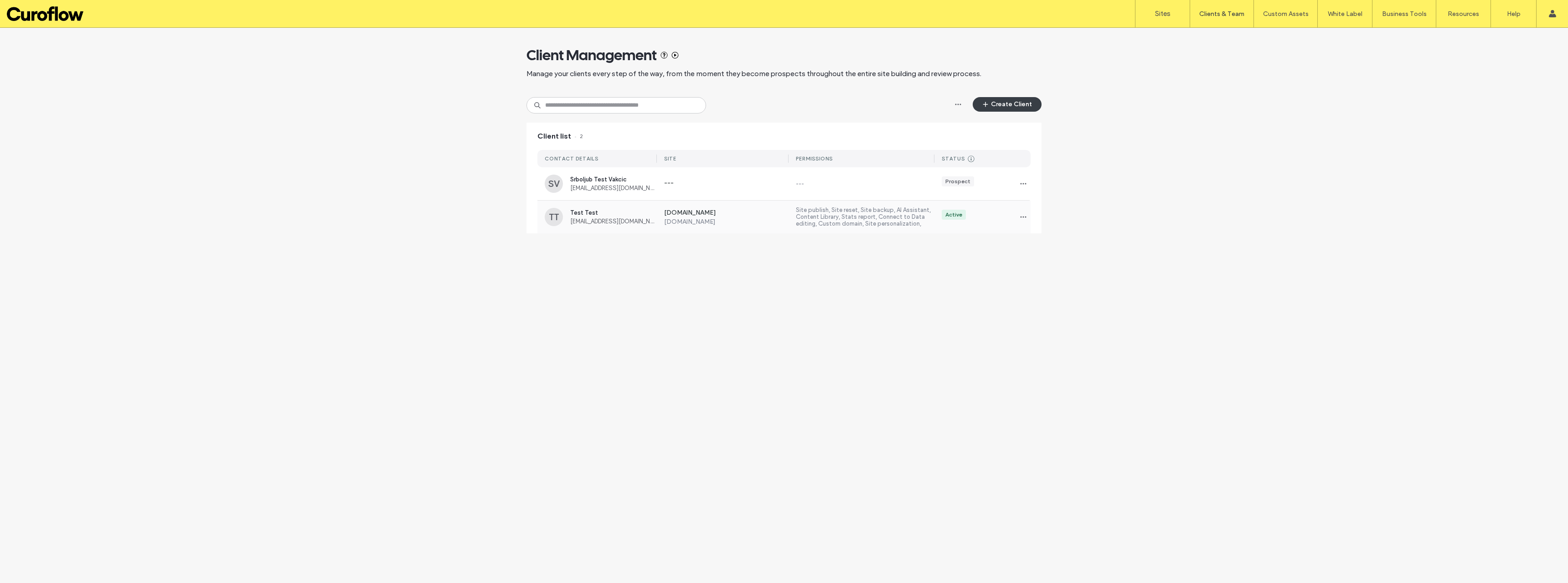
click at [833, 215] on label "Site publish, Site reset, Site backup, AI Assistant, Content Library, Stats rep…" at bounding box center [865, 217] width 139 height 21
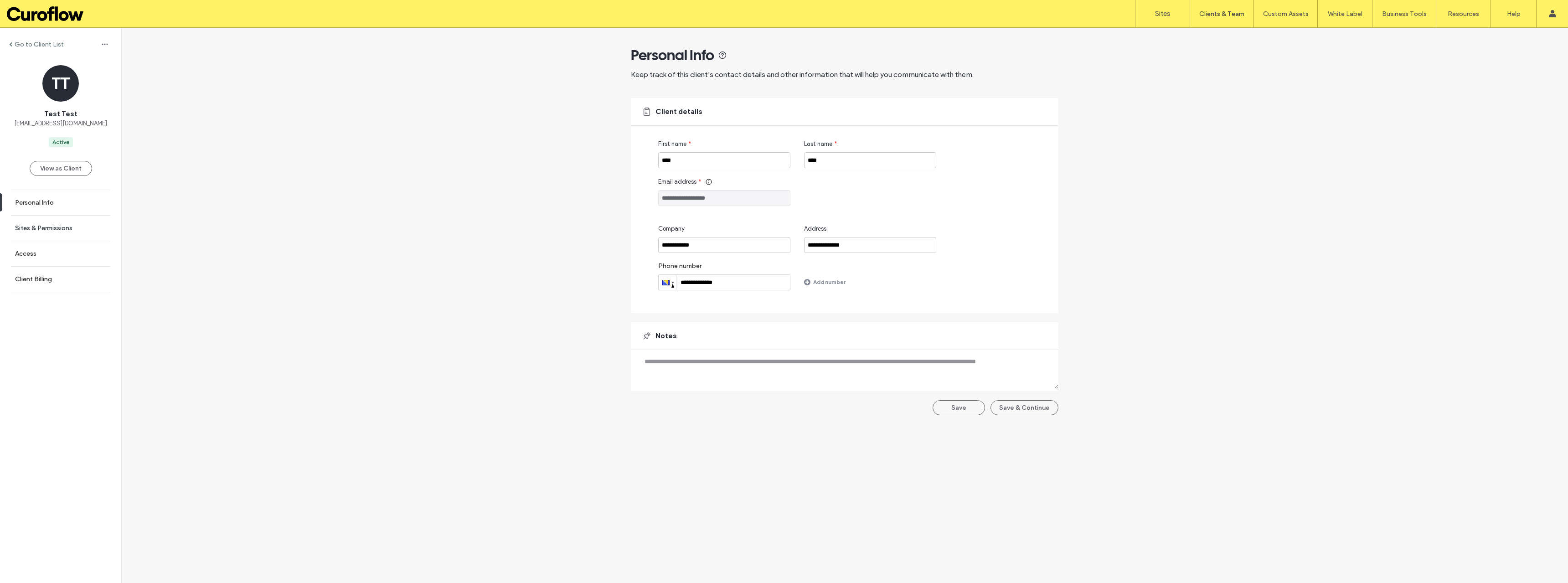
click at [51, 228] on label "Sites & Permissions" at bounding box center [44, 228] width 57 height 8
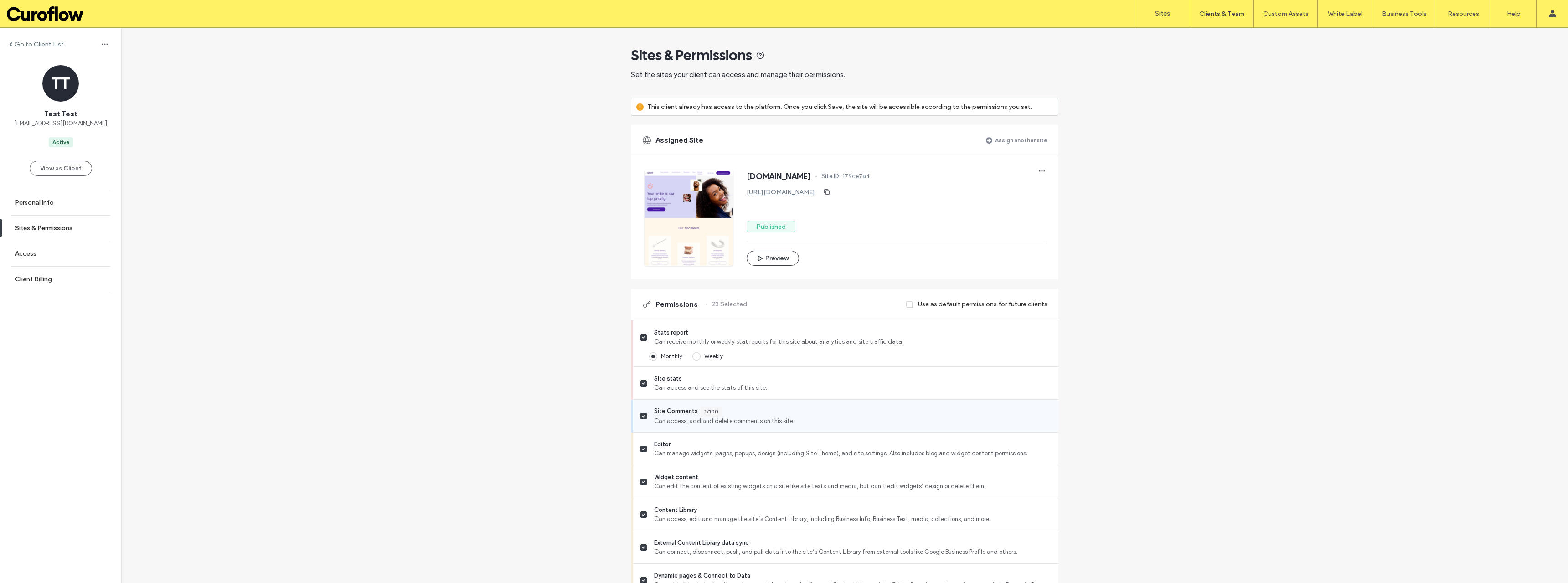
click at [640, 411] on label "Site Comments 1/100 Can access, add and delete comments on this site." at bounding box center [845, 416] width 411 height 19
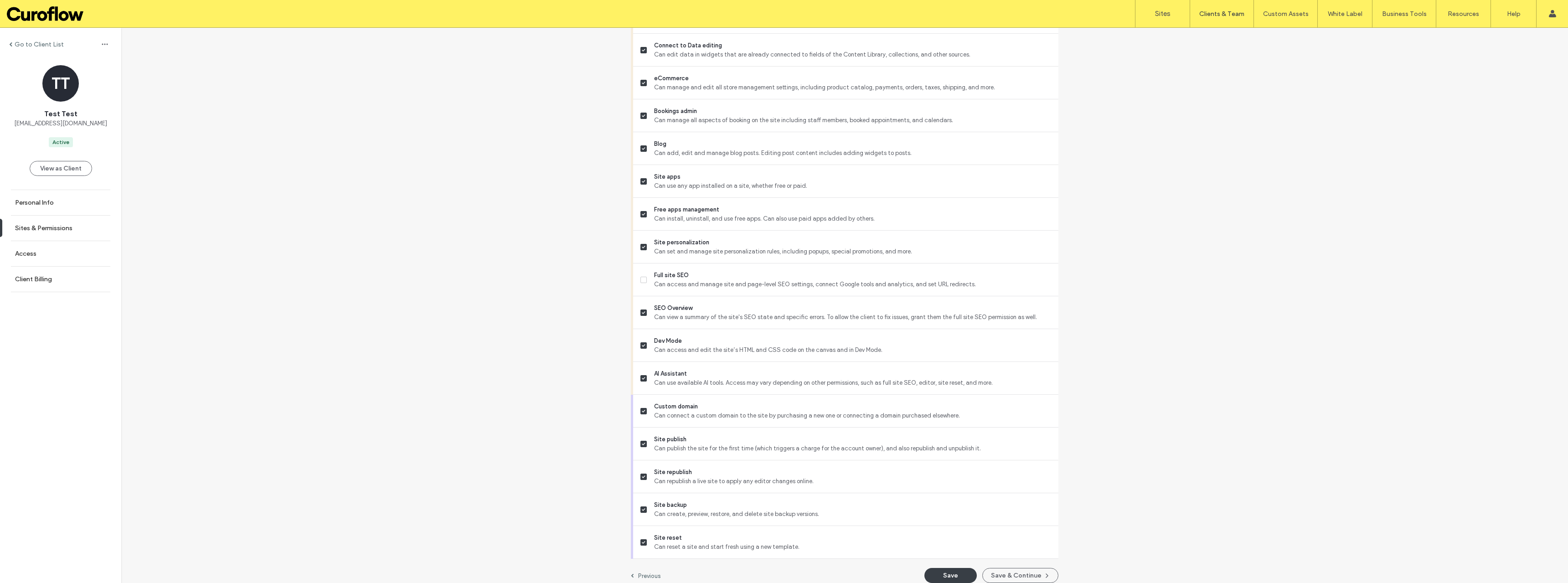
scroll to position [572, 0]
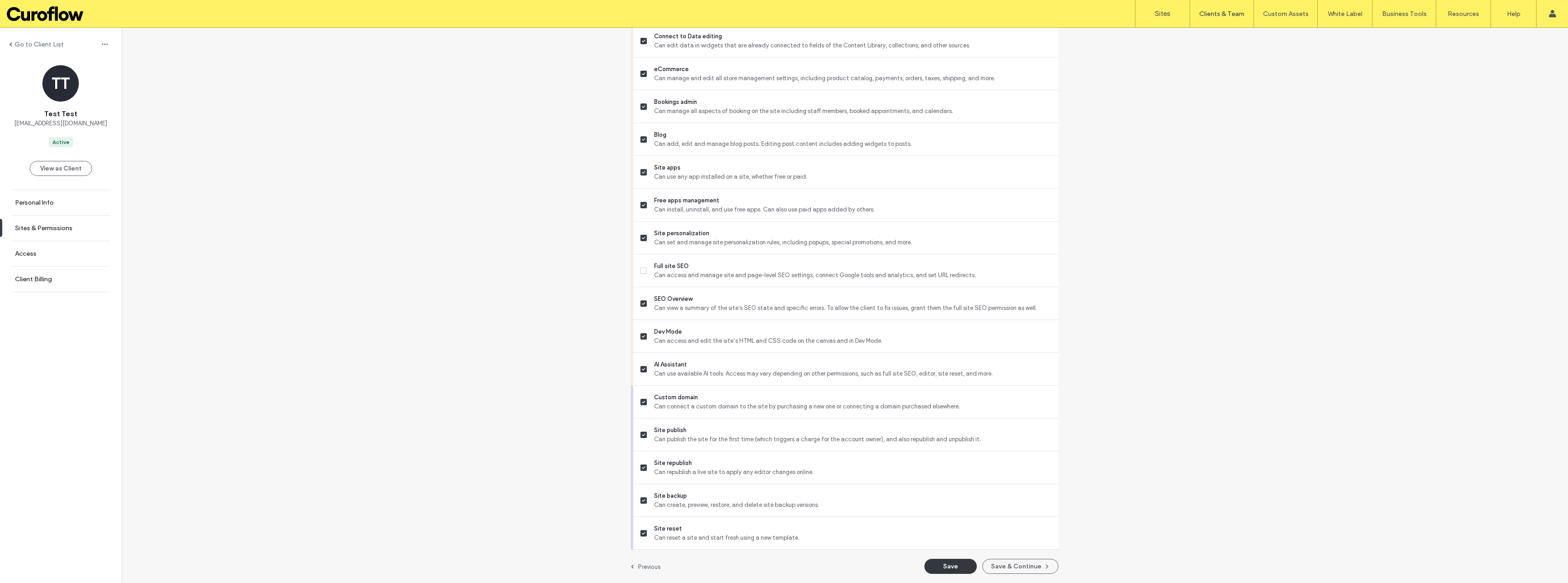
click at [952, 568] on button "Save" at bounding box center [951, 566] width 52 height 15
click at [1491, 113] on label "Sign Out" at bounding box center [1492, 113] width 24 height 7
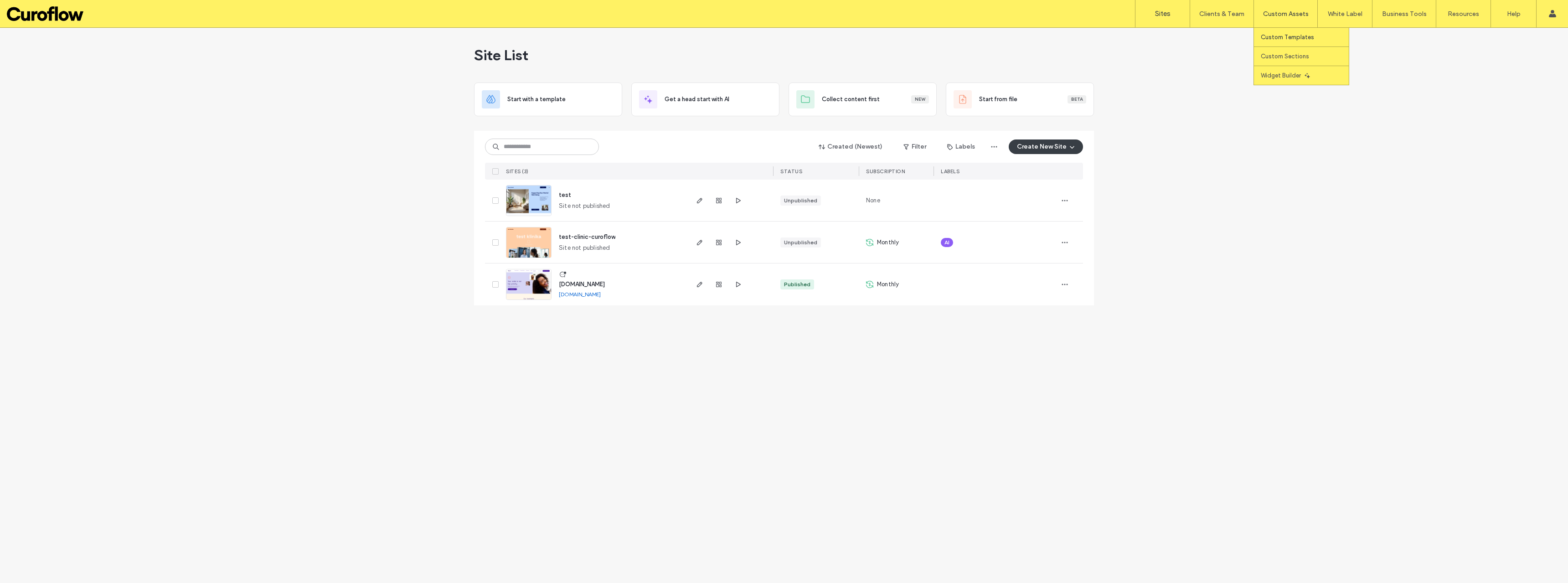
click at [1287, 37] on label "Custom Templates" at bounding box center [1287, 37] width 54 height 7
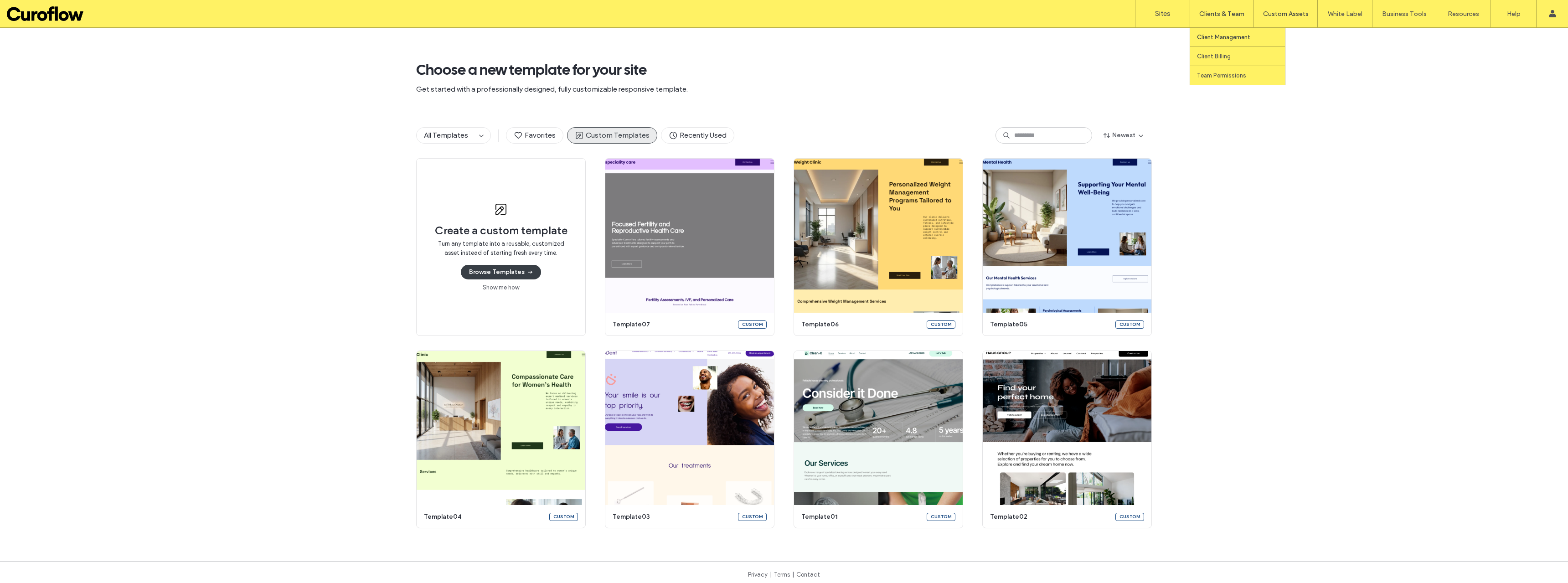
click at [1234, 42] on link "Client Management" at bounding box center [1241, 37] width 88 height 19
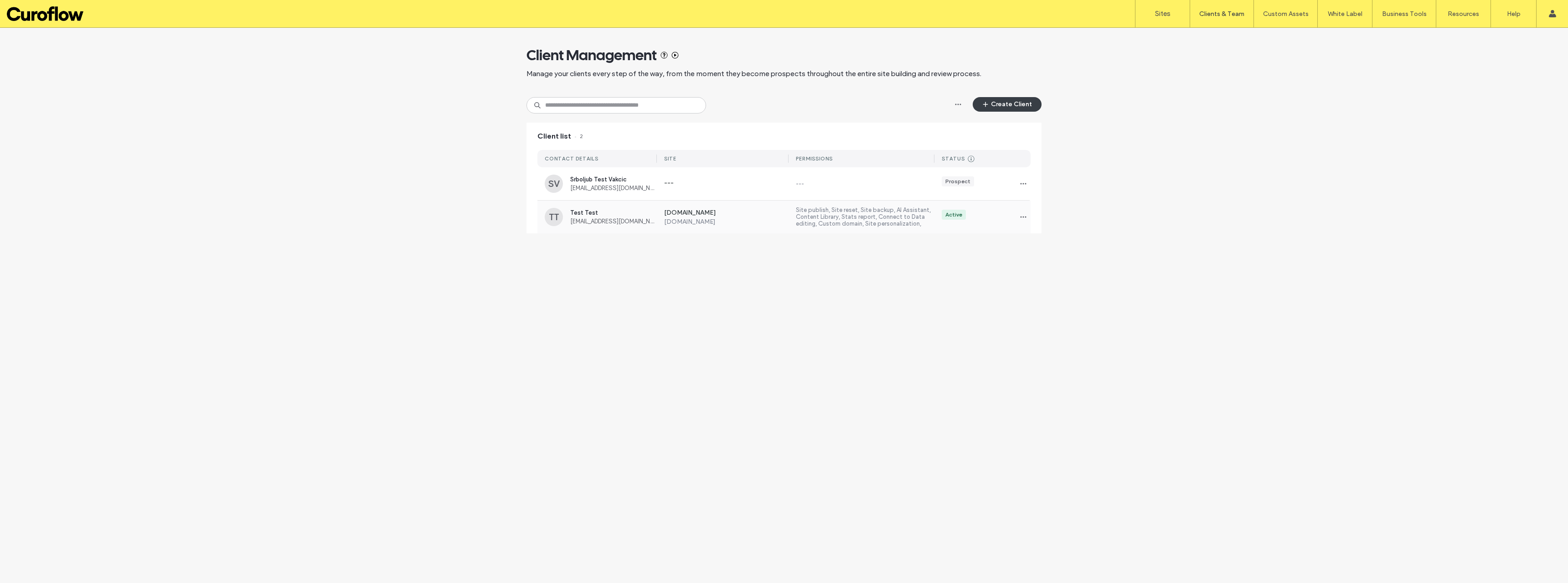
click at [881, 215] on label "Site publish, Site reset, Site backup, AI Assistant, Content Library, Stats rep…" at bounding box center [865, 217] width 139 height 21
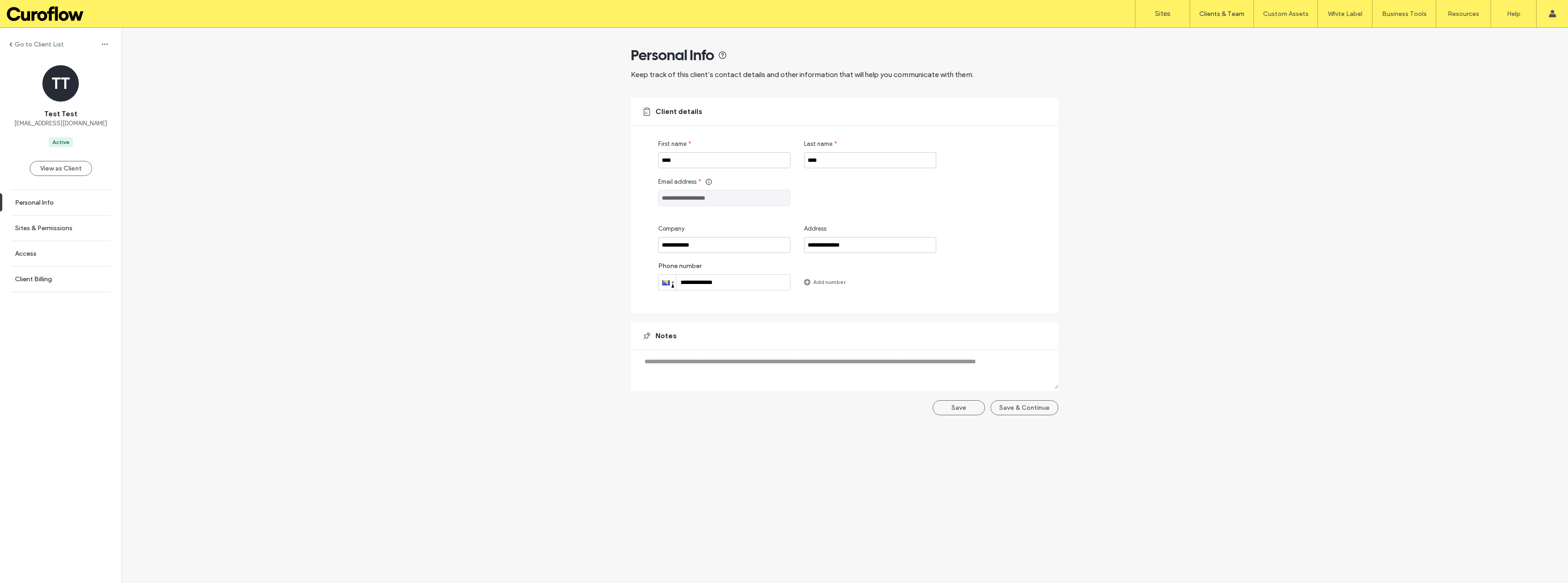
click at [41, 228] on label "Sites & Permissions" at bounding box center [44, 228] width 57 height 8
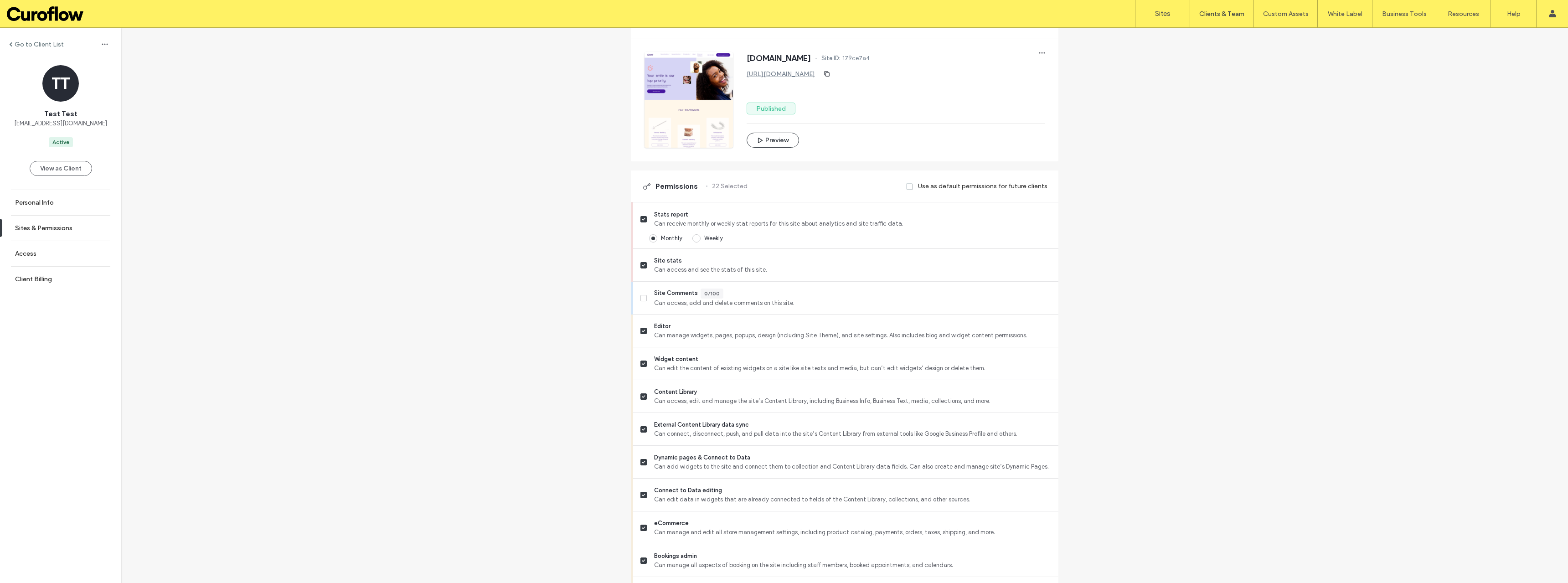
scroll to position [122, 0]
click at [642, 295] on icon at bounding box center [643, 295] width 3 height 2
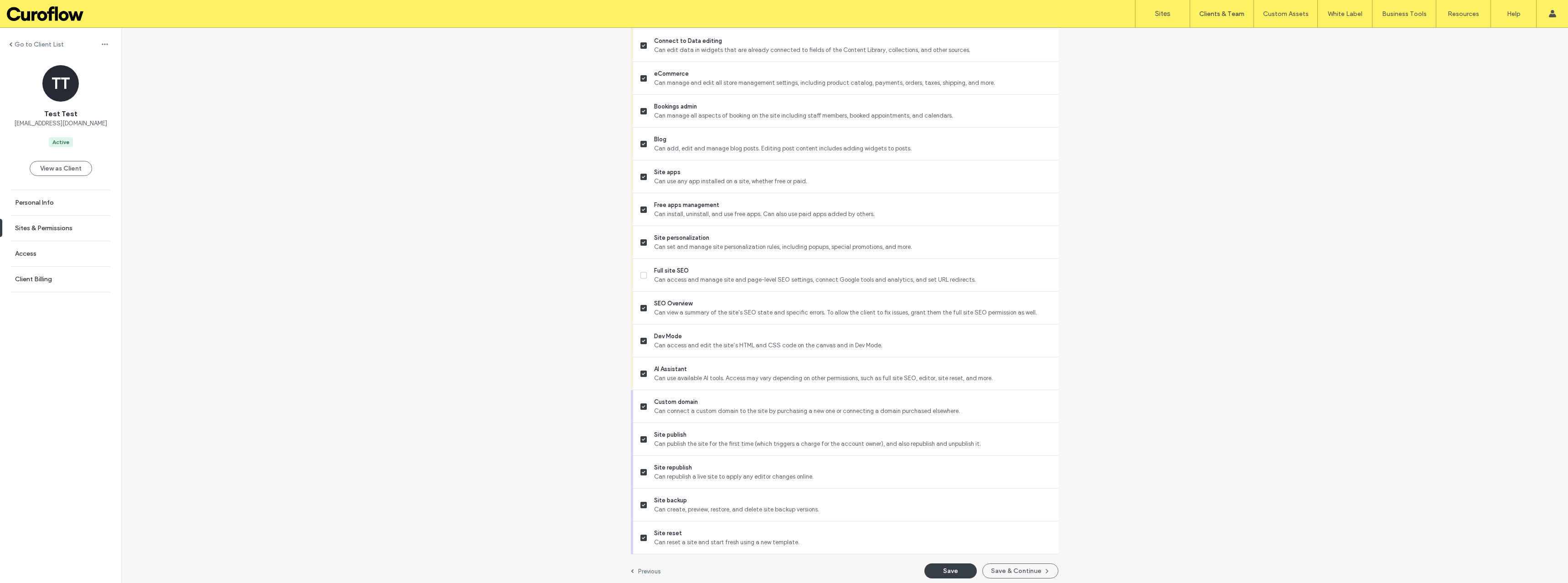
scroll to position [572, 0]
click at [954, 568] on button "Save" at bounding box center [951, 566] width 52 height 15
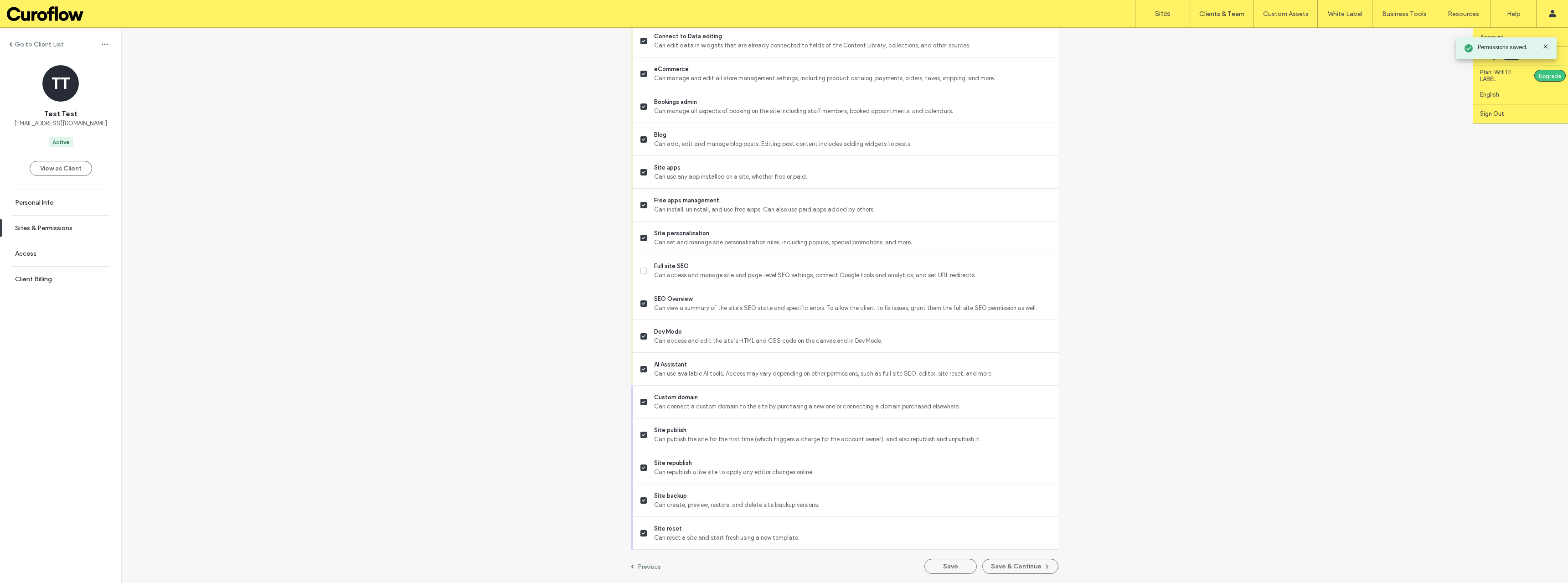
click at [1495, 111] on label "Sign Out" at bounding box center [1492, 113] width 24 height 7
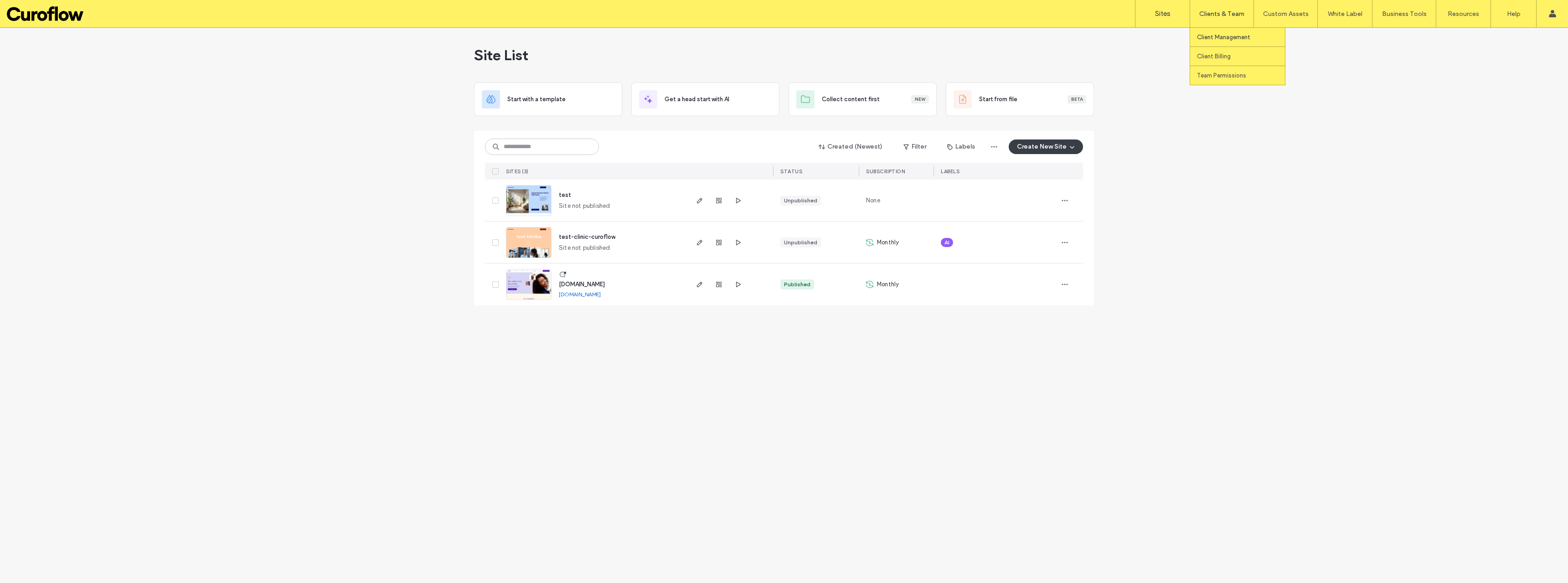
click at [1232, 36] on label "Client Management" at bounding box center [1223, 37] width 54 height 7
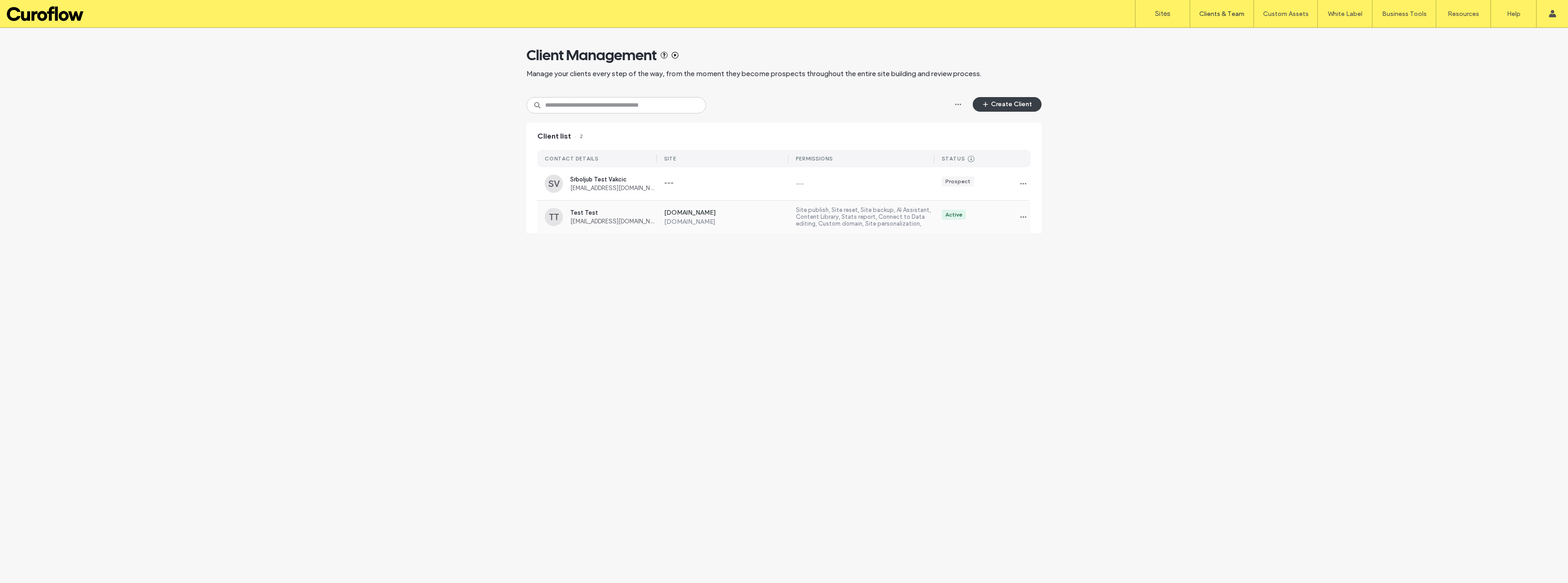
click at [858, 218] on label "Site publish, Site reset, Site backup, AI Assistant, Content Library, Stats rep…" at bounding box center [865, 217] width 139 height 21
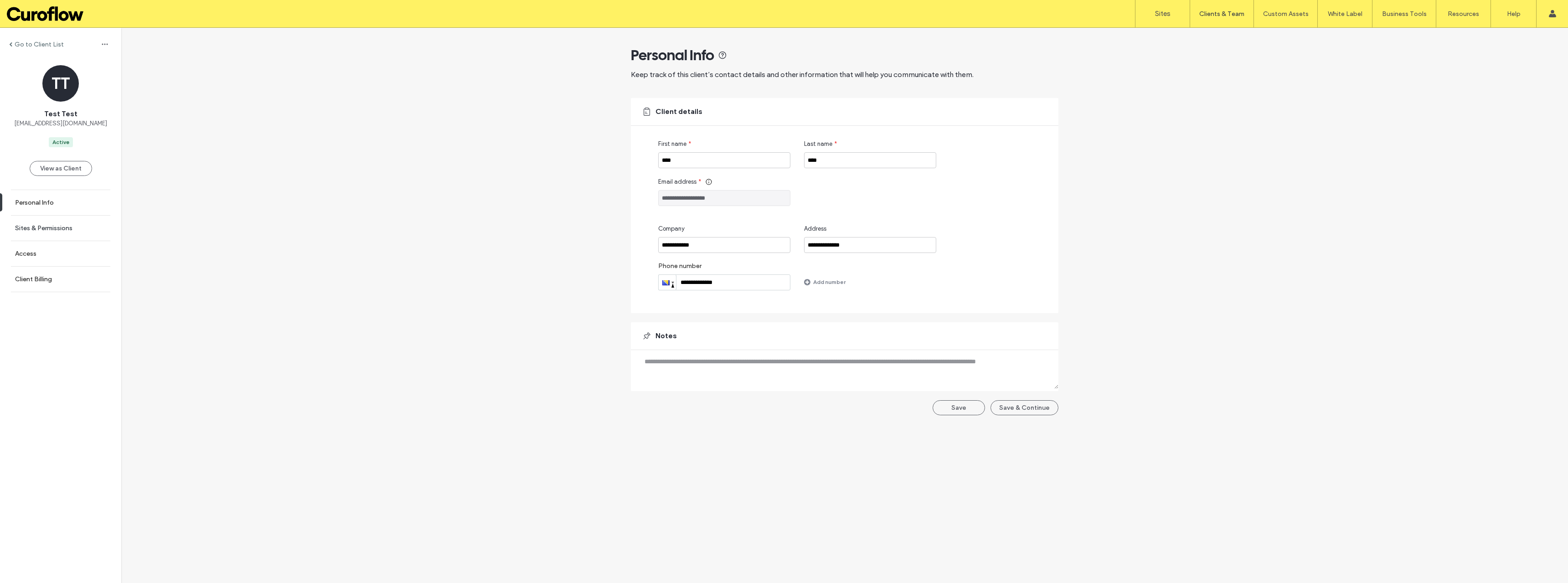
click at [48, 225] on label "Sites & Permissions" at bounding box center [44, 228] width 57 height 8
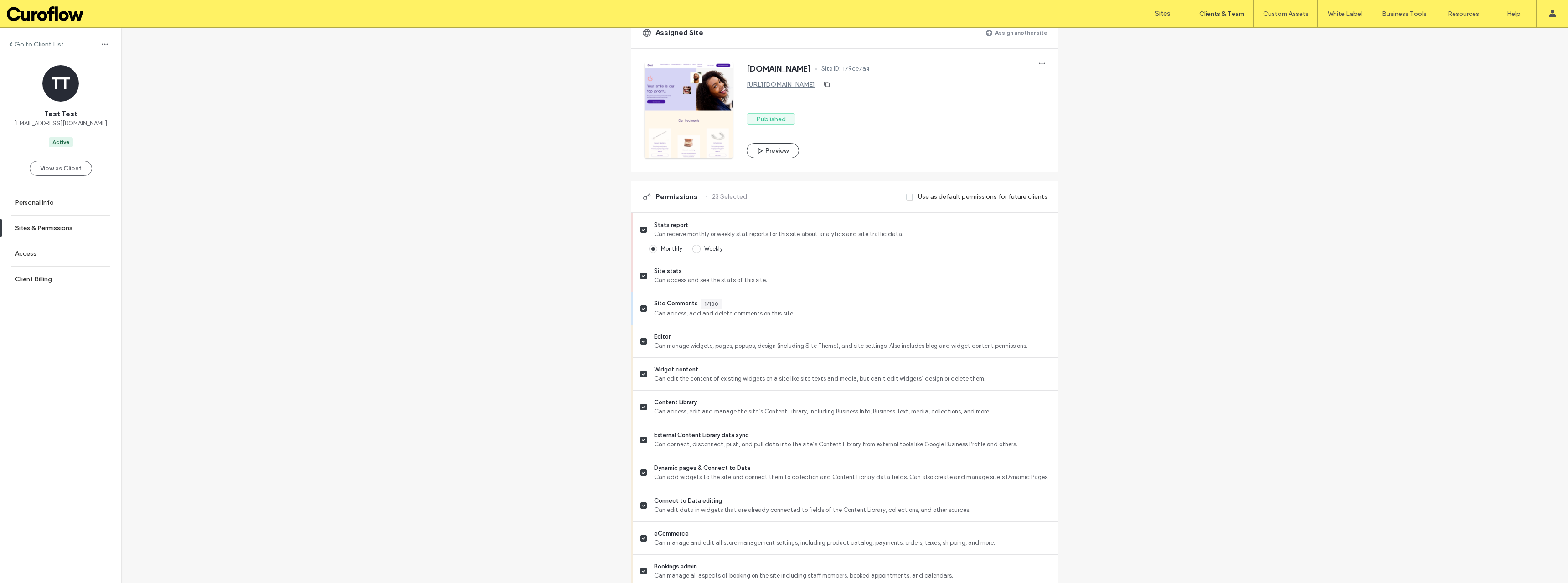
scroll to position [152, 0]
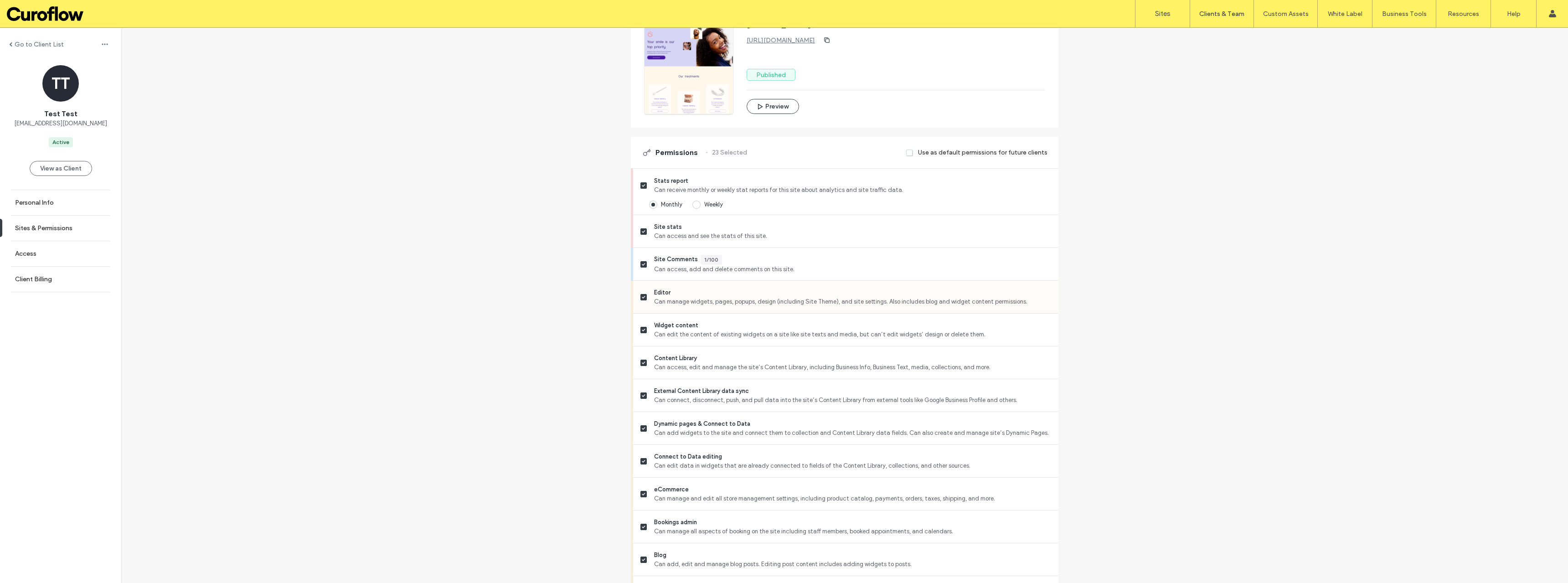
click at [642, 264] on icon at bounding box center [643, 264] width 4 height 2
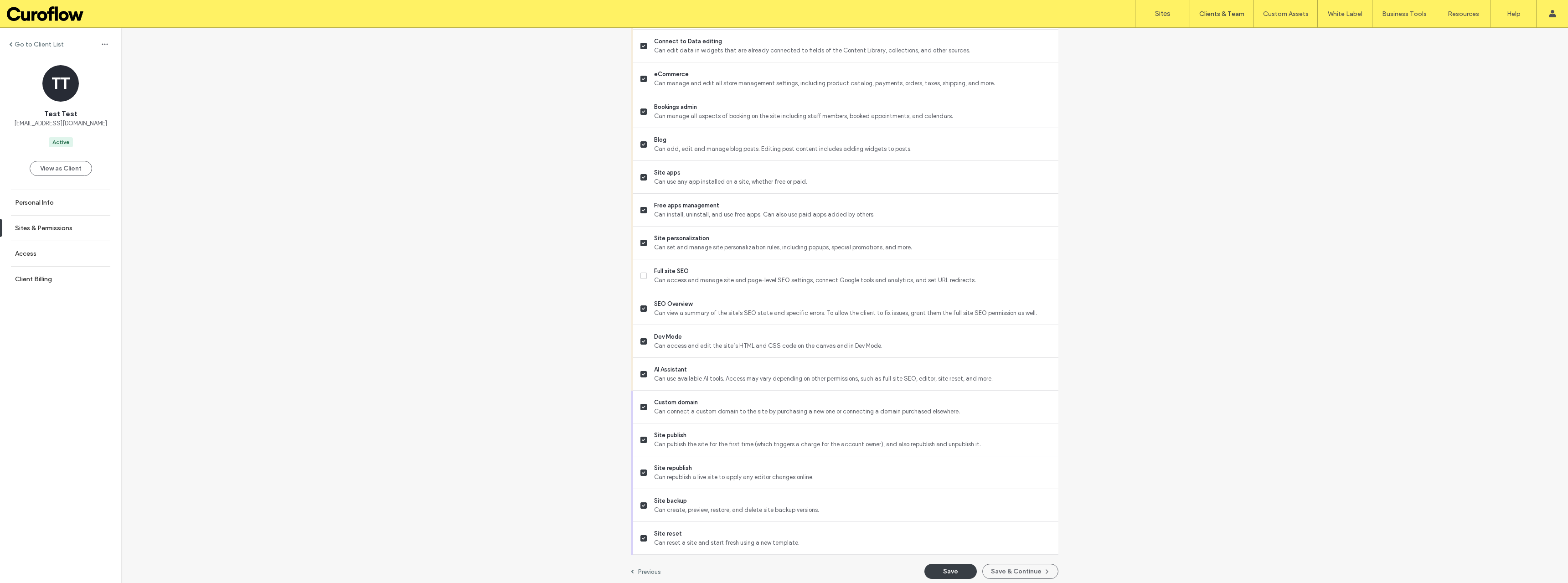
scroll to position [572, 0]
click at [961, 569] on button "Save" at bounding box center [951, 566] width 52 height 15
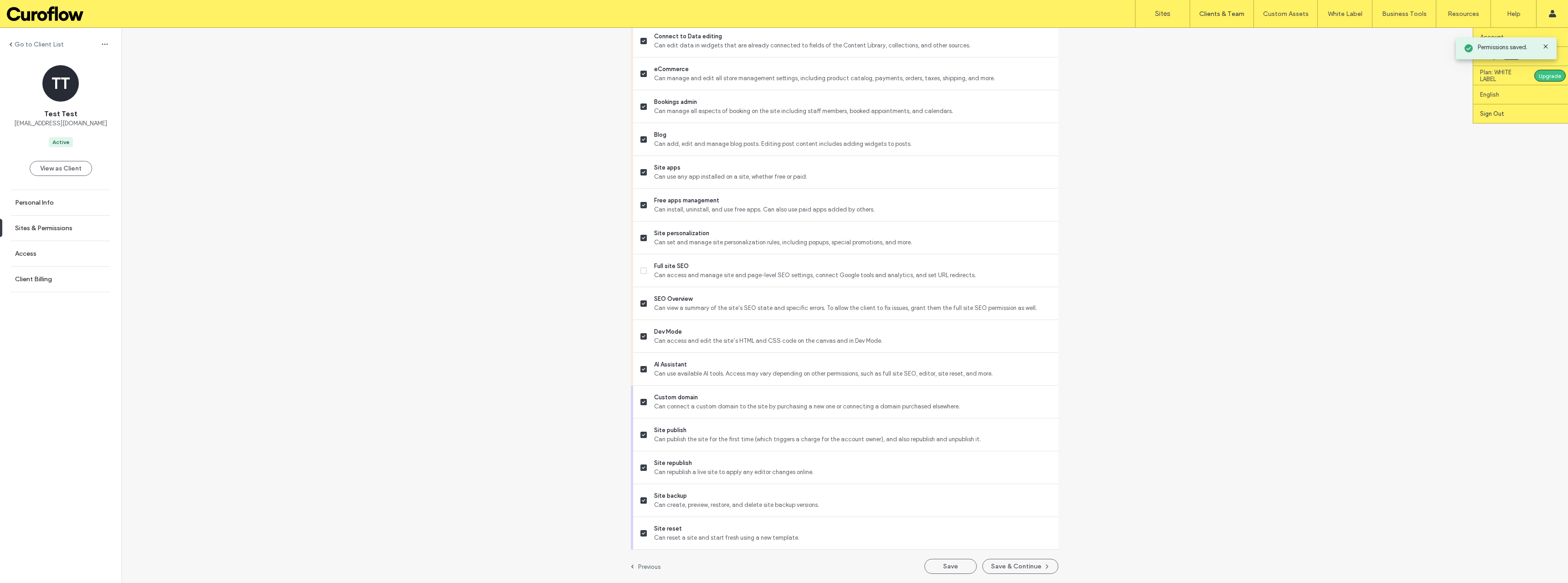
click at [1503, 113] on label "Sign Out" at bounding box center [1492, 113] width 24 height 7
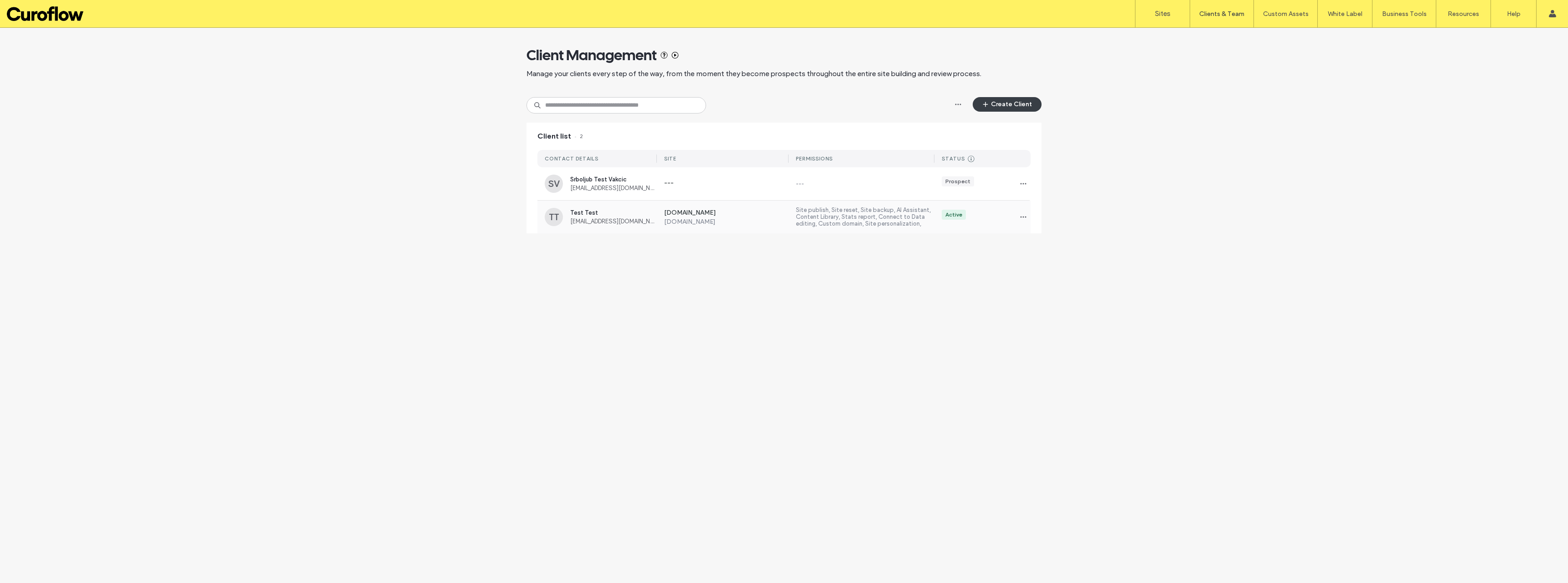
click at [876, 215] on label "Site publish, Site reset, Site backup, AI Assistant, Content Library, Stats rep…" at bounding box center [865, 217] width 139 height 21
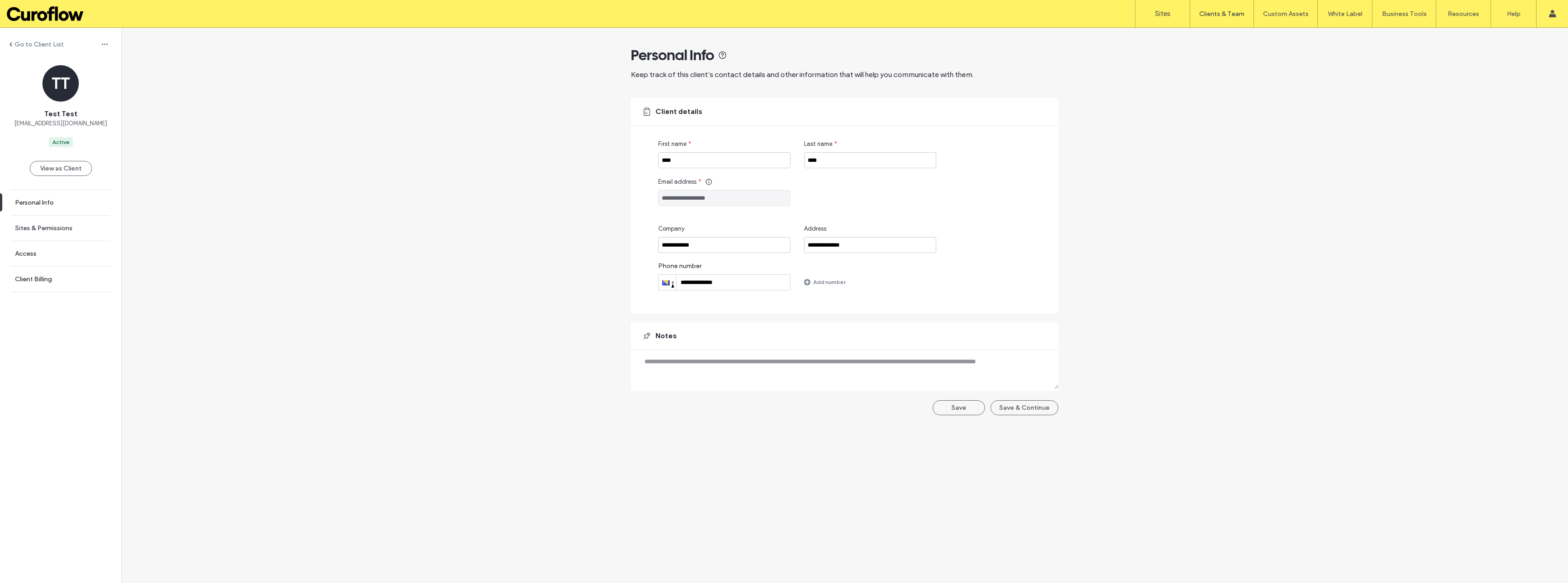
click at [63, 224] on link "Sites & Permissions" at bounding box center [60, 228] width 121 height 25
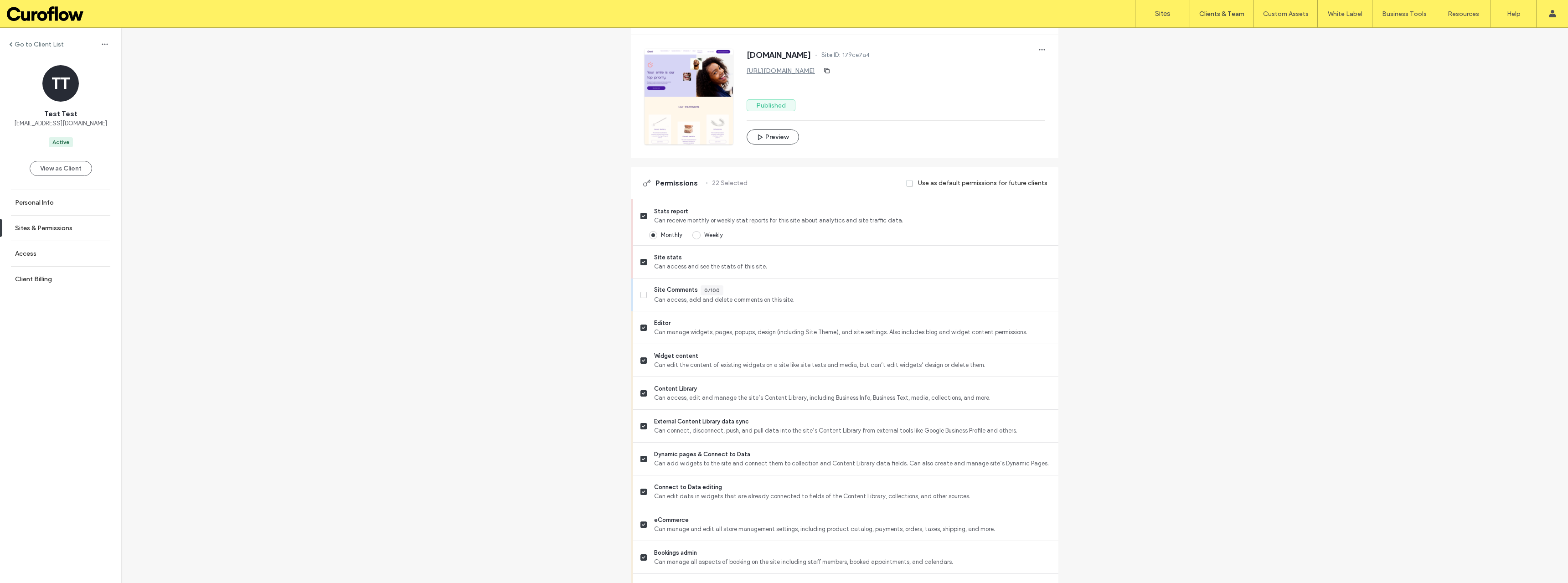
scroll to position [122, 0]
drag, startPoint x: 640, startPoint y: 293, endPoint x: 609, endPoint y: 326, distance: 45.3
click at [642, 293] on icon at bounding box center [643, 295] width 4 height 2
click at [640, 330] on span at bounding box center [643, 327] width 6 height 6
drag, startPoint x: 1026, startPoint y: 335, endPoint x: 648, endPoint y: 321, distance: 378.3
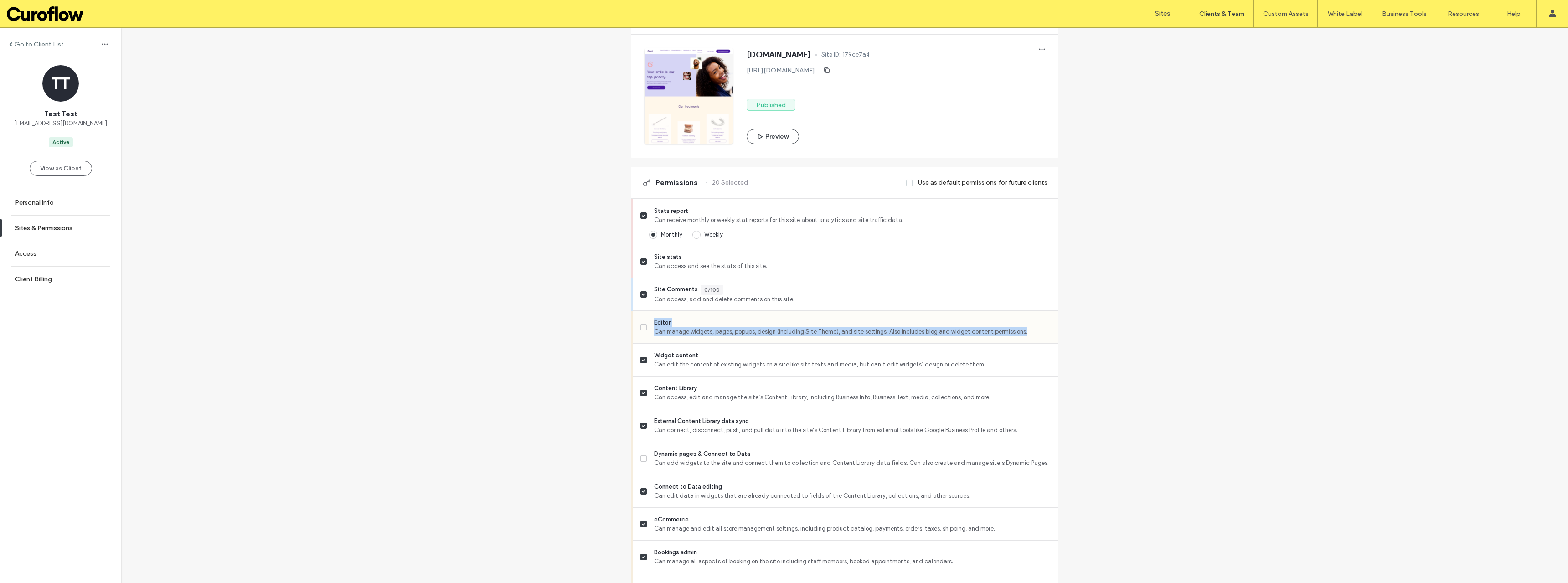
click at [648, 321] on label "Editor Can manage widgets, pages, popups, design (including Site Theme), and si…" at bounding box center [845, 327] width 411 height 18
copy div "Editor Can manage widgets, pages, popups, design (including Site Theme), and si…"
click at [544, 323] on div "Go to Client List TT Test Test djordje@curoflow.se Active View as Client Person…" at bounding box center [844, 470] width 1447 height 1127
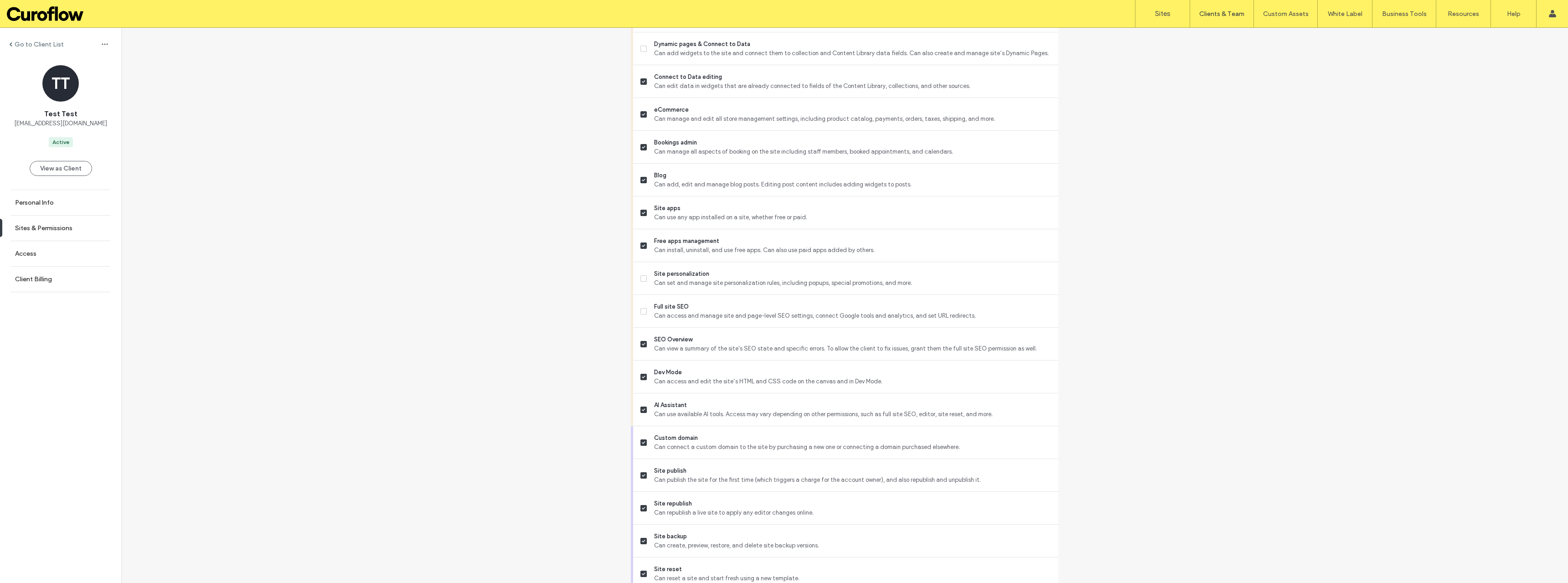
scroll to position [572, 0]
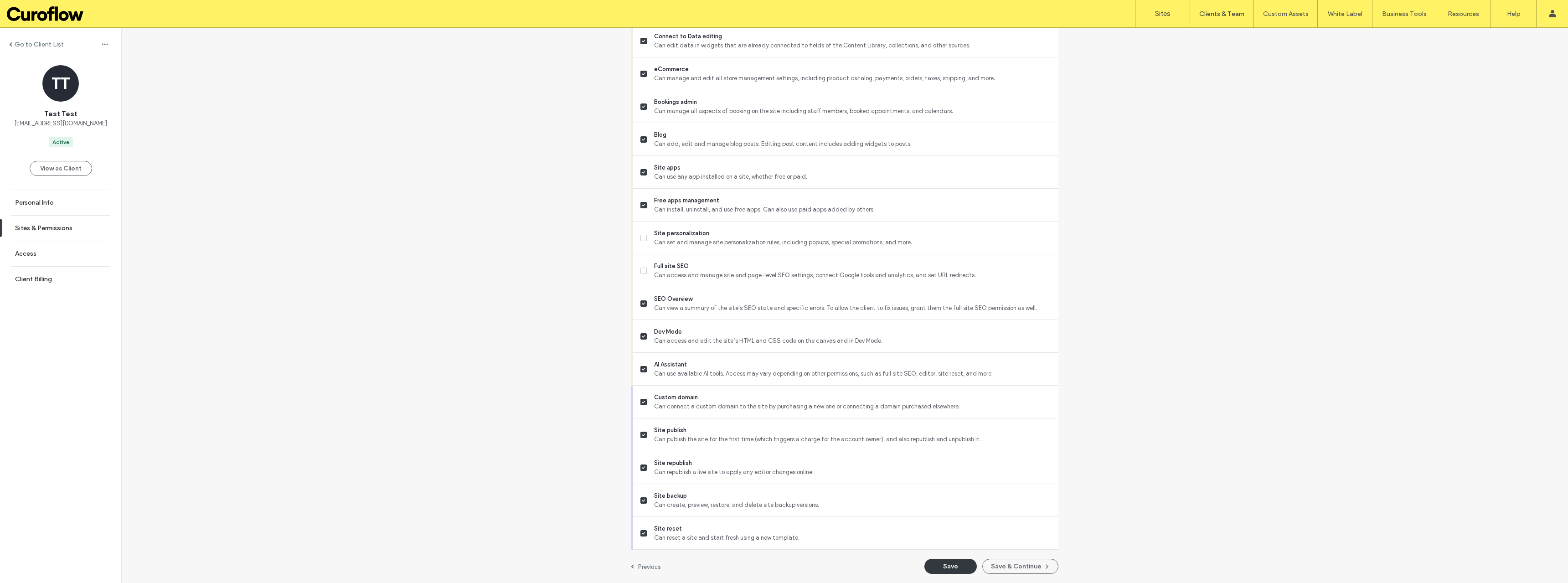
click at [944, 569] on button "Save" at bounding box center [951, 566] width 52 height 15
click at [950, 573] on button "Save" at bounding box center [951, 566] width 52 height 15
click at [1500, 117] on link "Sign Out" at bounding box center [1524, 113] width 88 height 19
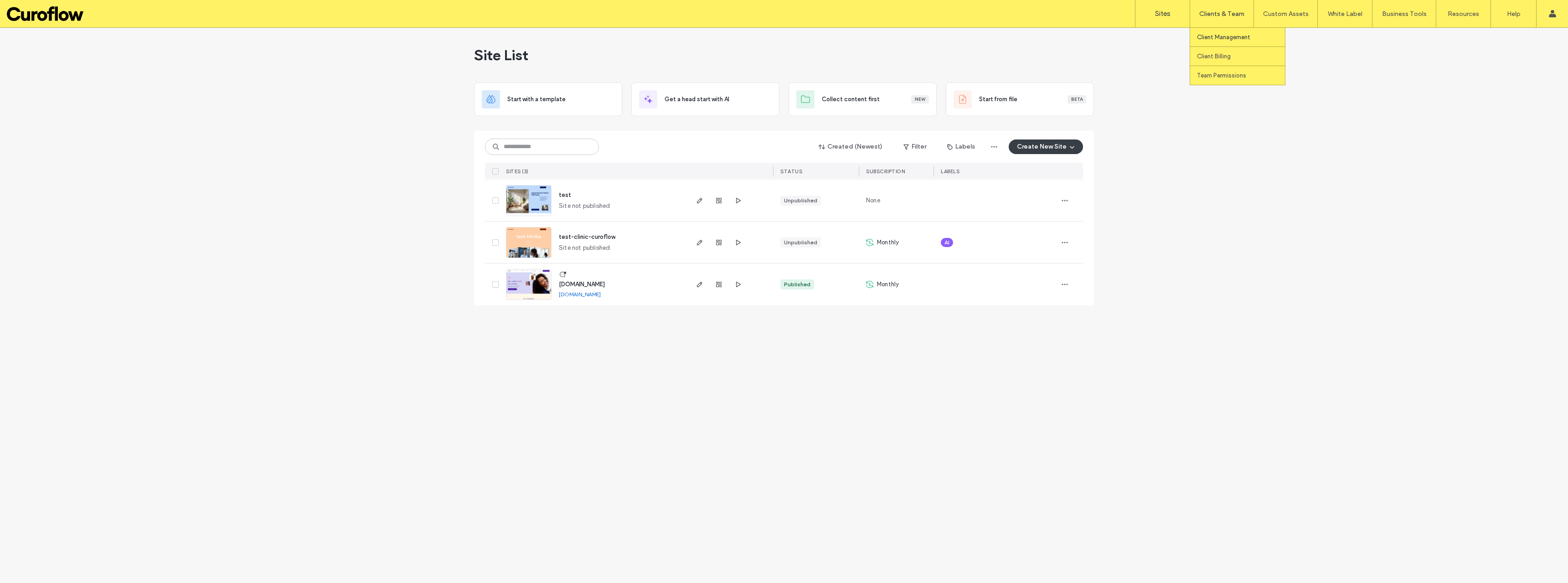
click at [1227, 38] on label "Client Management" at bounding box center [1223, 37] width 54 height 7
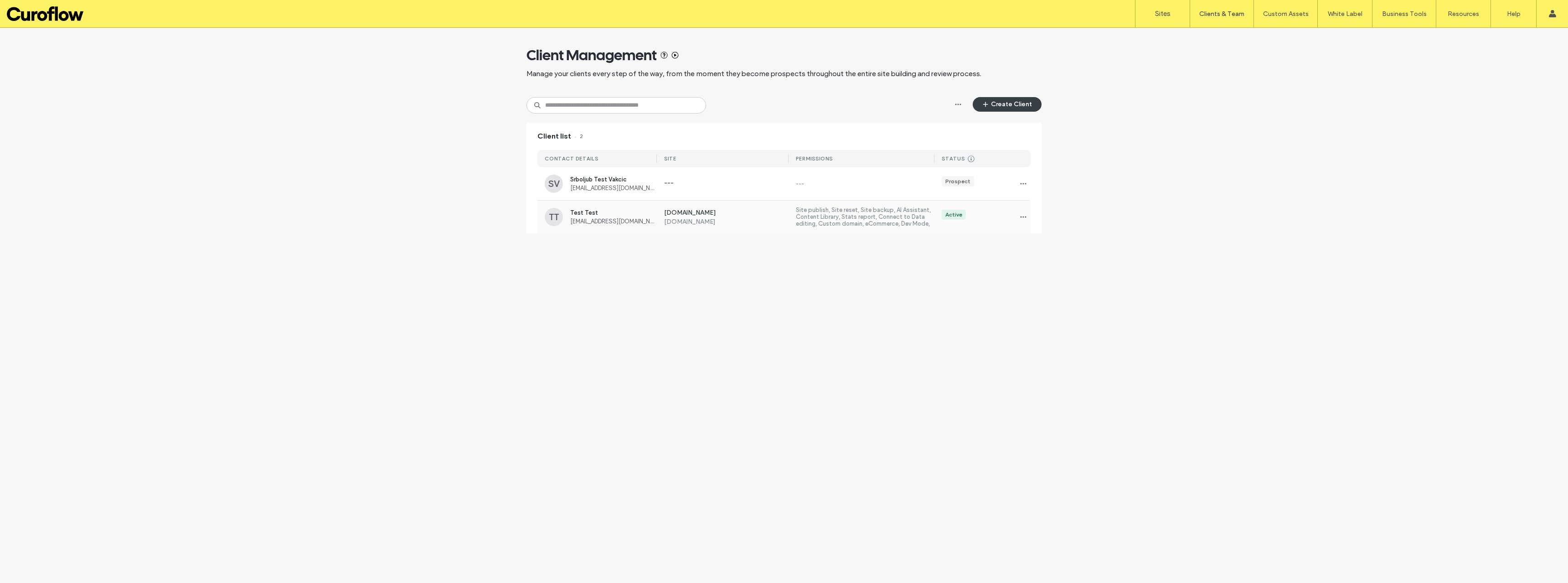
click at [869, 214] on label "Site publish, Site reset, Site backup, AI Assistant, Content Library, Stats rep…" at bounding box center [865, 217] width 139 height 21
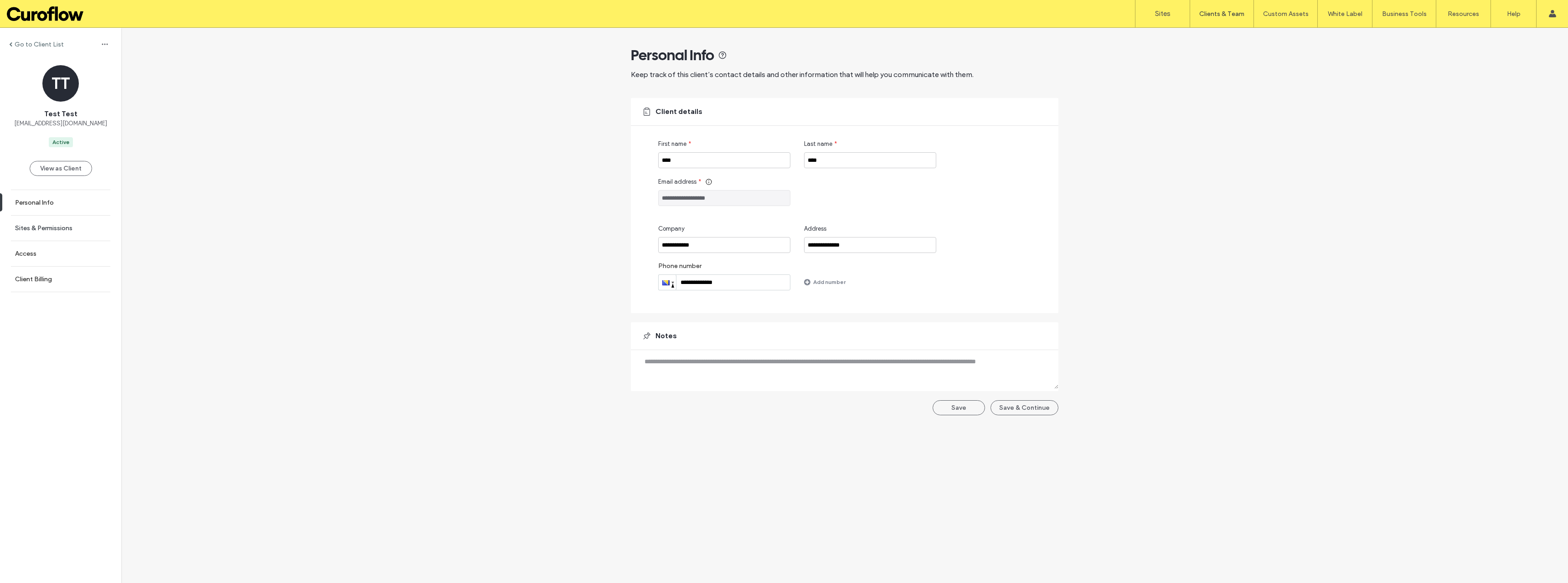
click at [46, 231] on label "Sites & Permissions" at bounding box center [44, 228] width 57 height 8
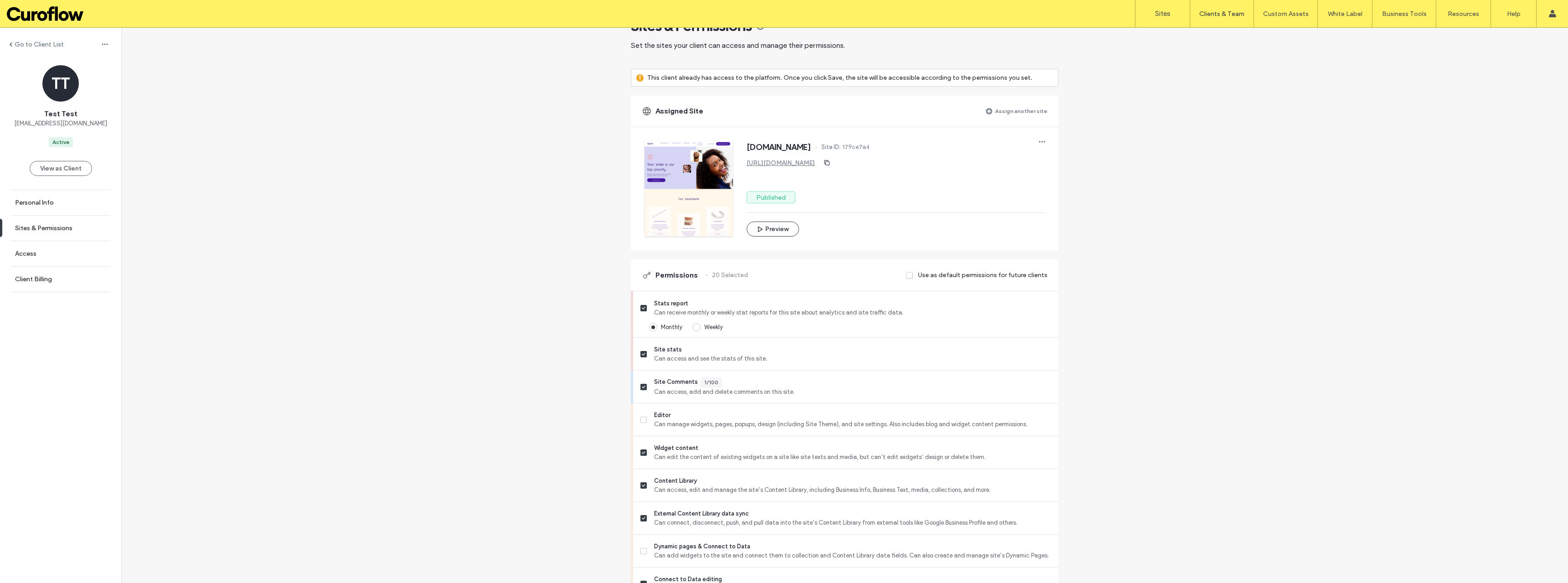
scroll to position [91, 0]
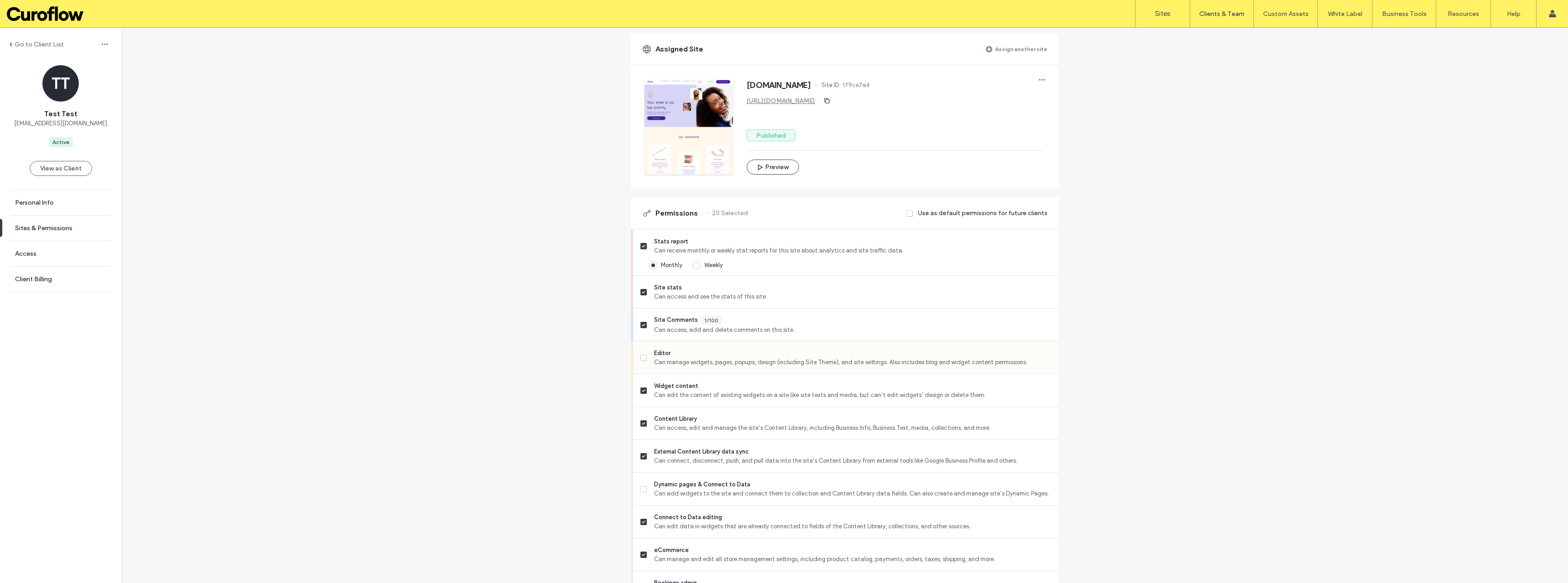
click at [640, 363] on label "Editor Can manage widgets, pages, popups, design (including Site Theme), and si…" at bounding box center [845, 358] width 411 height 18
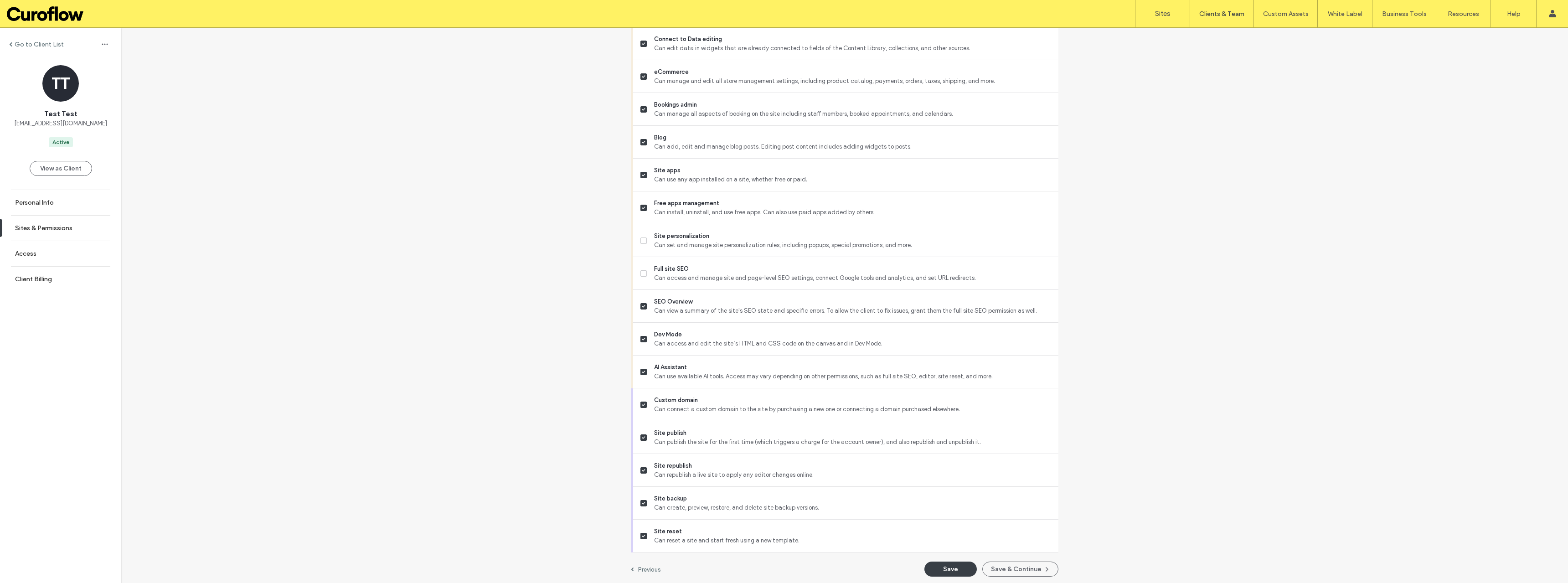
scroll to position [572, 0]
click at [640, 272] on span at bounding box center [643, 271] width 6 height 6
click at [640, 242] on label "Site personalization Can set and manage site personalization rules, including p…" at bounding box center [845, 238] width 411 height 18
click at [959, 564] on button "Save" at bounding box center [951, 566] width 52 height 15
click at [1551, 43] on div "Permissions saved." at bounding box center [1506, 48] width 100 height 22
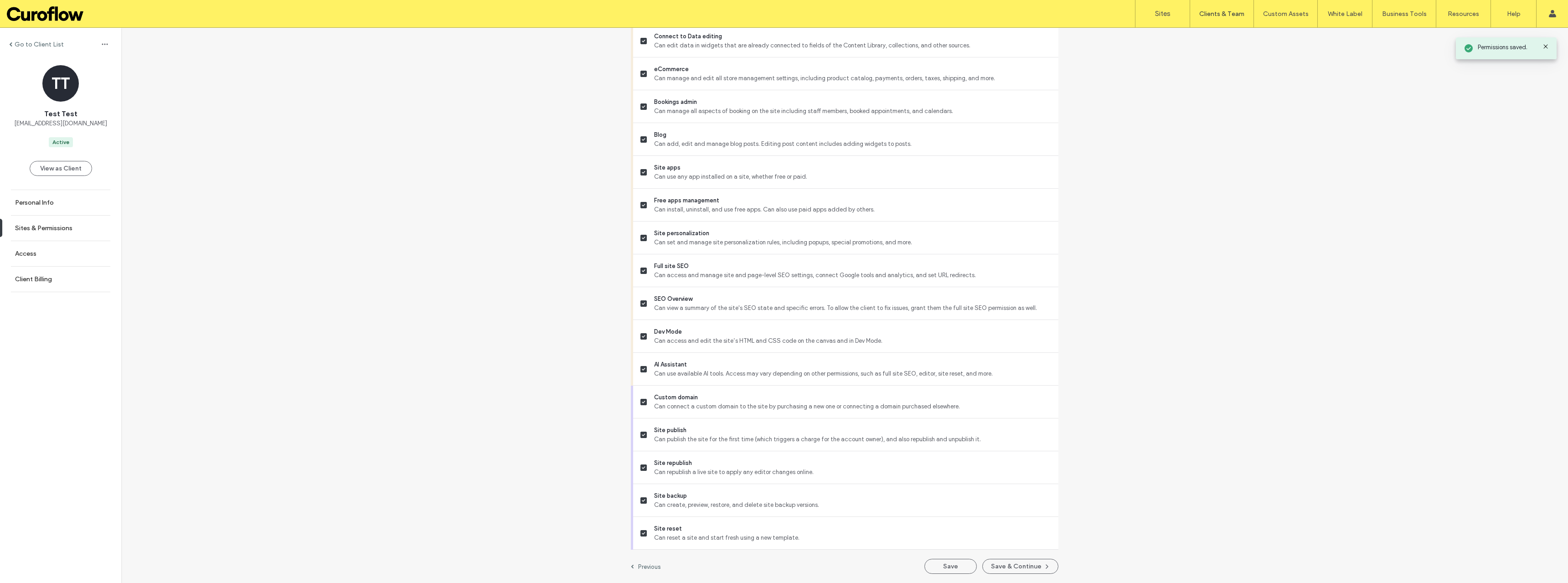
drag, startPoint x: 1547, startPoint y: 47, endPoint x: 1544, endPoint y: 68, distance: 21.2
click at [1547, 47] on icon at bounding box center [1545, 46] width 7 height 7
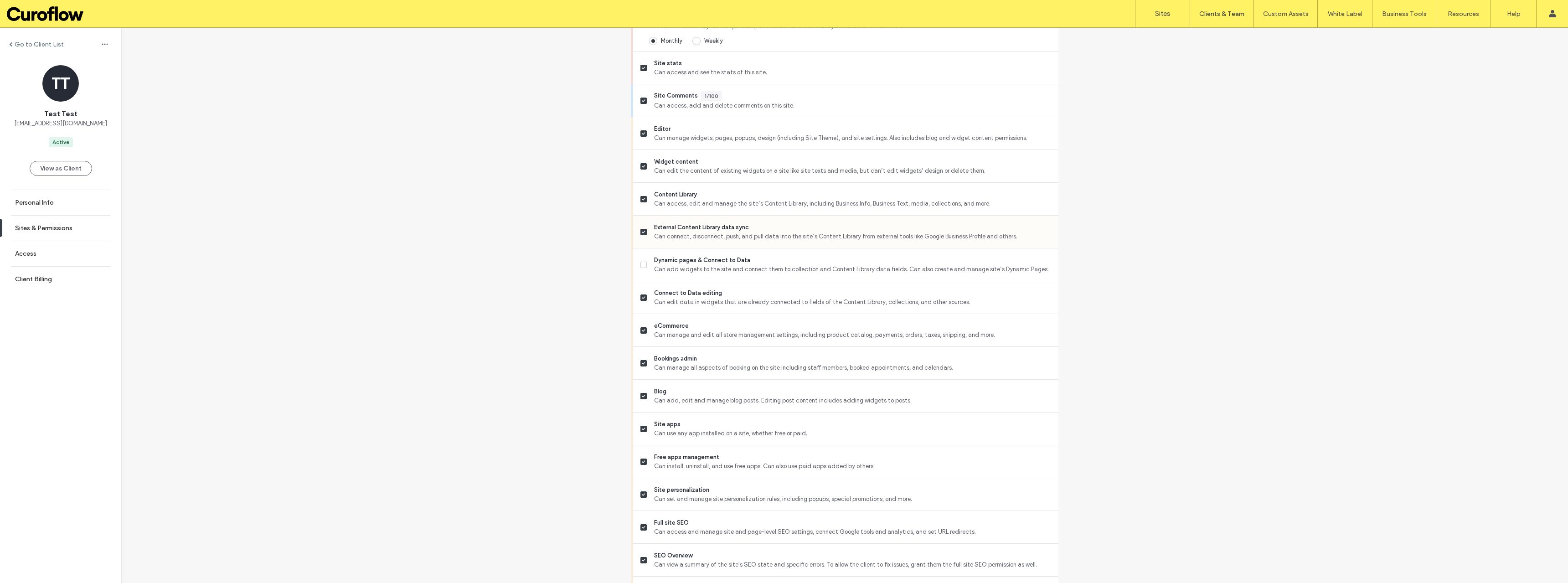
scroll to position [334, 0]
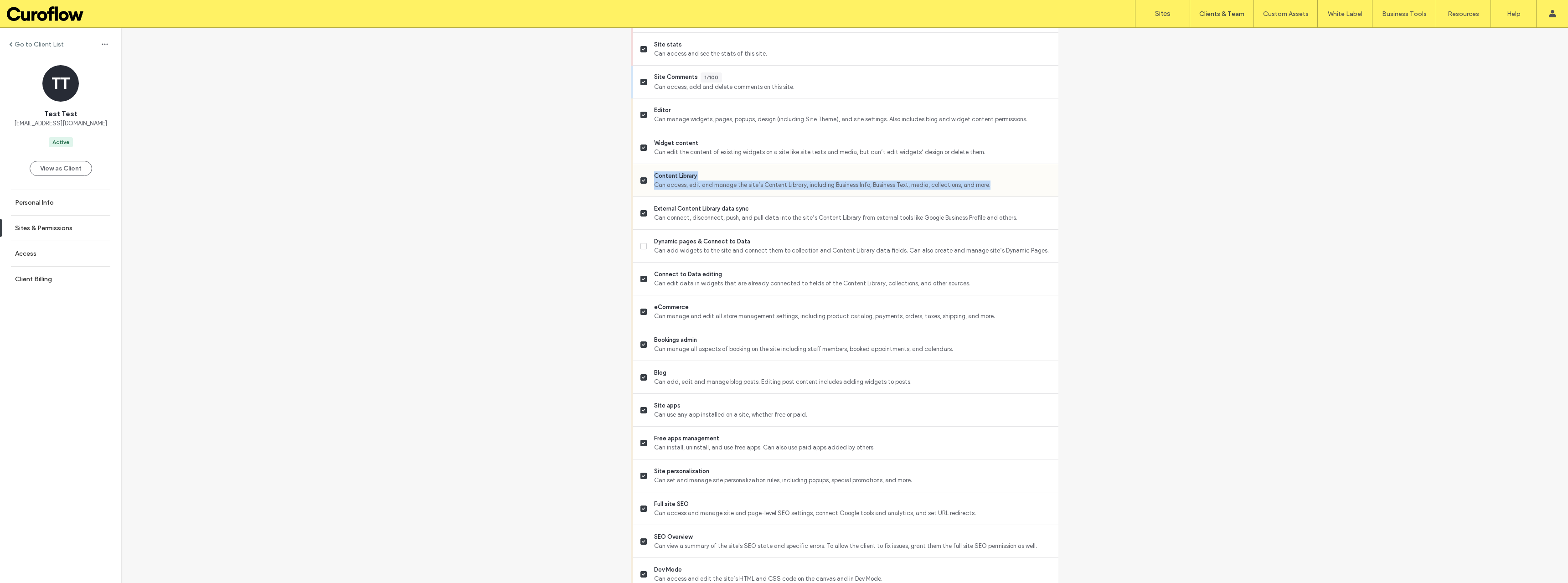
drag, startPoint x: 993, startPoint y: 187, endPoint x: 651, endPoint y: 176, distance: 342.2
click at [654, 176] on div "Content Library Can access, edit and manage the site’s Content Library, includi…" at bounding box center [853, 181] width 397 height 18
copy div "Content Library Can access, edit and manage the site’s Content Library, includi…"
click at [483, 267] on div "Go to Client List TT Test Test djordje@curoflow.se Active View as Client Person…" at bounding box center [844, 257] width 1447 height 1127
click at [642, 249] on span at bounding box center [643, 246] width 6 height 6
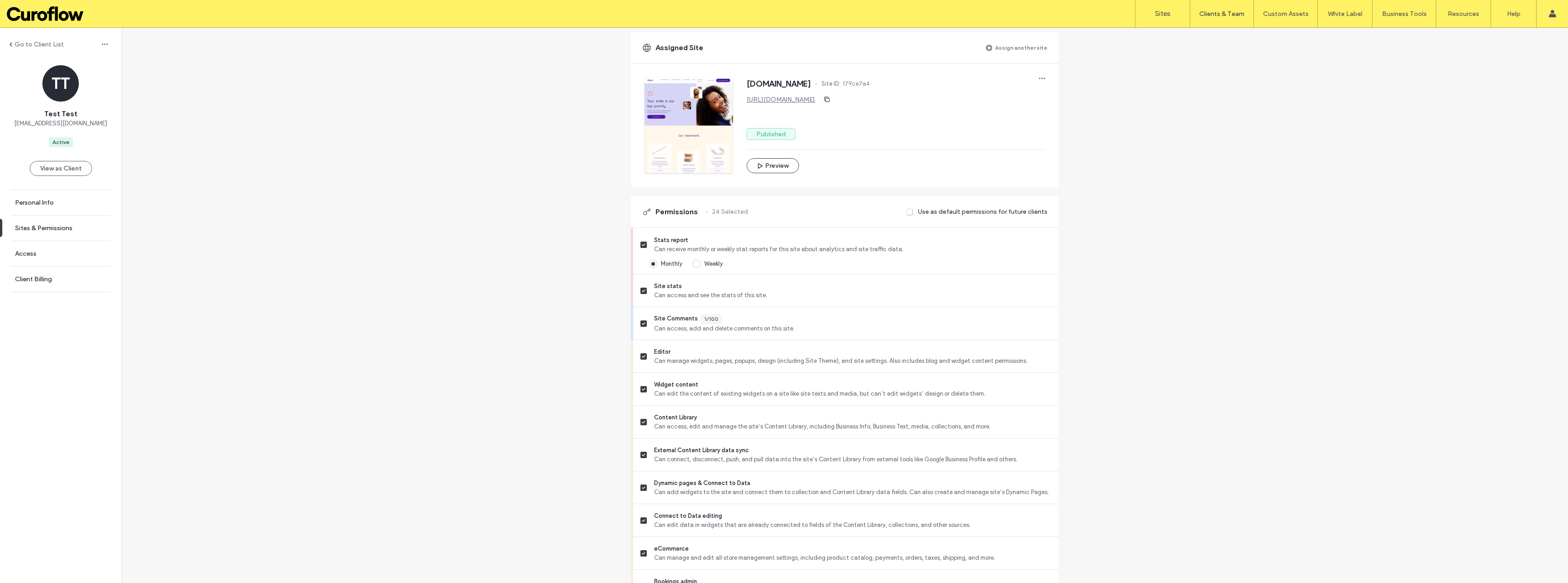
scroll to position [86, 0]
click at [637, 431] on div "Content Library Can access, edit and manage the site’s Content Library, includi…" at bounding box center [845, 429] width 425 height 33
click at [640, 431] on span at bounding box center [643, 428] width 6 height 6
click at [541, 418] on div "Go to Client List TT Test Test djordje@curoflow.se Active View as Client Person…" at bounding box center [844, 506] width 1447 height 1127
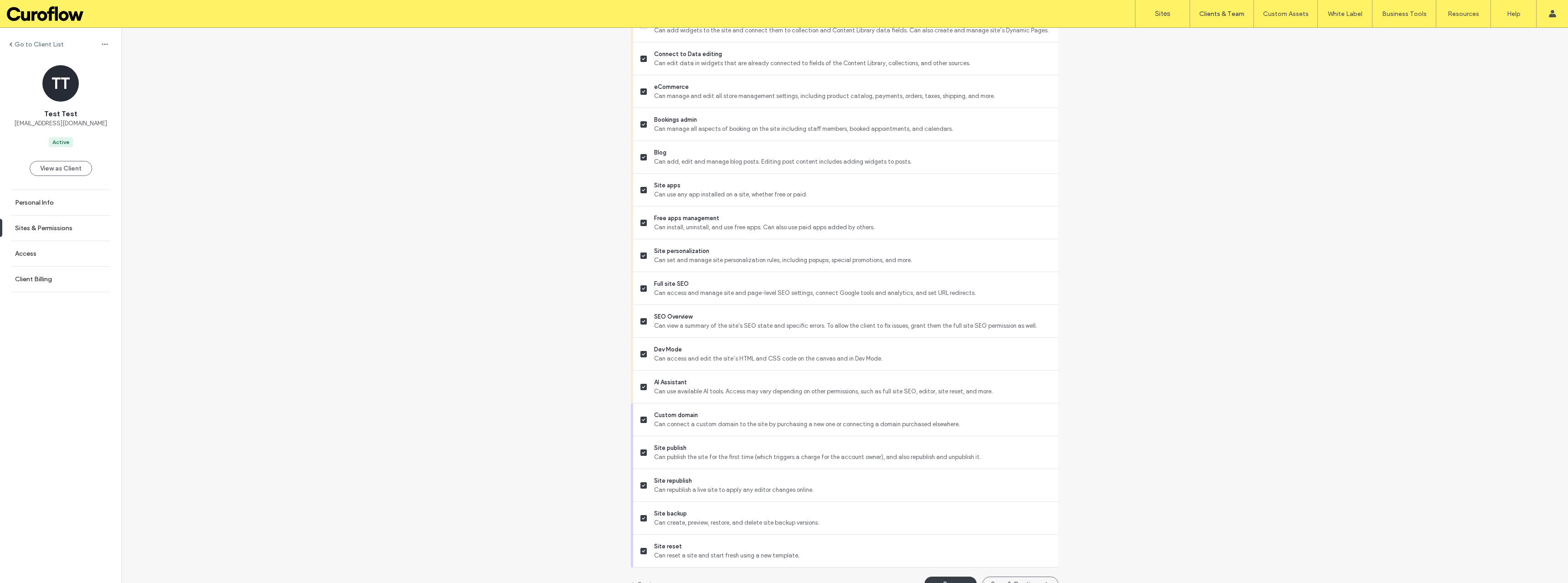
scroll to position [572, 0]
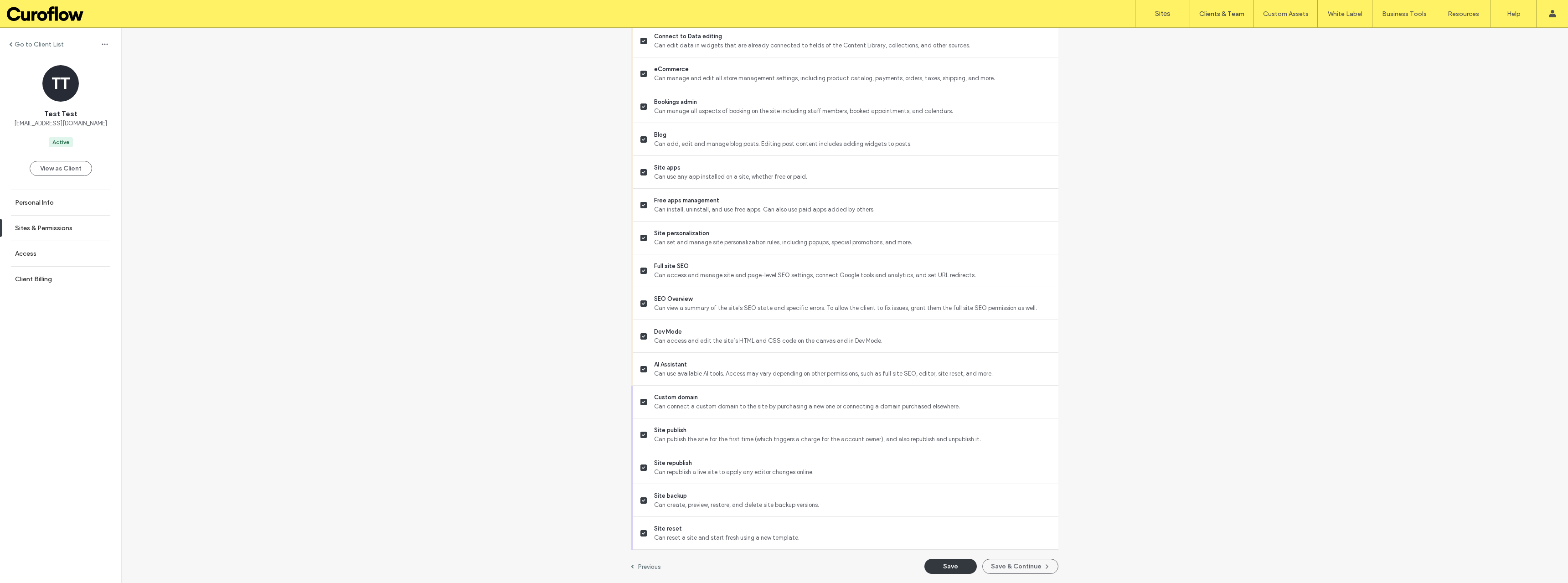
click at [952, 564] on button "Save" at bounding box center [951, 566] width 52 height 15
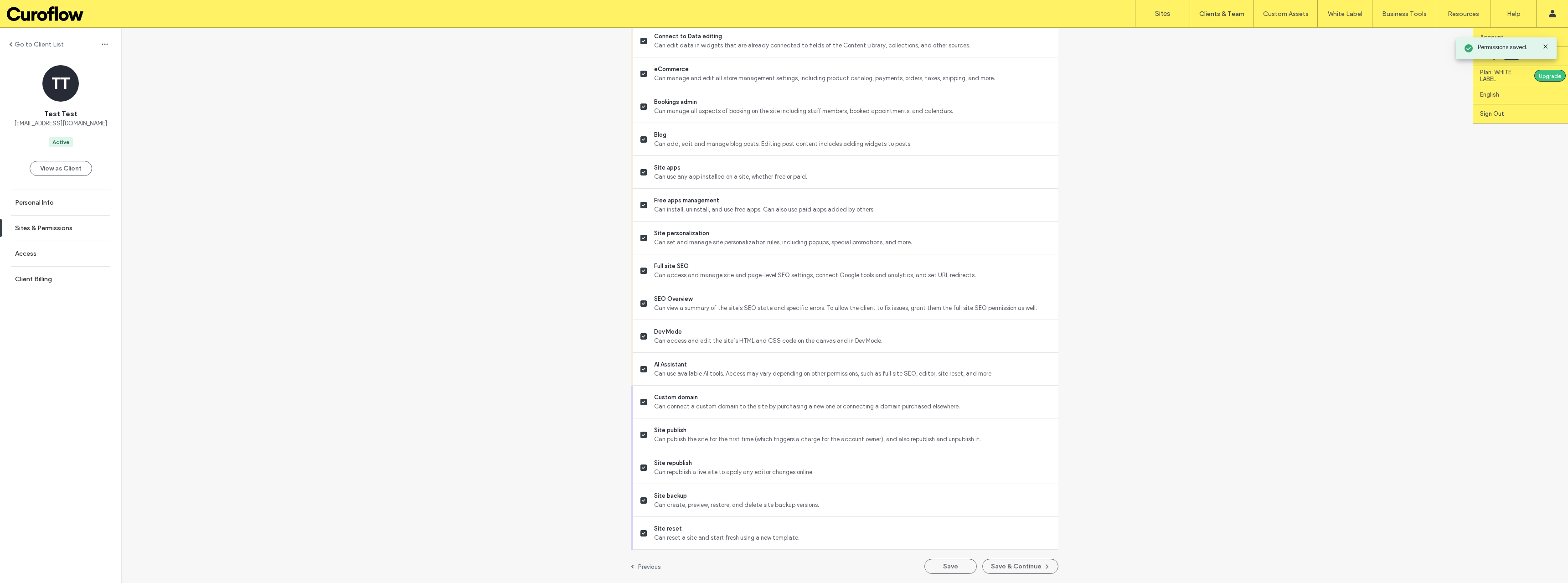
click at [1498, 119] on link "Sign Out" at bounding box center [1524, 113] width 88 height 19
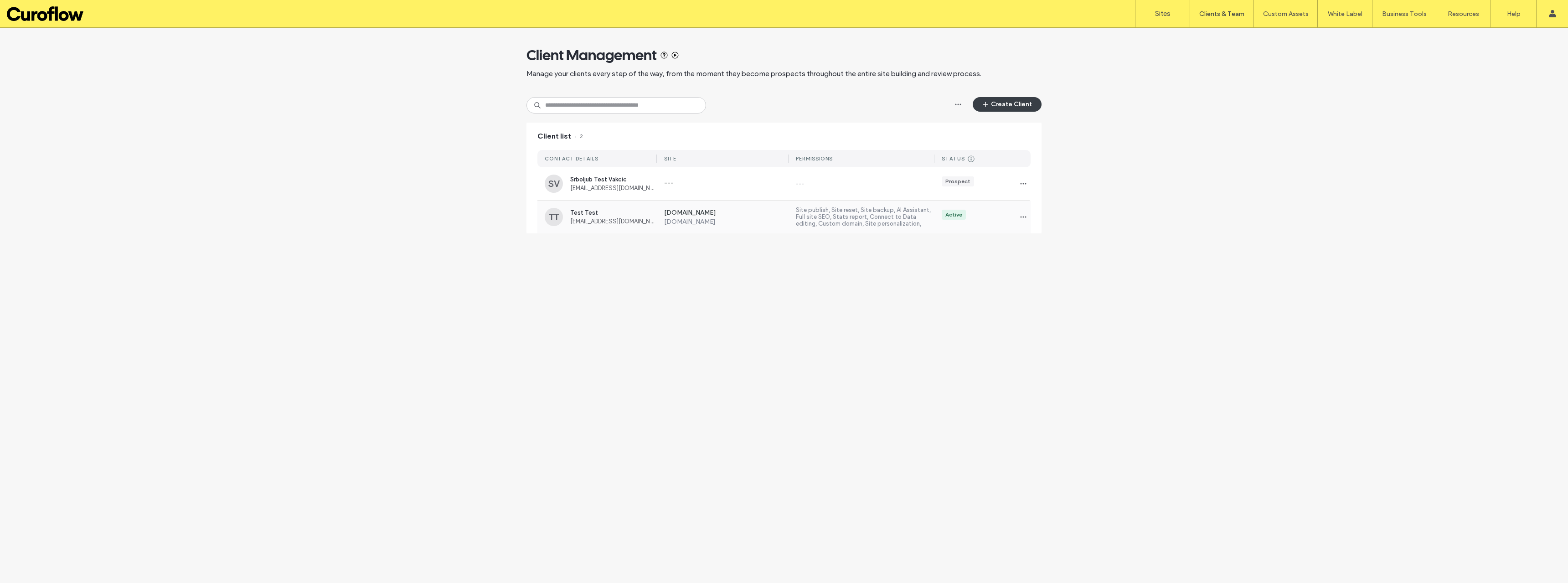
click at [838, 225] on label "Site publish, Site reset, Site backup, AI Assistant, Full site SEO, Stats repor…" at bounding box center [865, 217] width 139 height 21
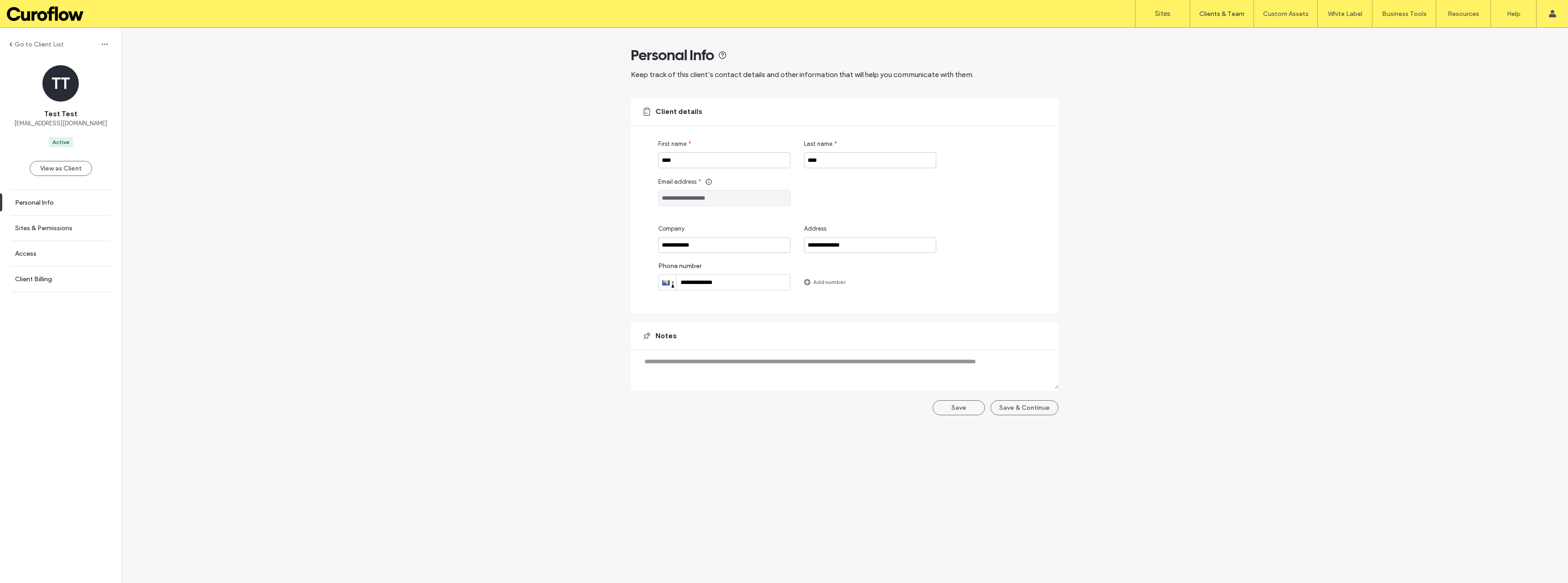
click at [55, 231] on label "Sites & Permissions" at bounding box center [44, 228] width 57 height 8
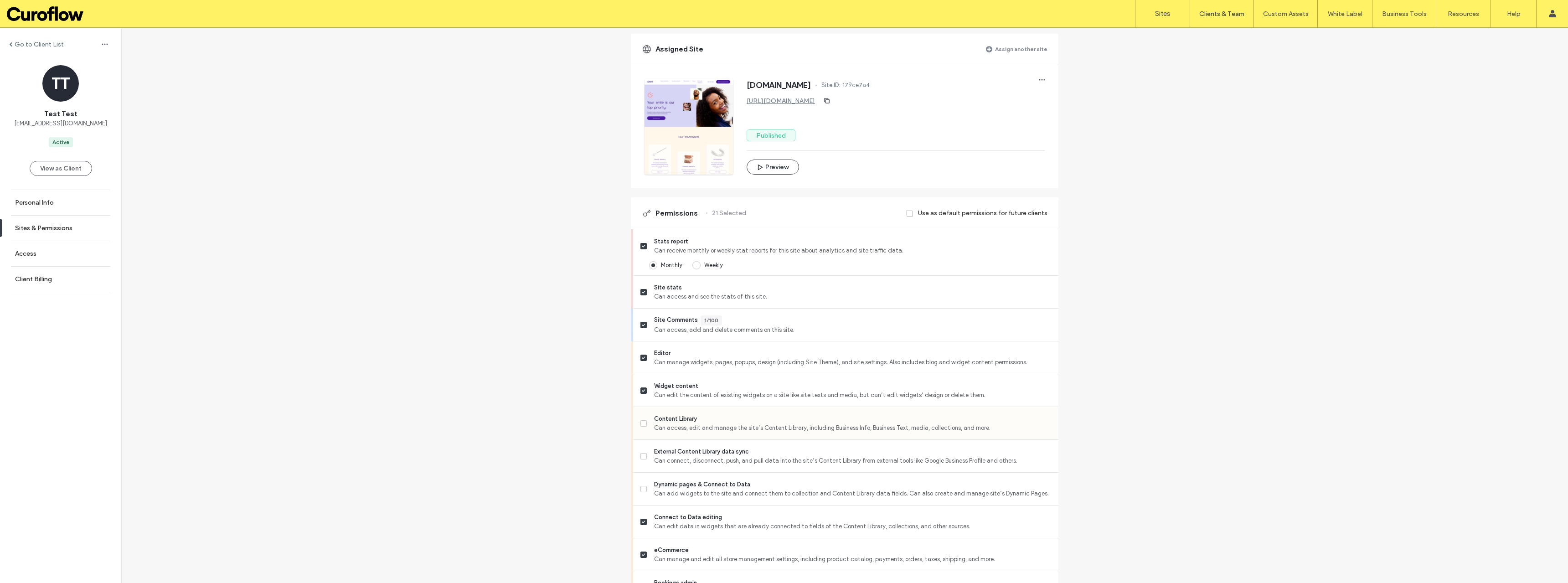
click at [642, 422] on icon at bounding box center [643, 423] width 4 height 2
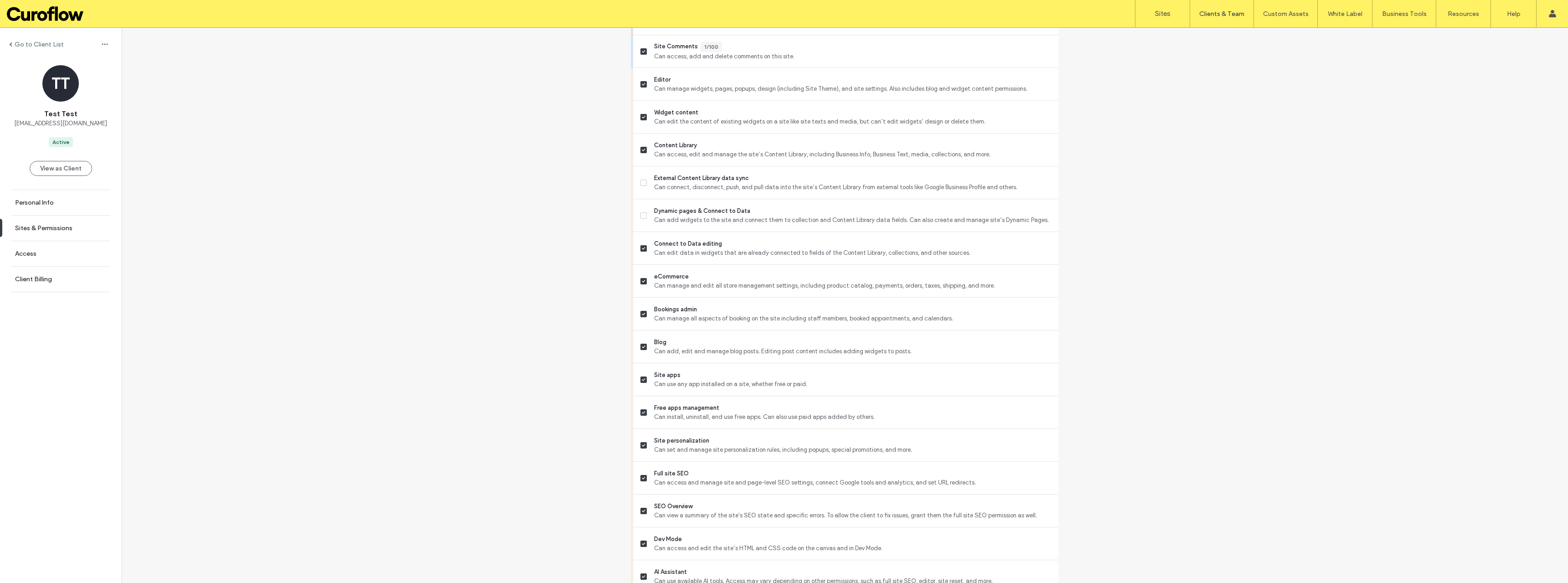
scroll to position [572, 0]
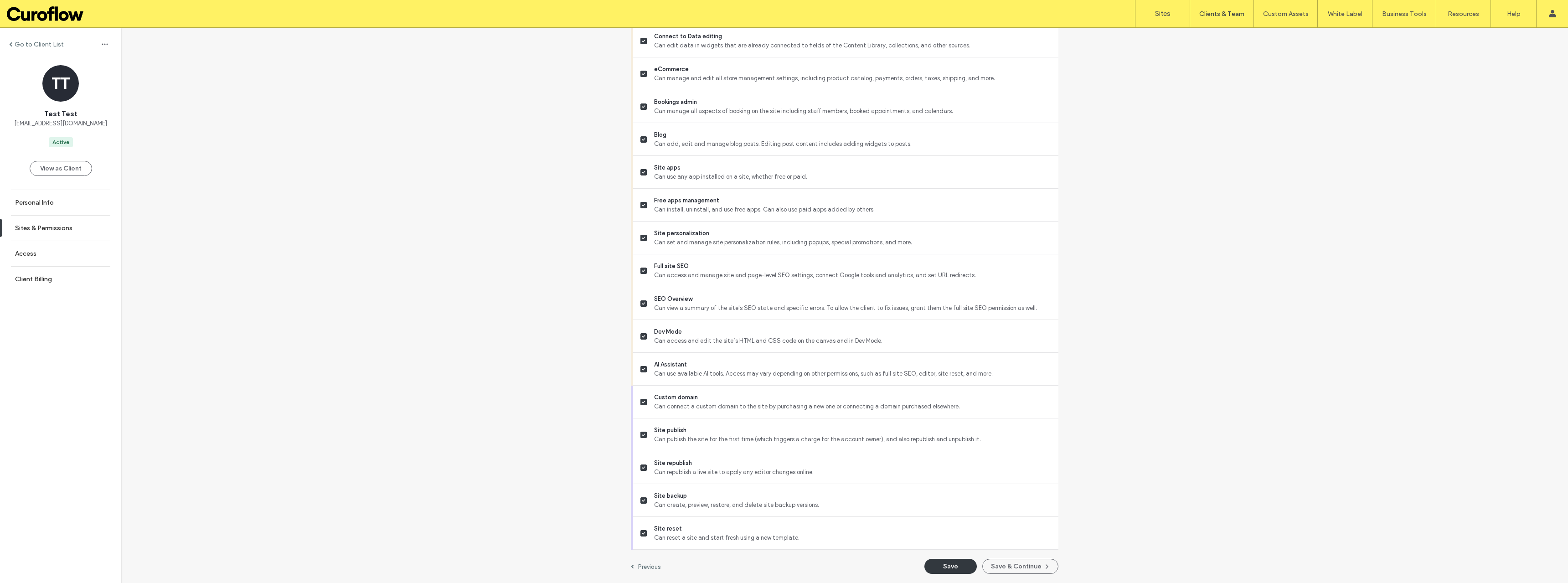
click at [948, 571] on button "Save" at bounding box center [951, 566] width 52 height 15
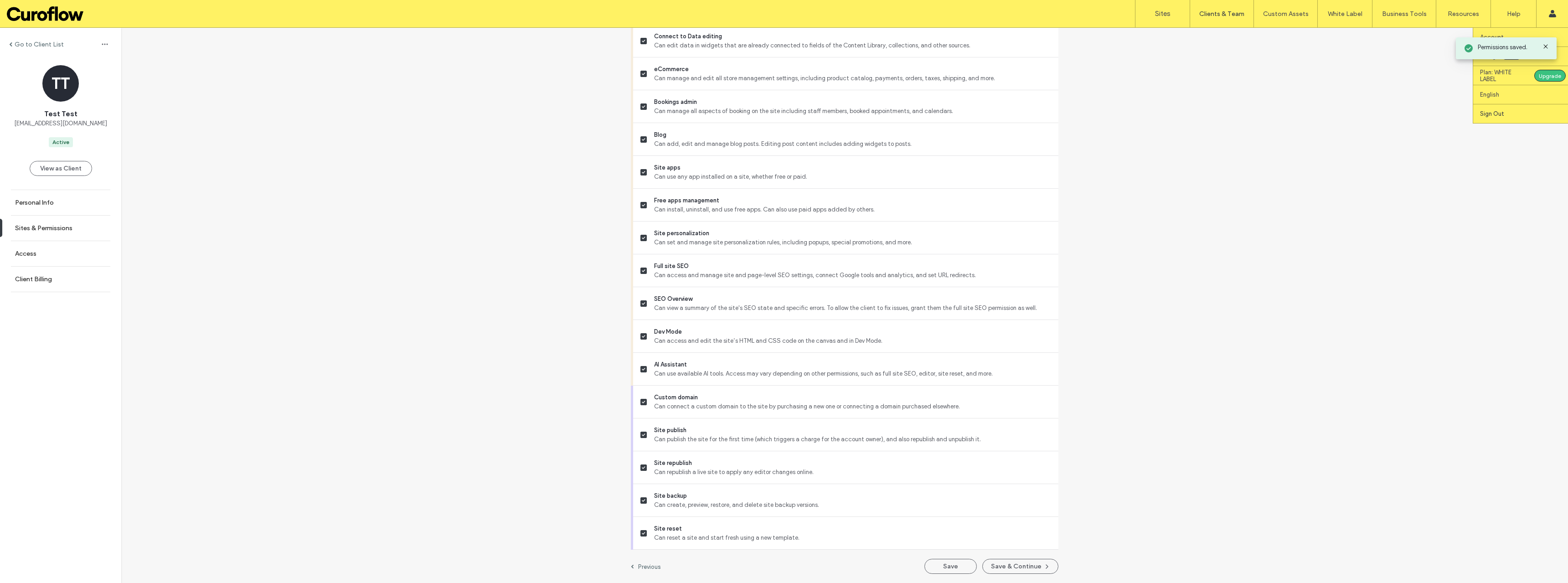
click at [1492, 111] on label "Sign Out" at bounding box center [1492, 113] width 24 height 7
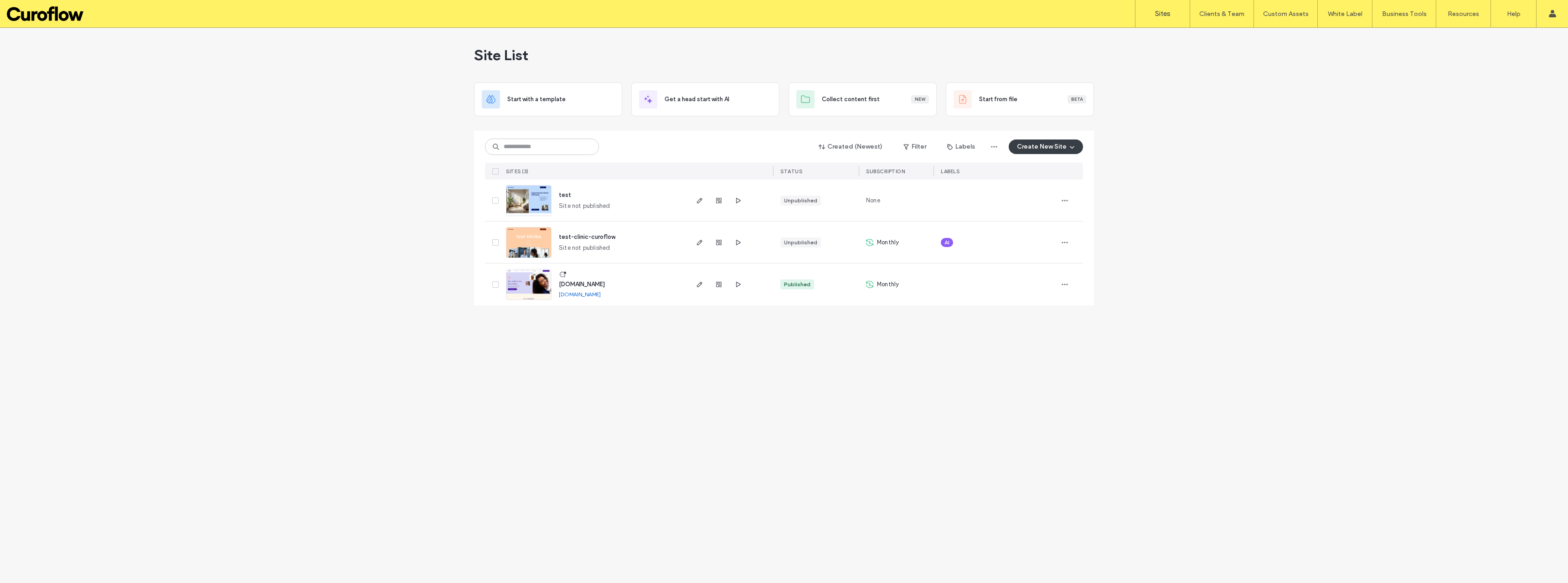
click at [1168, 17] on label "Sites" at bounding box center [1163, 13] width 15 height 8
click at [1228, 37] on label "Client Management" at bounding box center [1223, 37] width 54 height 7
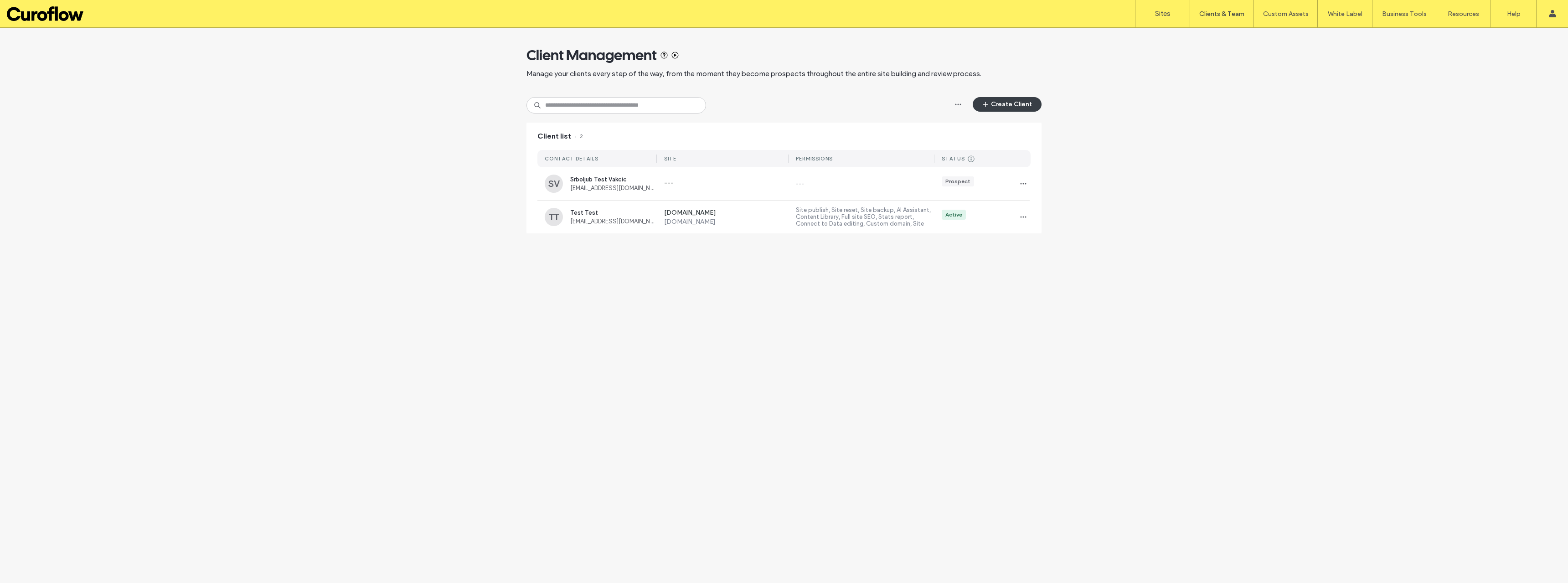
click at [1241, 293] on div "Client Management Manage your clients every step of the way, from the moment th…" at bounding box center [784, 305] width 1568 height 555
click at [858, 224] on label "Site publish, Site reset, Site backup, AI Assistant, Content Library, Full site…" at bounding box center [865, 217] width 139 height 21
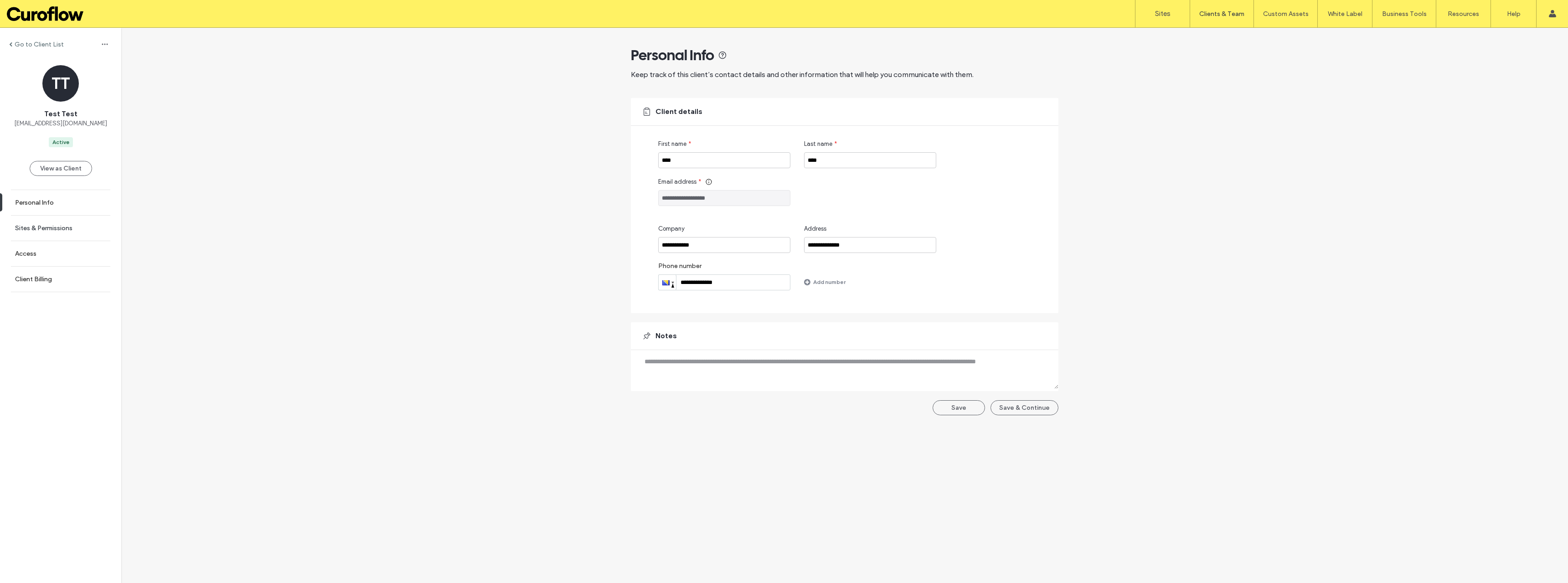
click at [76, 232] on link "Sites & Permissions" at bounding box center [60, 228] width 121 height 25
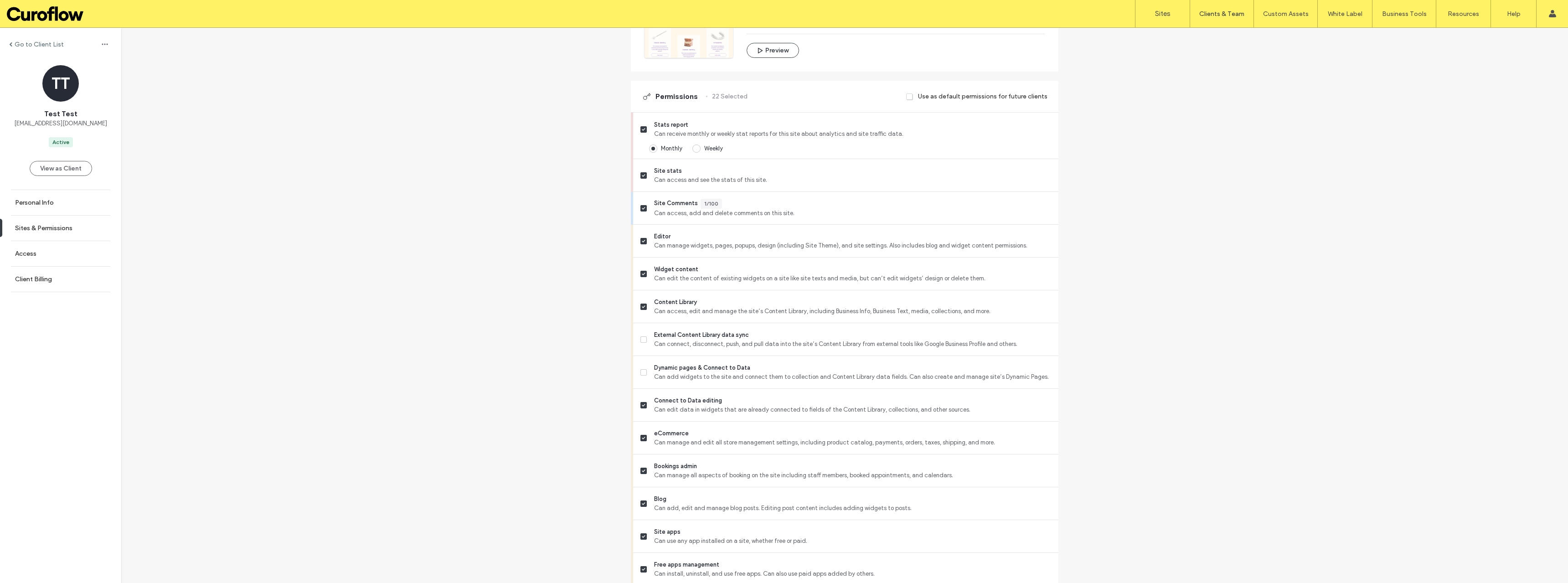
scroll to position [243, 0]
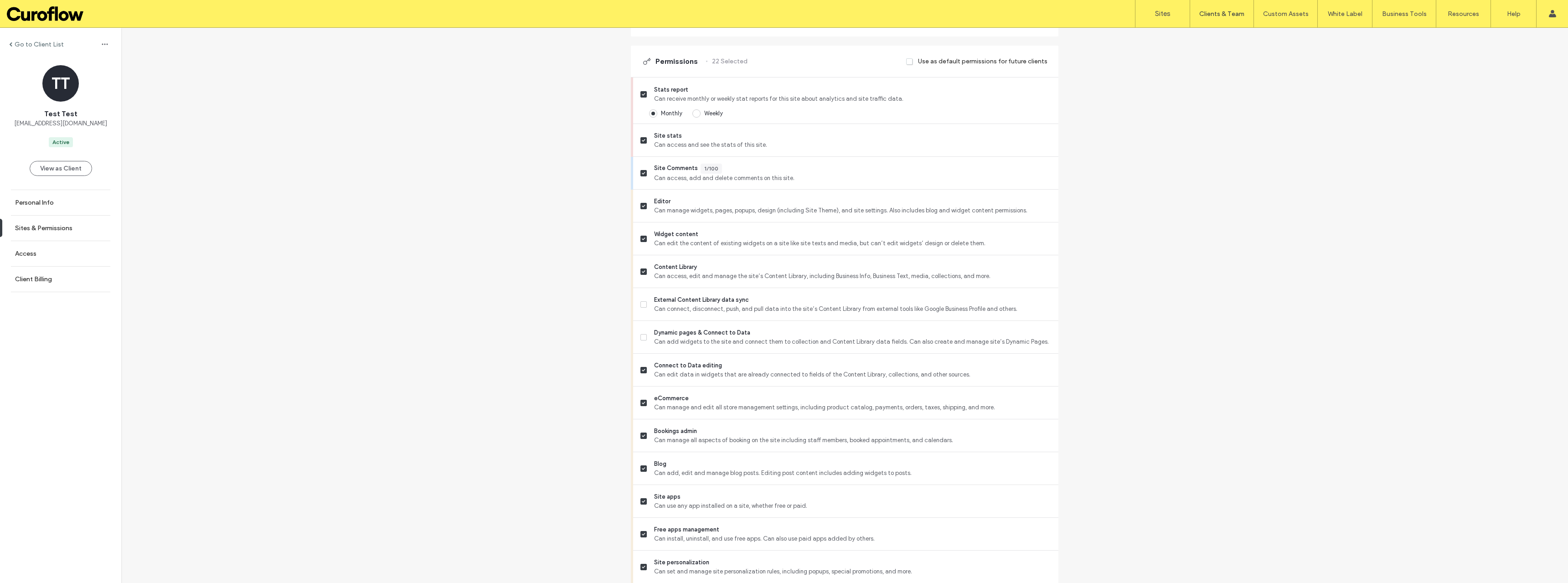
drag, startPoint x: 641, startPoint y: 305, endPoint x: 622, endPoint y: 318, distance: 23.0
click at [642, 304] on icon at bounding box center [643, 304] width 4 height 2
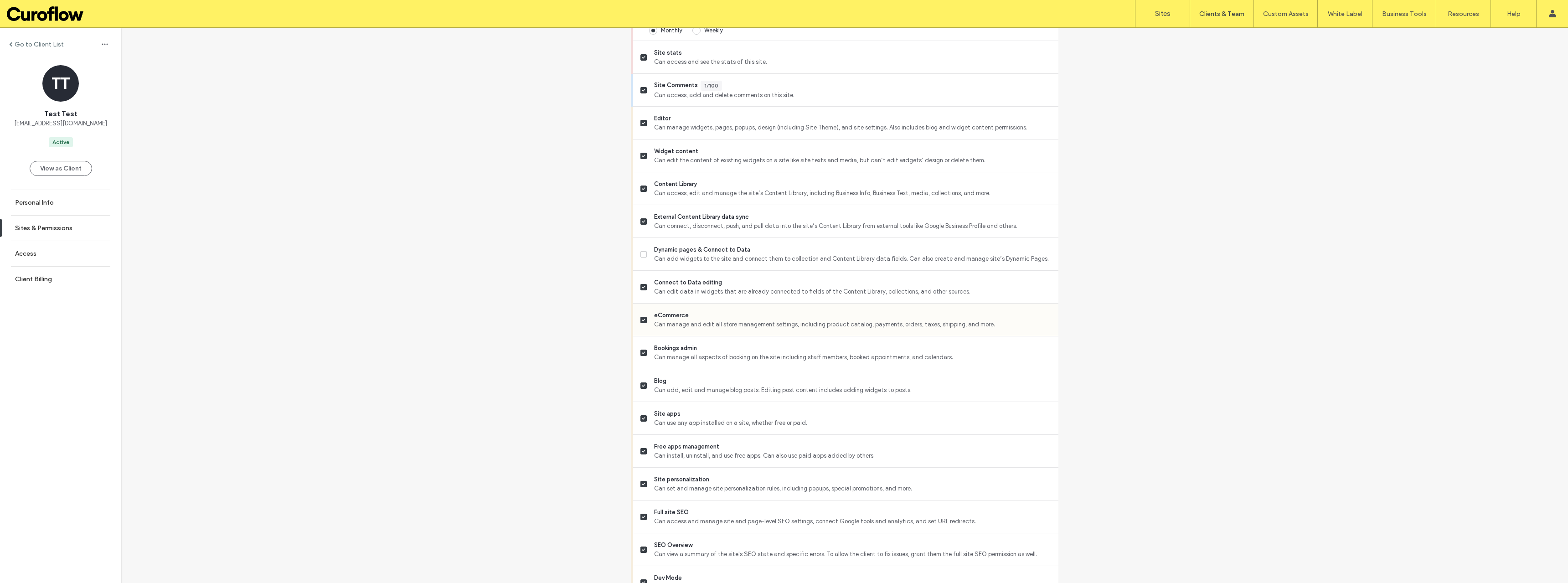
scroll to position [334, 0]
click at [642, 248] on span at bounding box center [643, 246] width 6 height 6
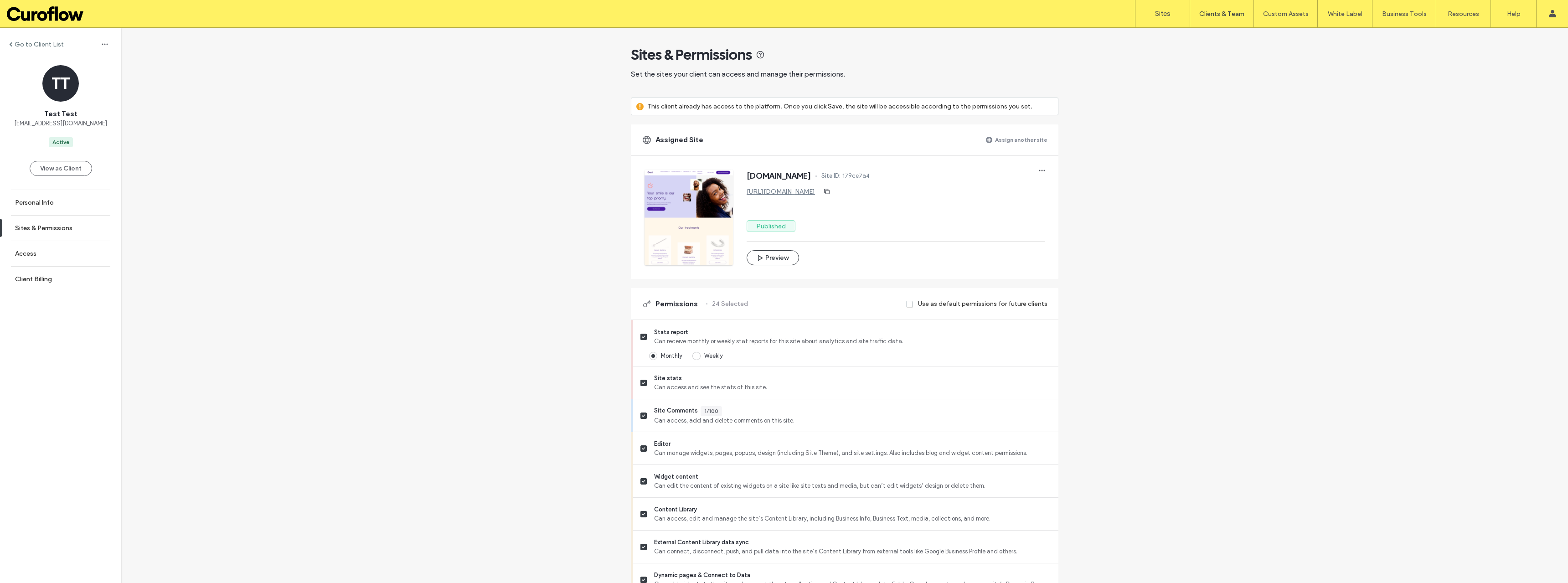
scroll to position [0, 0]
click at [28, 41] on label "Go to Client List" at bounding box center [39, 44] width 49 height 8
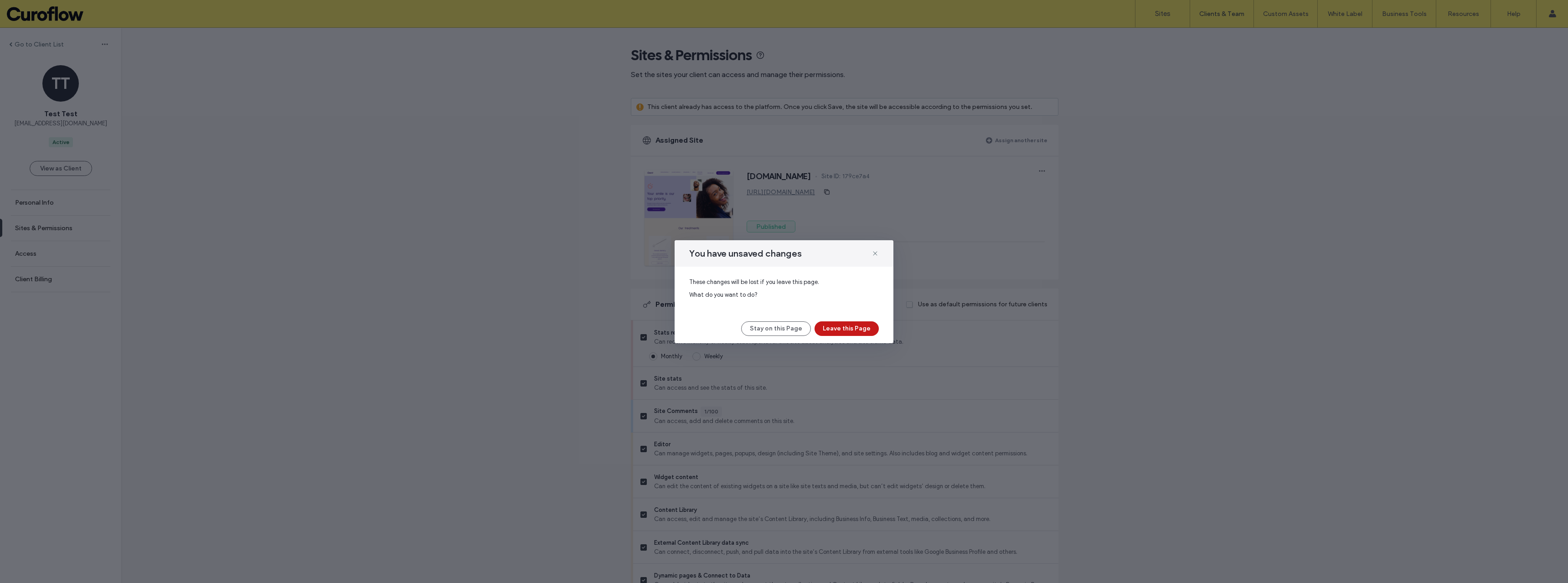
click at [868, 330] on button "Leave this Page" at bounding box center [847, 329] width 65 height 15
